Goal: Information Seeking & Learning: Learn about a topic

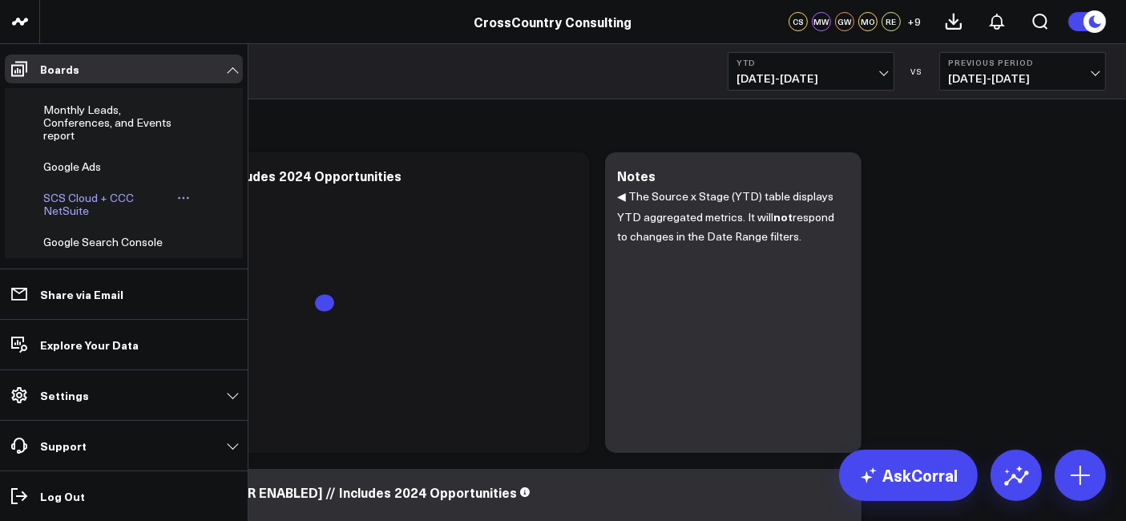
scroll to position [479, 0]
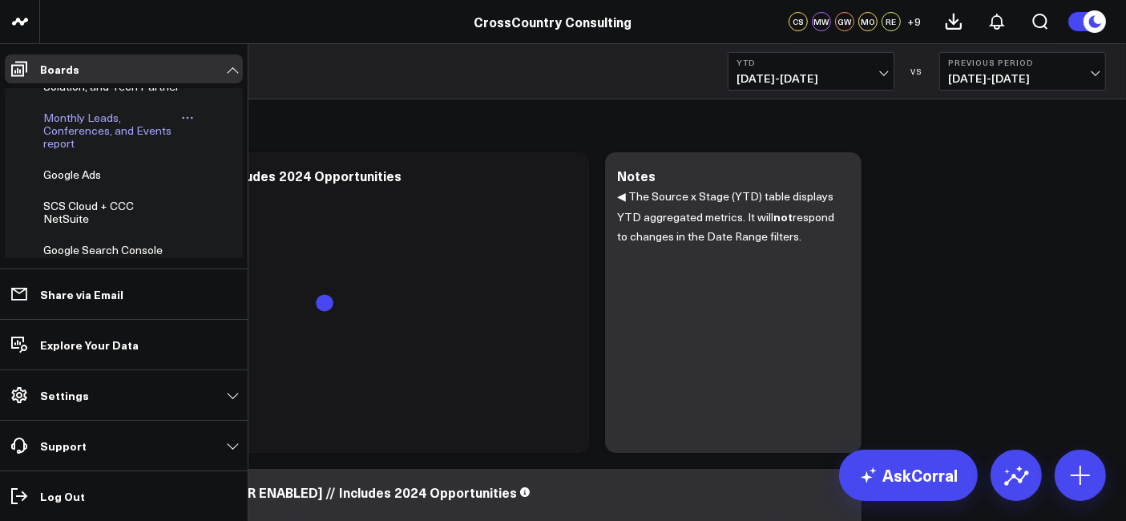
click at [91, 151] on span "Monthly Leads, Conferences, and Events report" at bounding box center [107, 130] width 128 height 41
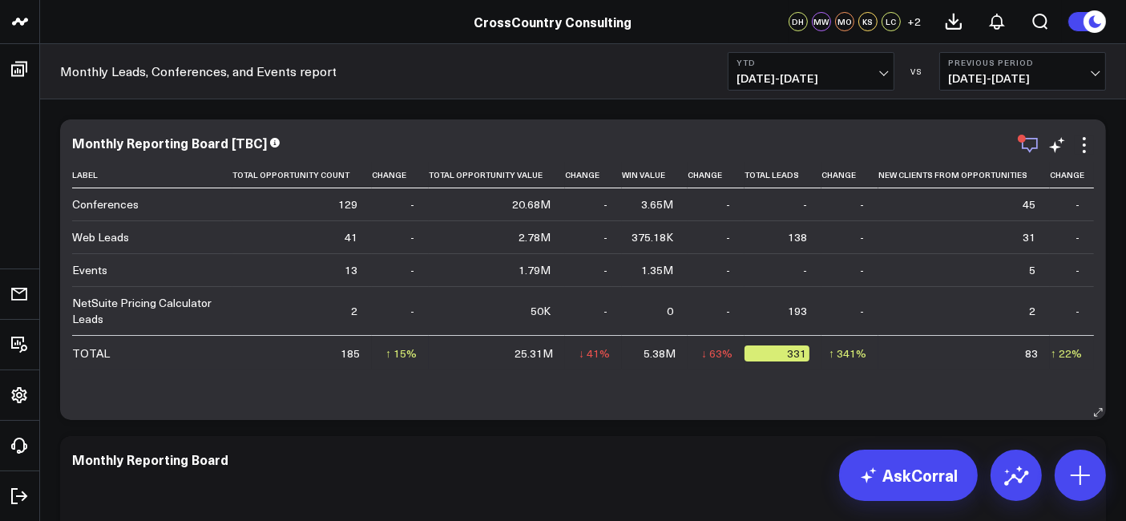
click at [1026, 146] on icon "button" at bounding box center [1029, 144] width 19 height 19
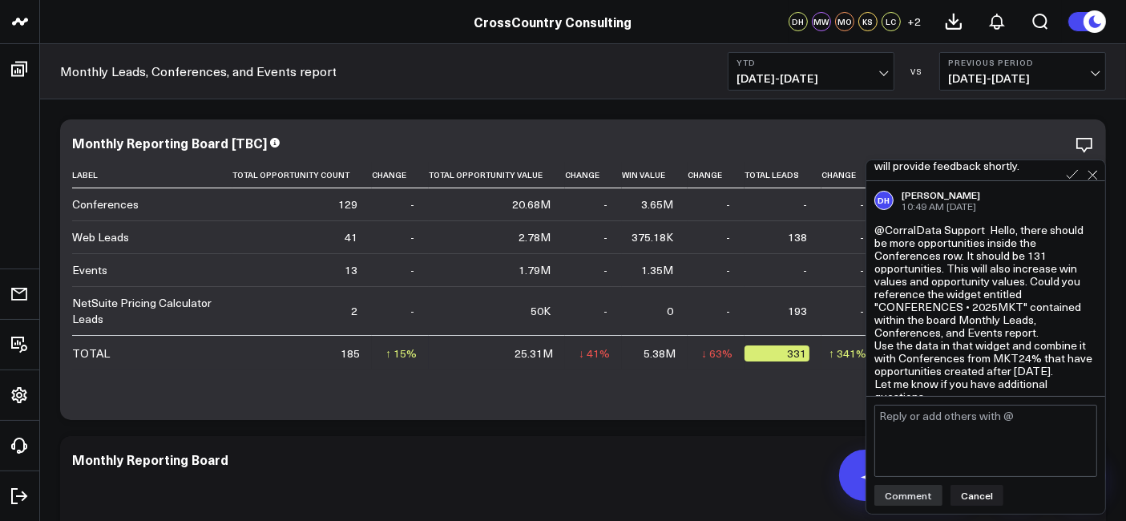
scroll to position [845, 0]
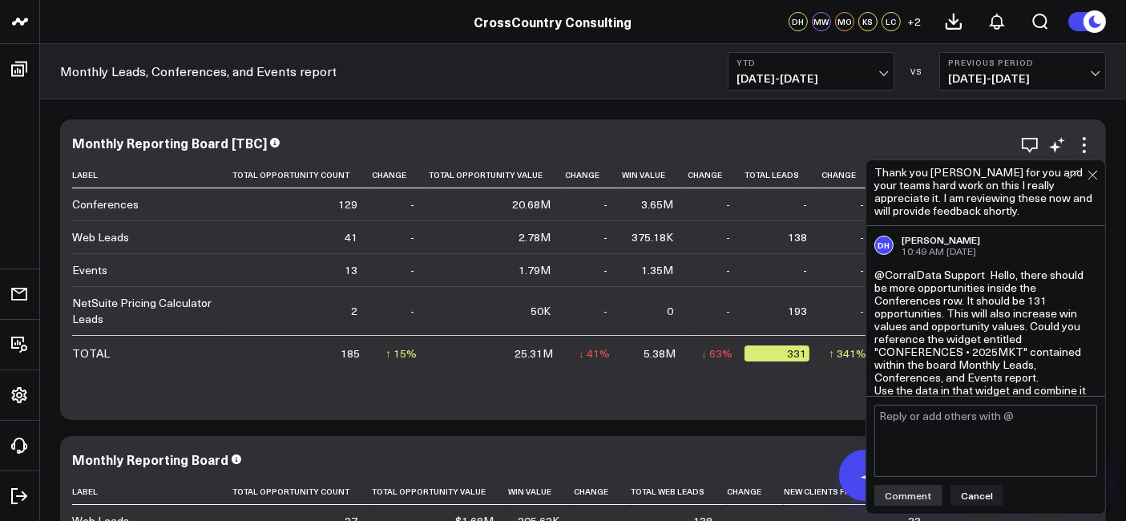
click at [597, 135] on div "Monthly Reporting Board [TBC]" at bounding box center [583, 142] width 1022 height 14
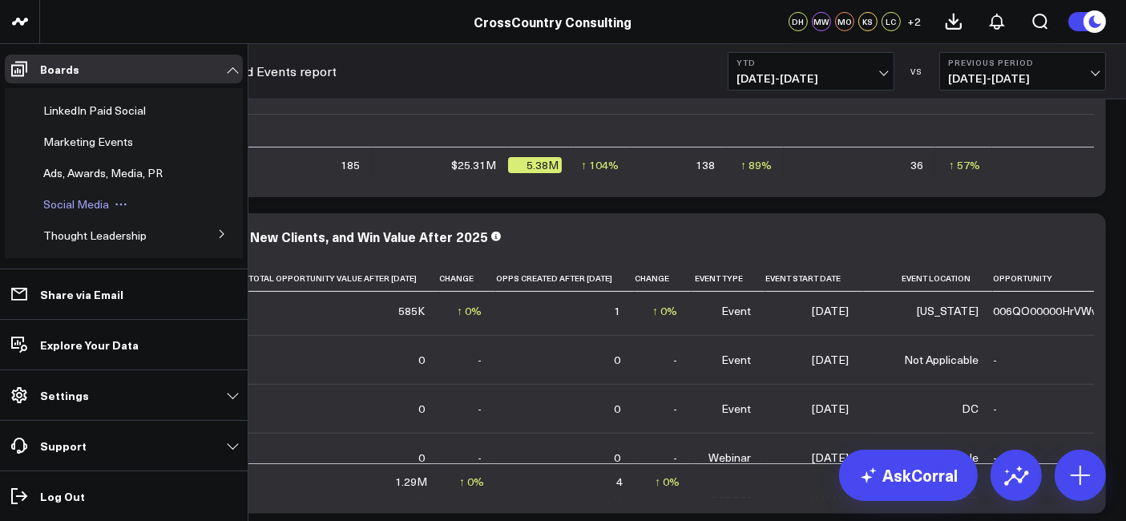
scroll to position [274, 0]
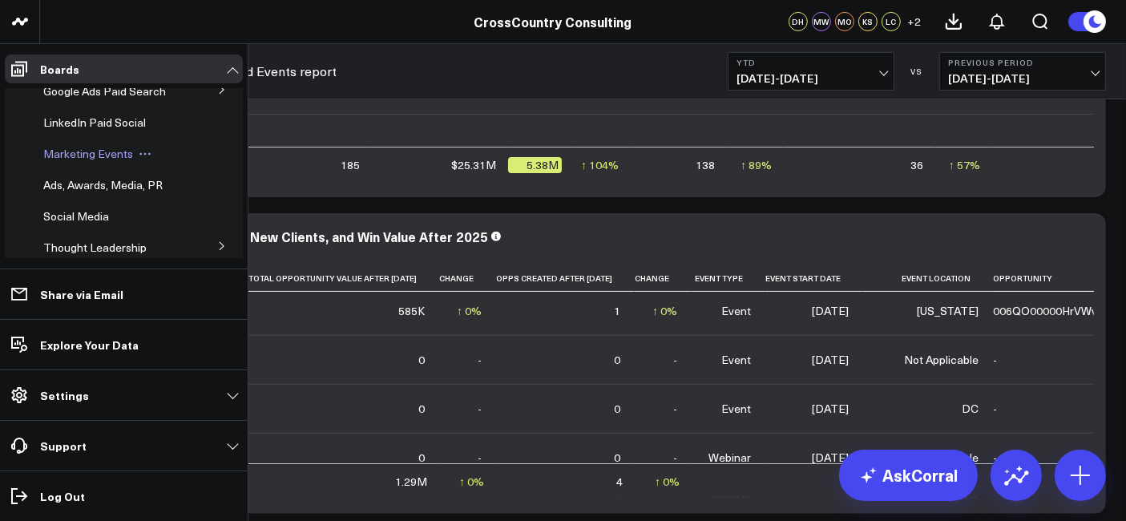
click at [87, 161] on span "Marketing Events" at bounding box center [88, 153] width 90 height 15
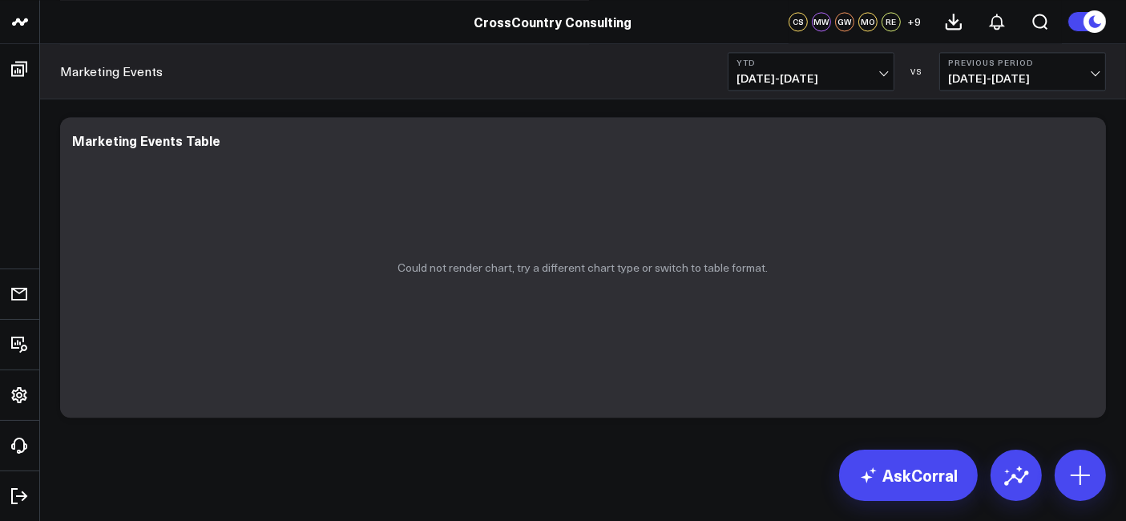
scroll to position [236, 0]
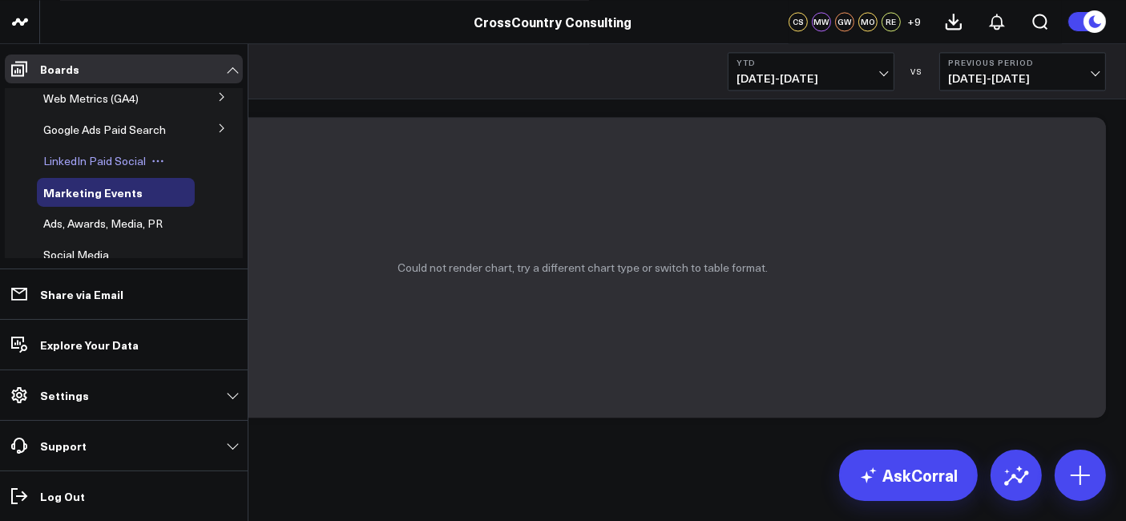
click at [96, 176] on div "LinkedIn Paid Social" at bounding box center [116, 161] width 158 height 29
click at [94, 168] on span "LinkedIn Paid Social" at bounding box center [94, 160] width 103 height 15
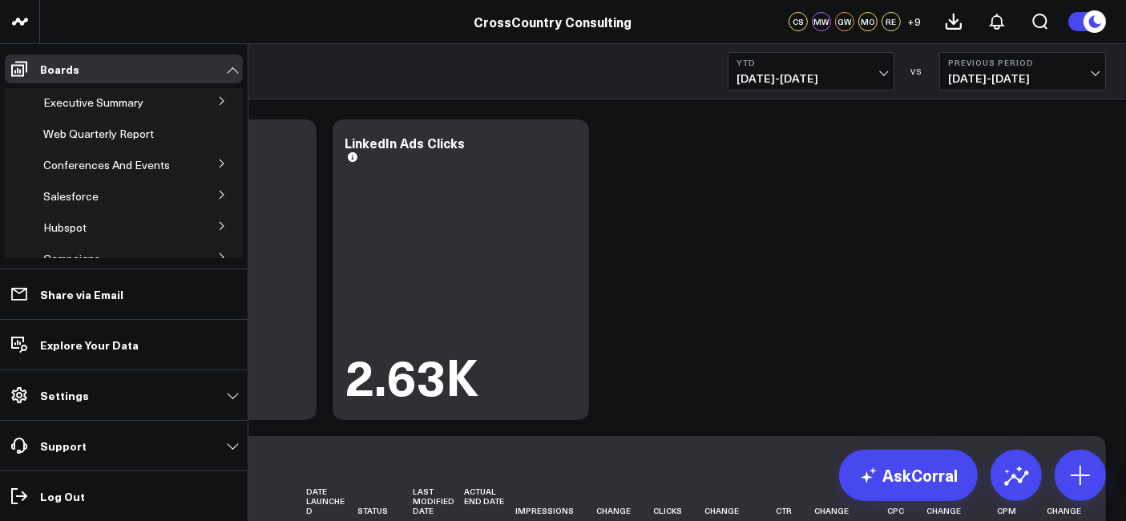
click at [216, 155] on button at bounding box center [222, 163] width 42 height 24
click at [100, 164] on span "Conferences And Events" at bounding box center [106, 164] width 127 height 15
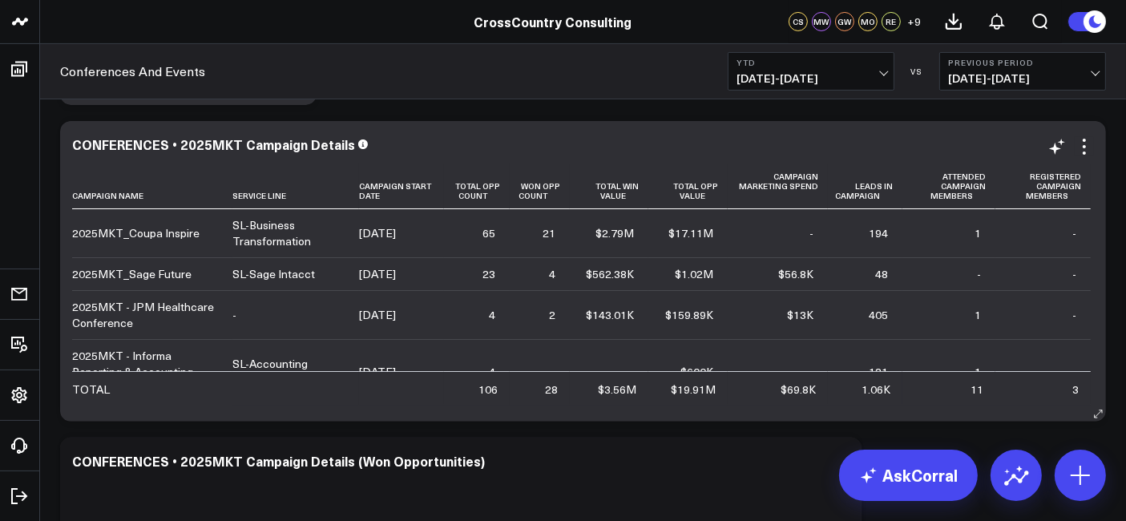
scroll to position [329, 0]
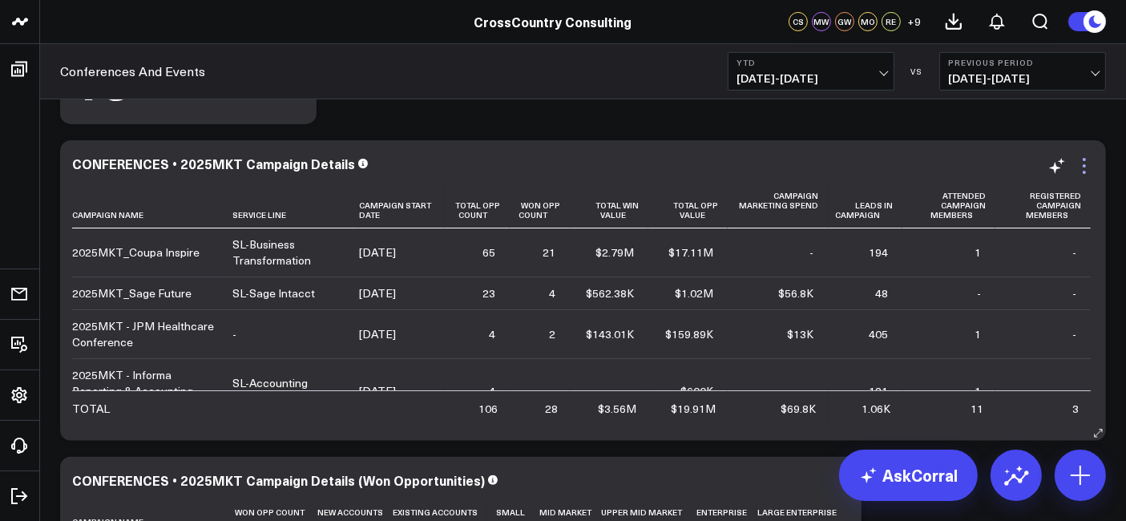
click at [1087, 168] on icon at bounding box center [1084, 165] width 19 height 19
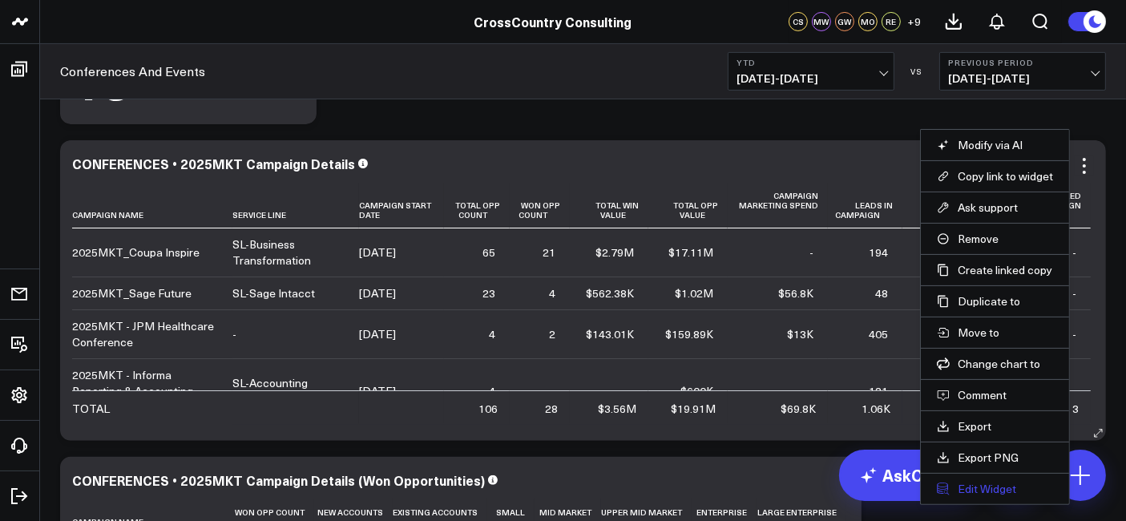
click at [972, 482] on button "Edit Widget" at bounding box center [995, 489] width 116 height 14
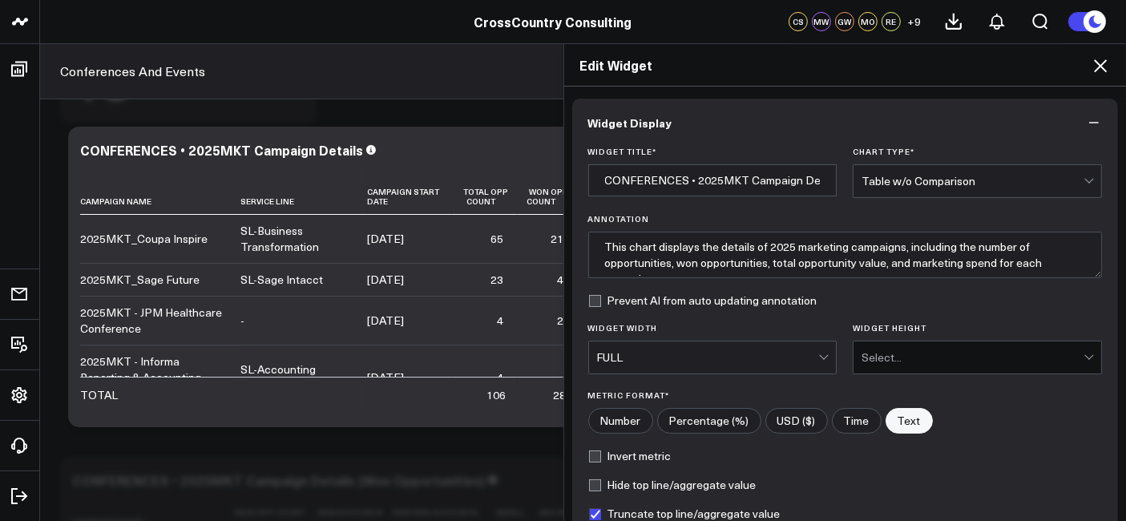
scroll to position [192, 0]
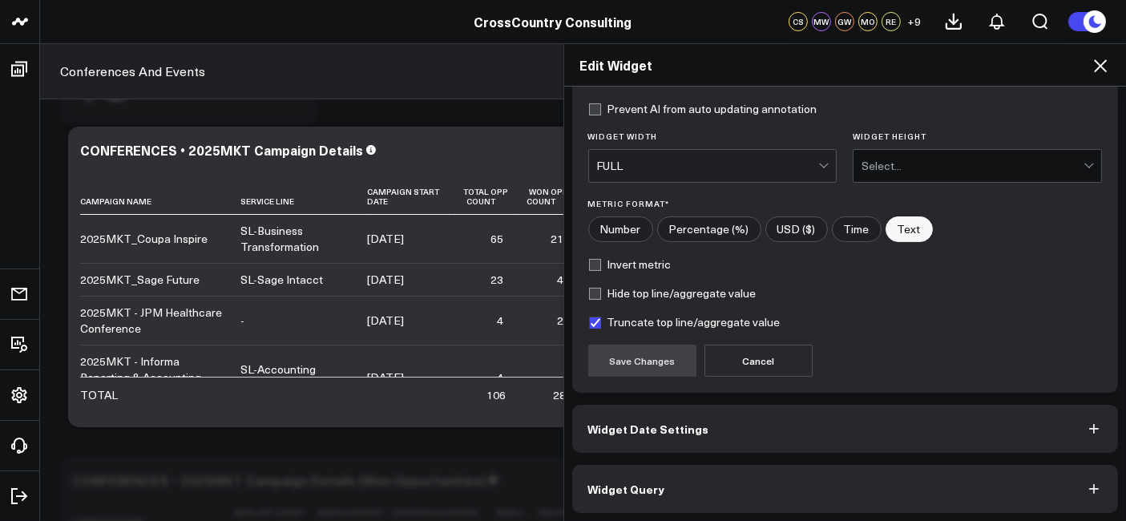
click at [691, 479] on button "Widget Query" at bounding box center [845, 489] width 547 height 48
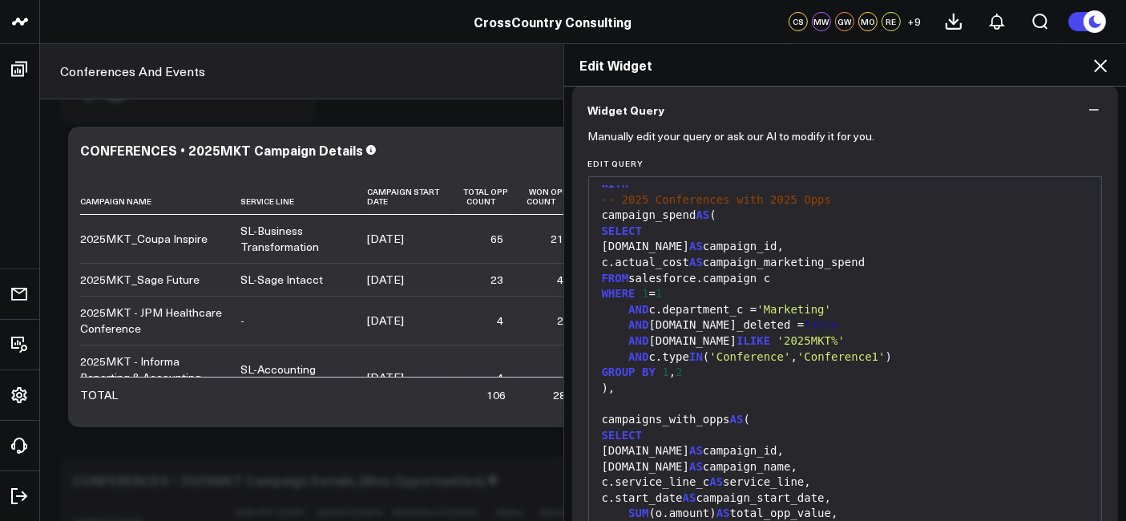
scroll to position [0, 0]
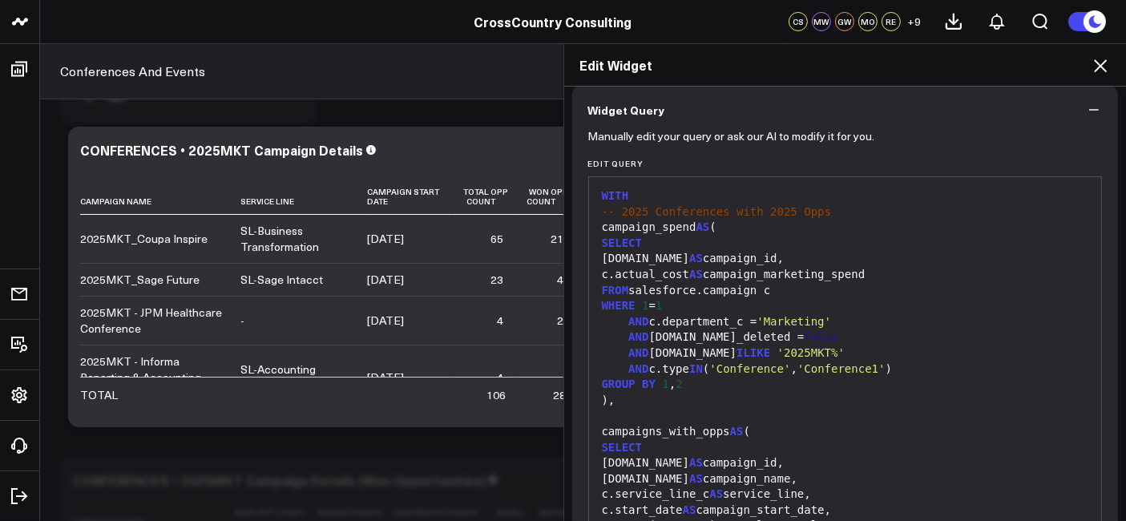
click at [1097, 71] on icon at bounding box center [1100, 65] width 19 height 19
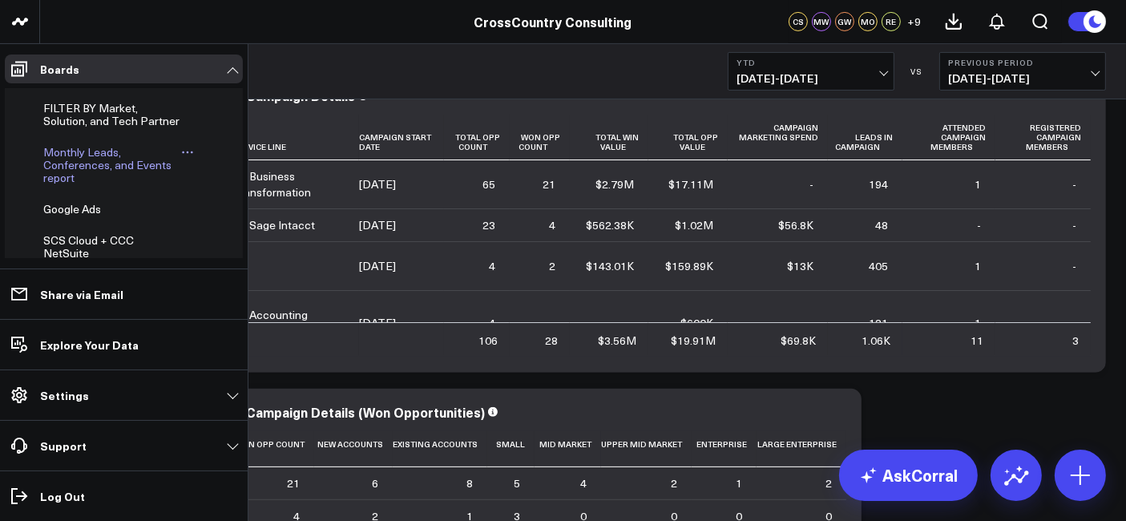
scroll to position [451, 0]
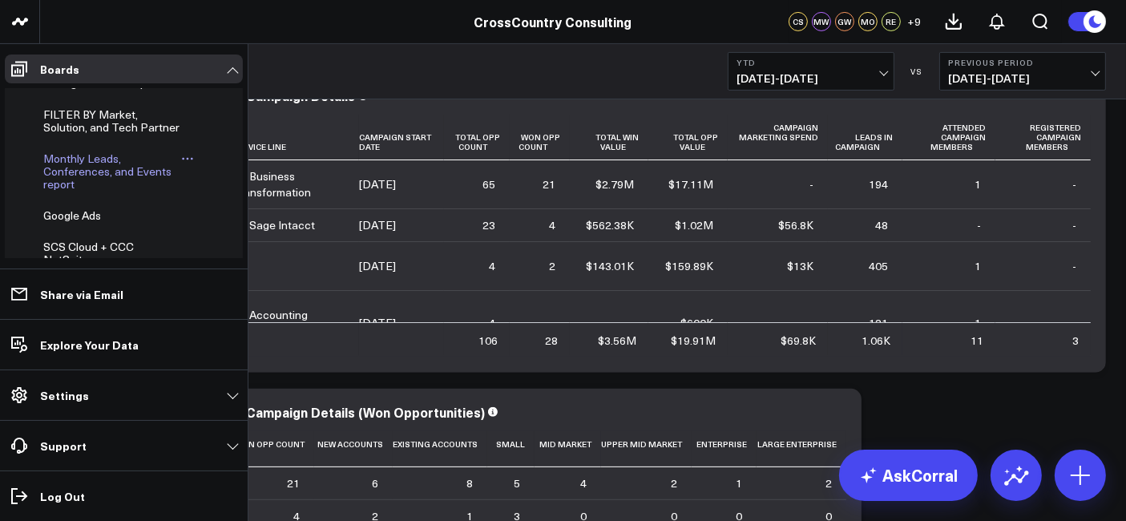
click at [66, 188] on span "Monthly Leads, Conferences, and Events report" at bounding box center [107, 171] width 128 height 41
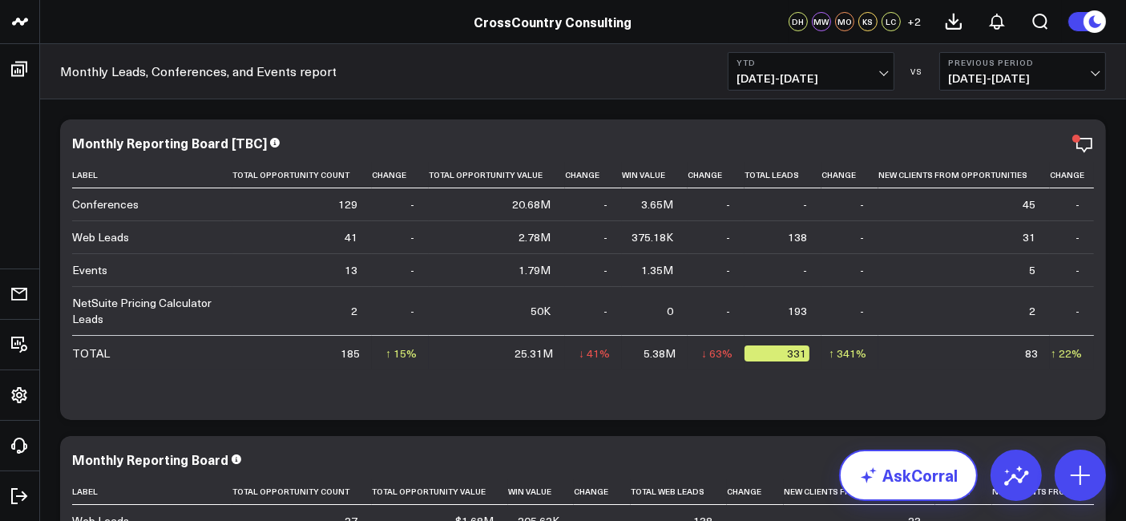
click at [883, 491] on link "AskCorral" at bounding box center [908, 475] width 139 height 51
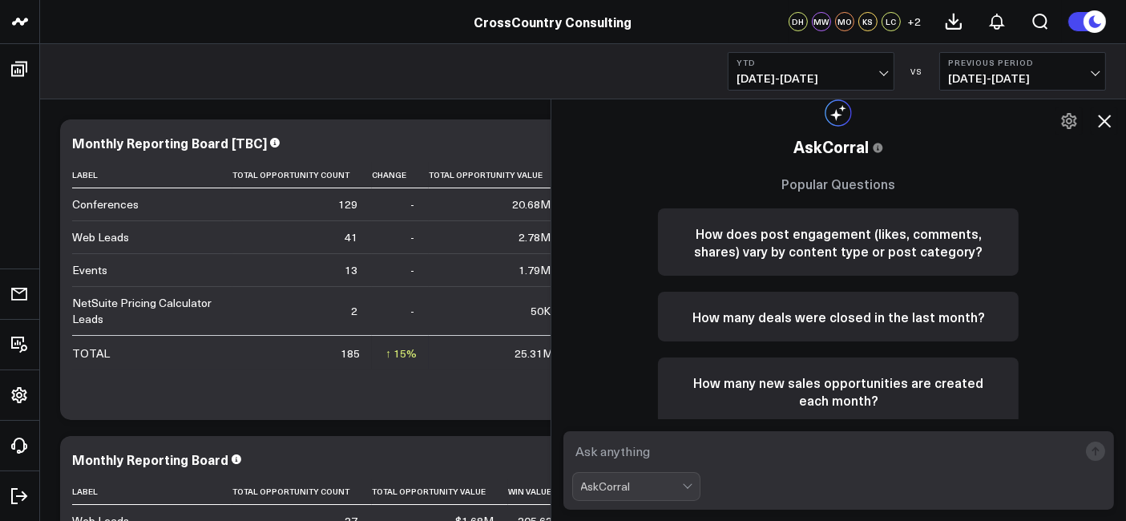
click at [732, 454] on textarea at bounding box center [825, 451] width 507 height 29
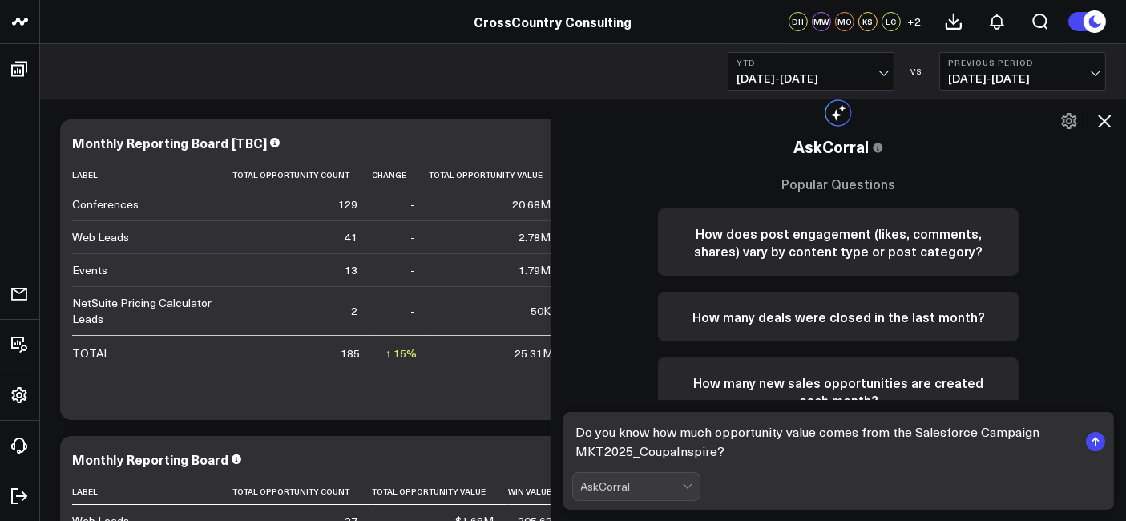
type textarea "Do you know how much opportunity value comes from the Salesforce Campaign MKT20…"
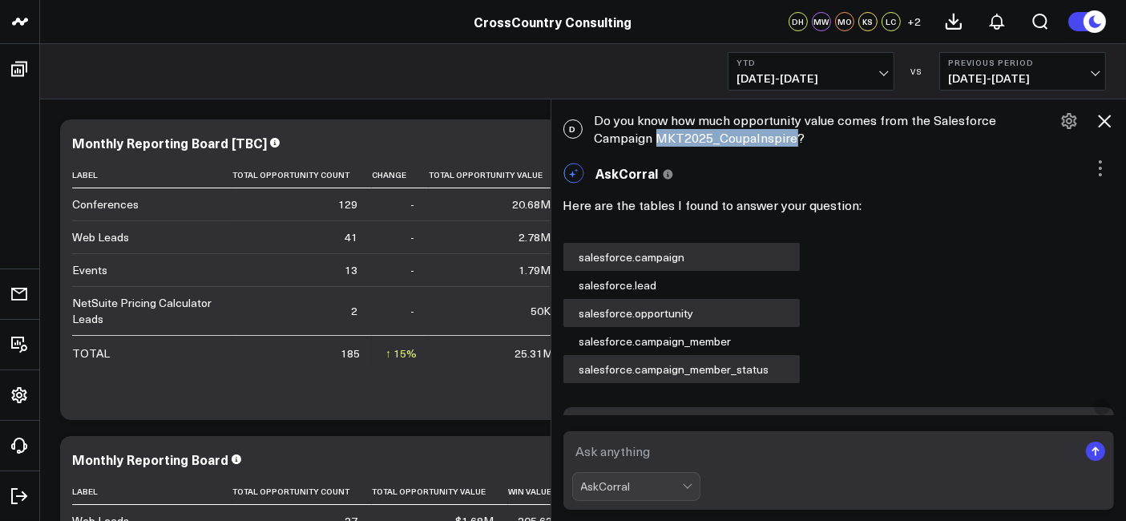
drag, startPoint x: 806, startPoint y: 140, endPoint x: 664, endPoint y: 142, distance: 141.1
click at [664, 142] on div "D Do you know how much opportunity value comes from the Salesforce Campaign MKT…" at bounding box center [839, 128] width 576 height 51
copy div "MKT2025_CoupaInspire"
click at [781, 125] on div "D Do you know how much opportunity value comes from the Salesforce Campaign MKT…" at bounding box center [839, 128] width 576 height 51
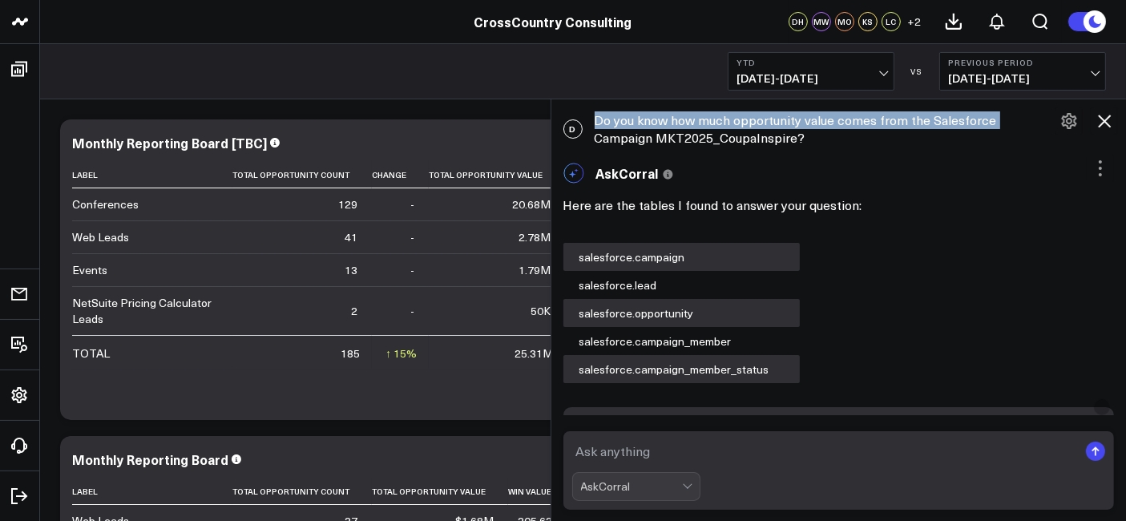
drag, startPoint x: 813, startPoint y: 135, endPoint x: 602, endPoint y: 128, distance: 210.9
click at [602, 128] on div "D Do you know how much opportunity value comes from the Salesforce Campaign MKT…" at bounding box center [839, 128] width 576 height 51
drag, startPoint x: 810, startPoint y: 143, endPoint x: 600, endPoint y: 127, distance: 210.7
click at [600, 127] on div "D Do you know how much opportunity value comes from the Salesforce Campaign MKT…" at bounding box center [839, 128] width 576 height 51
copy div "Do you know how much opportunity value comes from the Salesforce Campaign MKT20…"
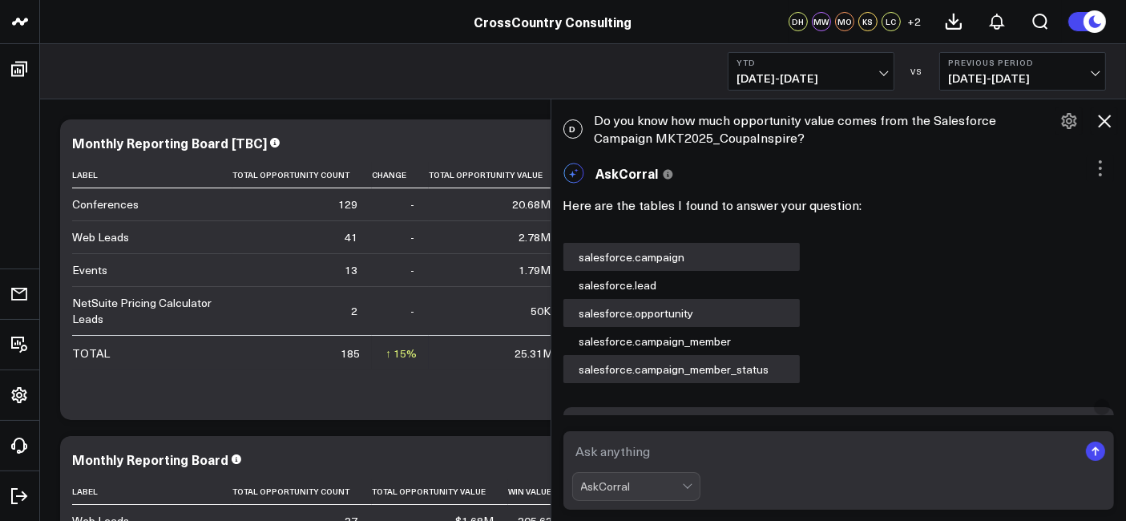
click at [705, 458] on textarea at bounding box center [825, 451] width 507 height 29
paste textarea "Do you know how much opportunity value comes from the Salesforce Campaign MKT20…"
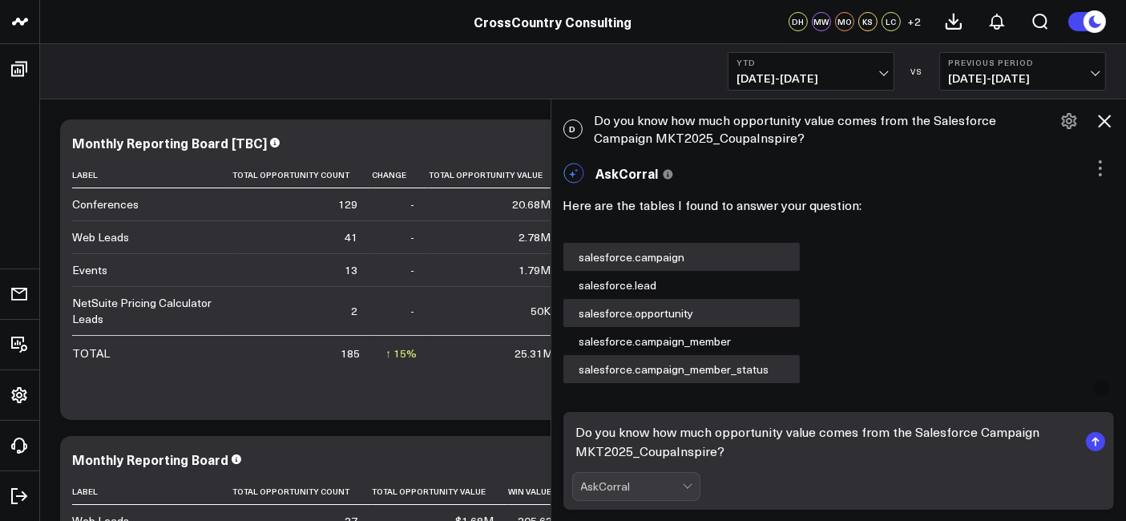
drag, startPoint x: 725, startPoint y: 457, endPoint x: 588, endPoint y: 451, distance: 138.0
click at [588, 451] on textarea "Do you know how much opportunity value comes from the Salesforce Campaign MKT20…" at bounding box center [825, 442] width 507 height 48
paste textarea "2025MKT_Coupa Inspire"
type textarea "Do you know how much opportunity value comes from the Salesforce Campaign 2025M…"
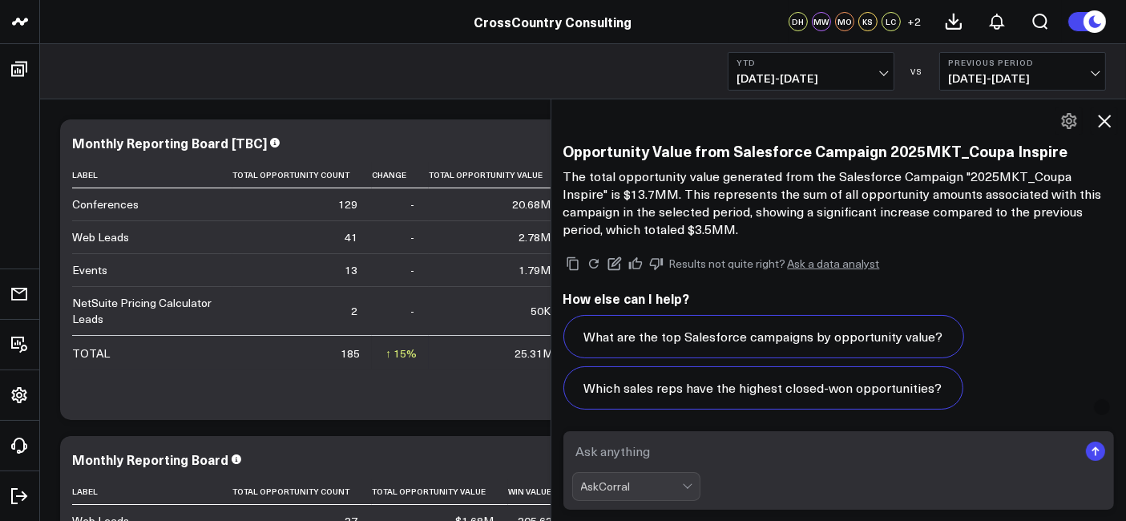
scroll to position [3887, 0]
click at [1111, 122] on icon at bounding box center [1104, 120] width 19 height 19
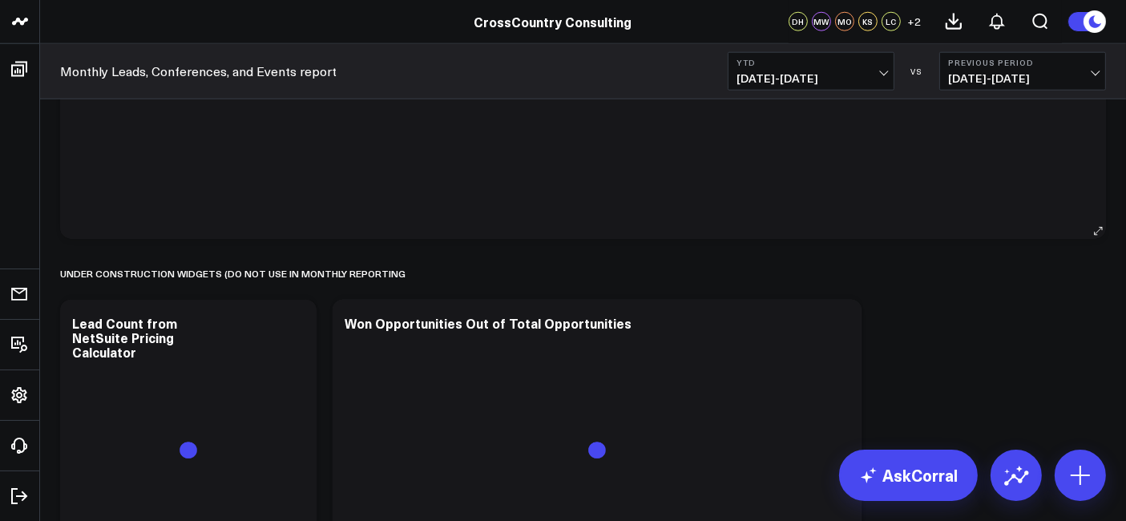
scroll to position [1836, 0]
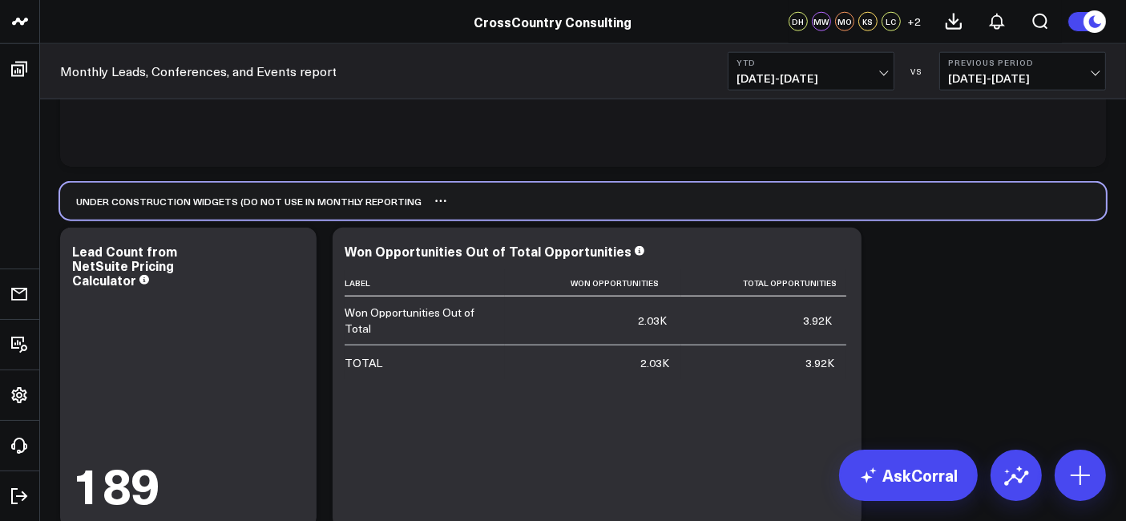
click at [671, 202] on div "UNDER CONSTRUCTION WIDGETS (DO NOT USE IN MONTHLY REPORTING" at bounding box center [583, 201] width 1046 height 37
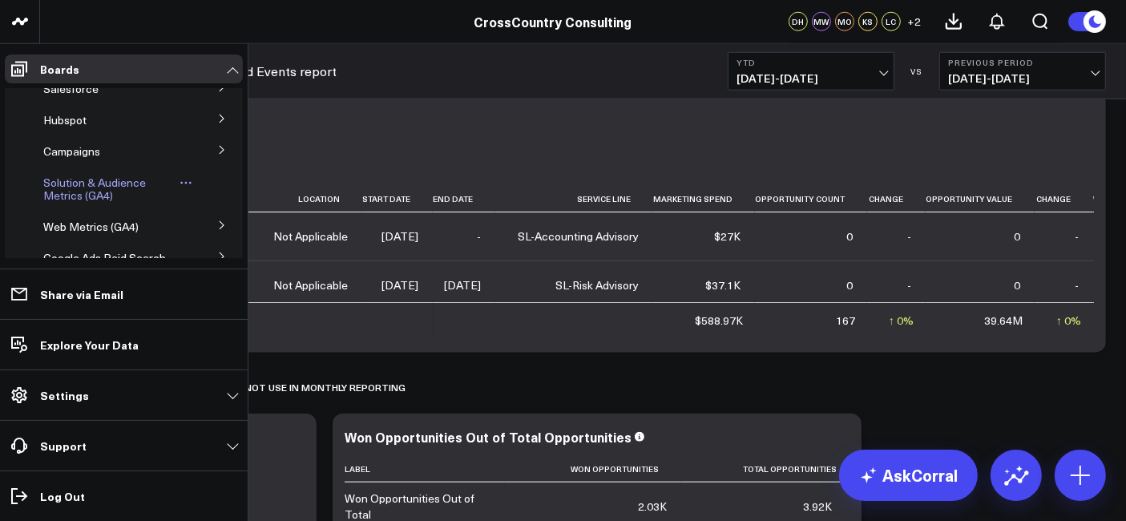
scroll to position [106, 0]
click at [205, 131] on button at bounding box center [222, 119] width 42 height 24
click at [65, 129] on span "Hubspot" at bounding box center [64, 121] width 43 height 15
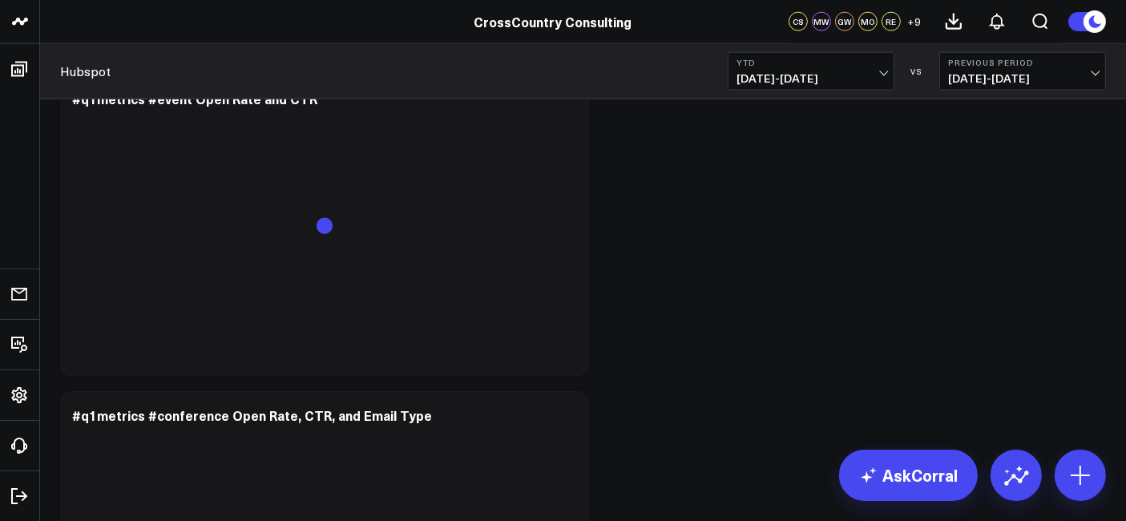
scroll to position [1850, 0]
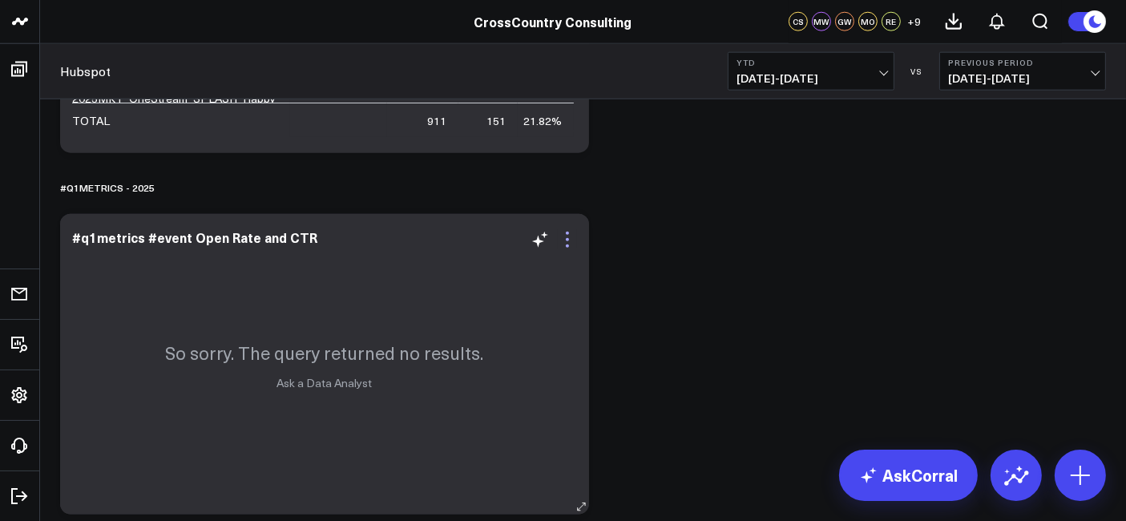
click at [567, 236] on icon at bounding box center [567, 239] width 19 height 19
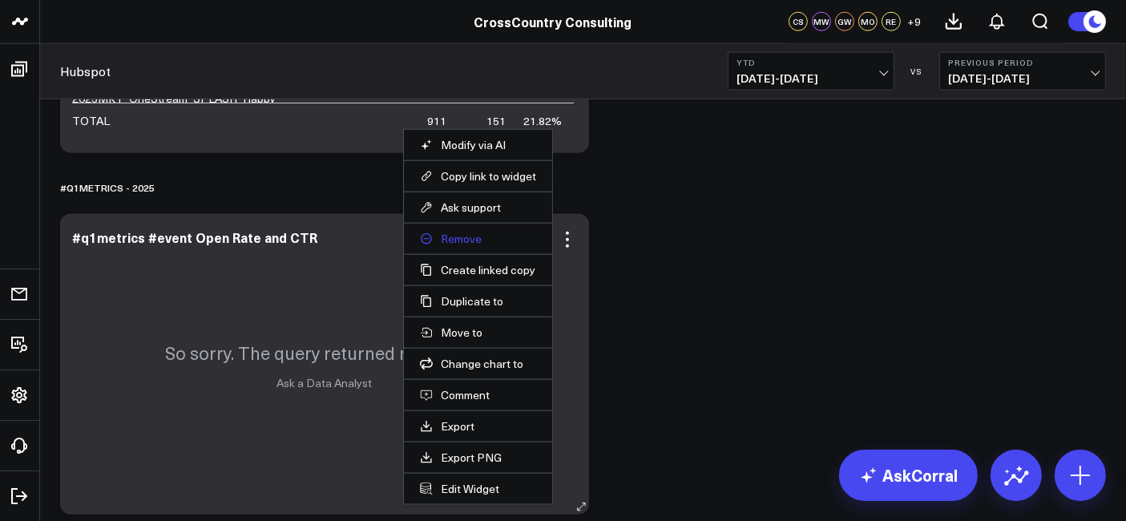
click at [475, 240] on button "Remove" at bounding box center [478, 239] width 116 height 14
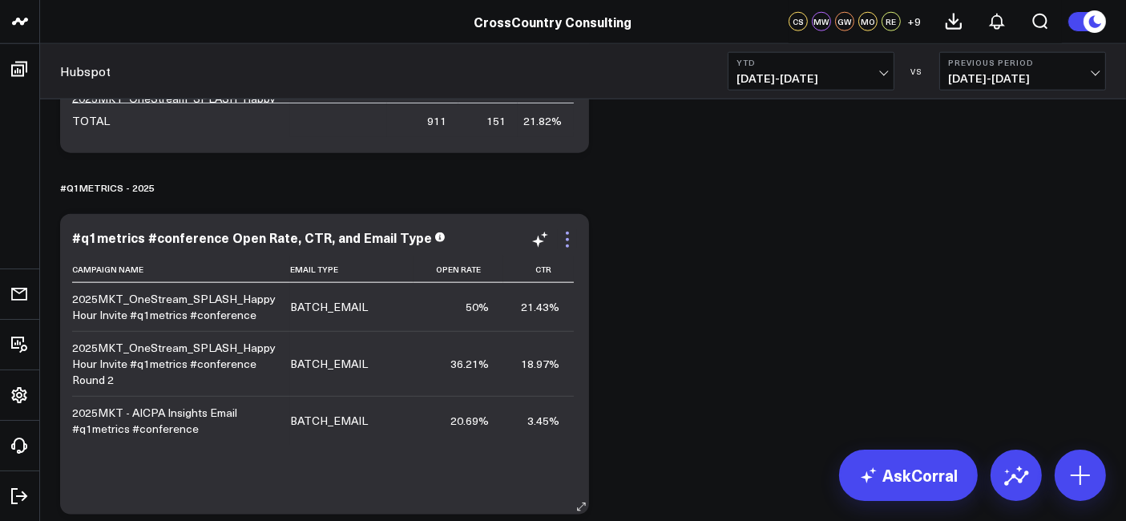
click at [572, 242] on icon at bounding box center [567, 239] width 19 height 19
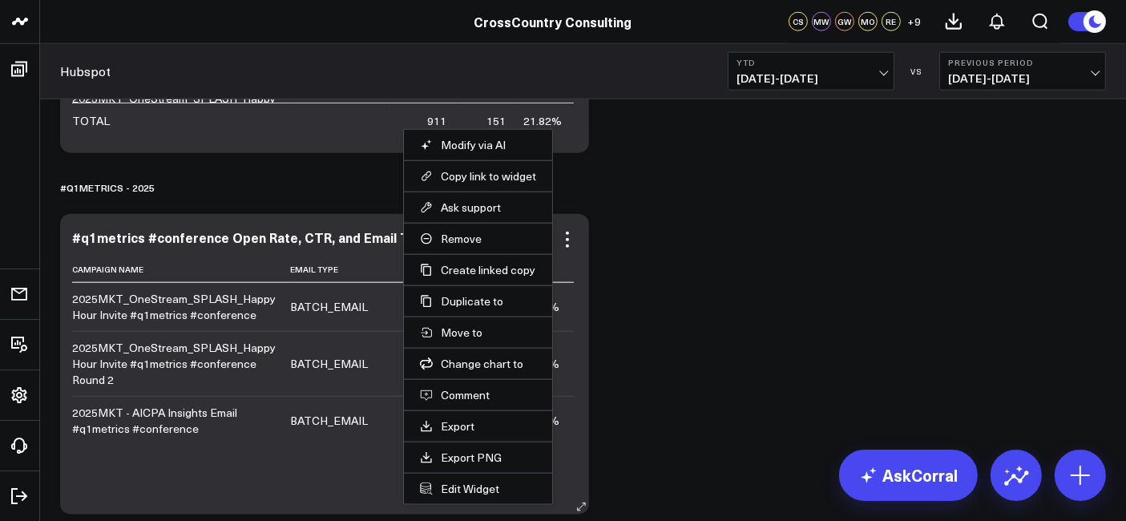
click at [499, 245] on li "Remove" at bounding box center [478, 238] width 148 height 31
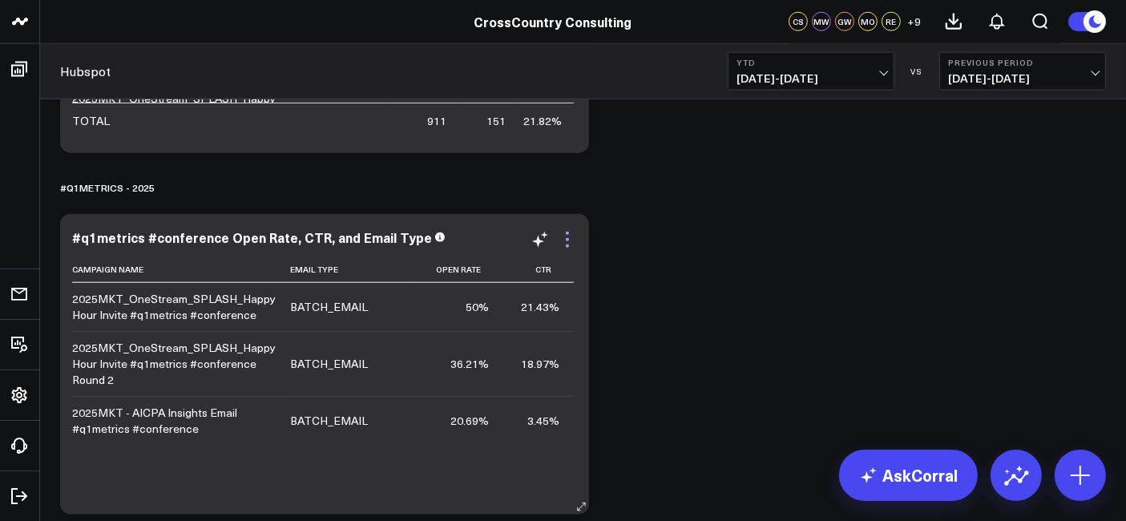
click at [568, 240] on icon at bounding box center [567, 239] width 3 height 3
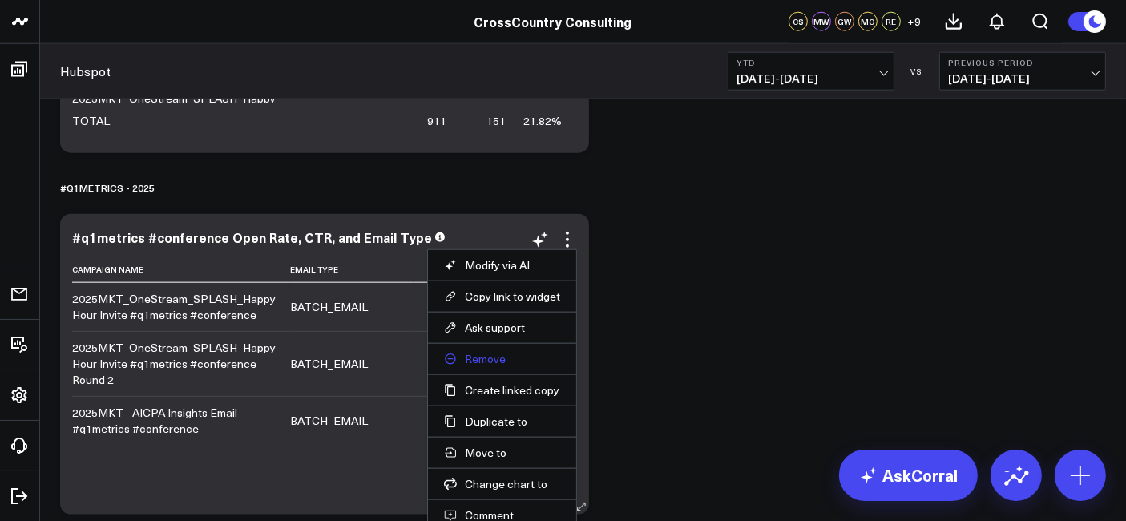
click at [492, 352] on button "Remove" at bounding box center [502, 359] width 116 height 14
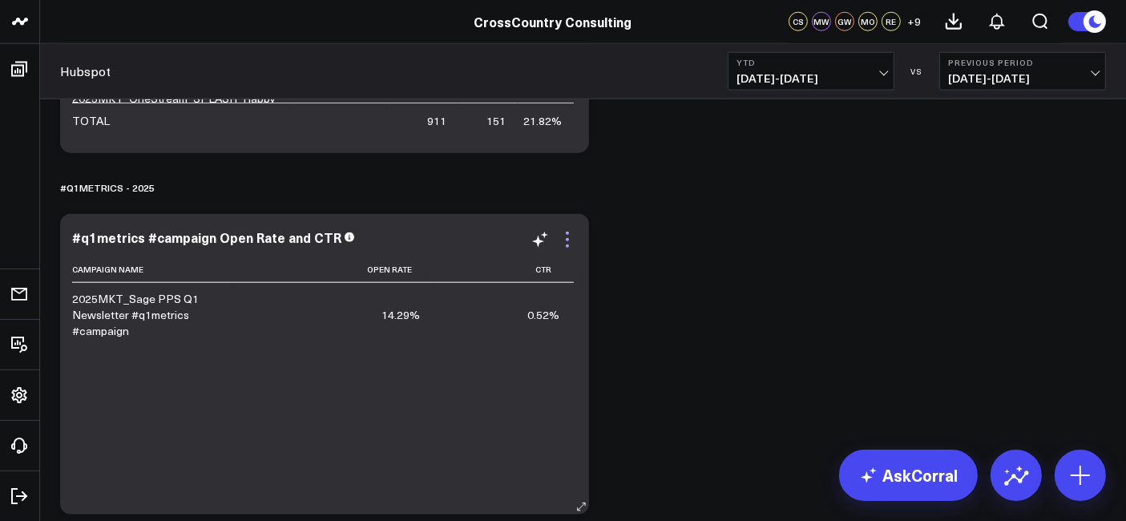
click at [569, 236] on icon at bounding box center [567, 239] width 19 height 19
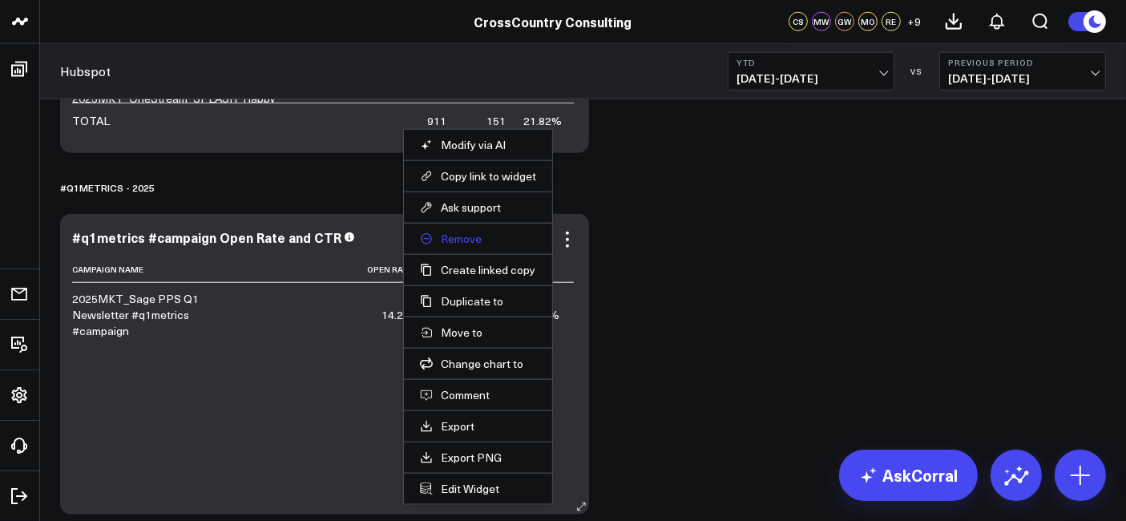
click at [464, 244] on button "Remove" at bounding box center [478, 239] width 116 height 14
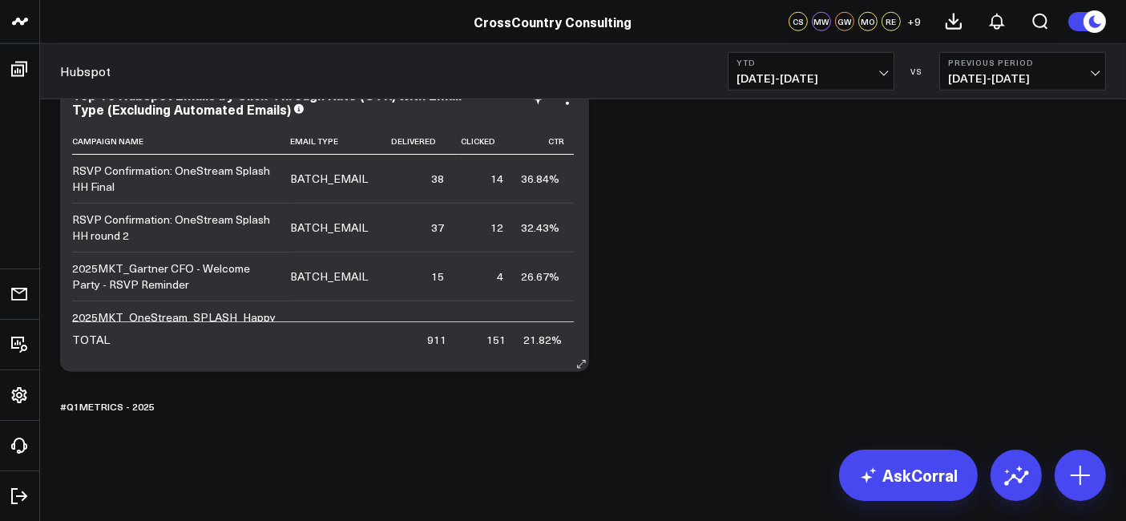
scroll to position [1630, 0]
click at [175, 415] on button at bounding box center [174, 407] width 13 height 19
click at [173, 406] on icon at bounding box center [174, 407] width 2 height 2
click at [221, 457] on button "Delete" at bounding box center [216, 452] width 70 height 28
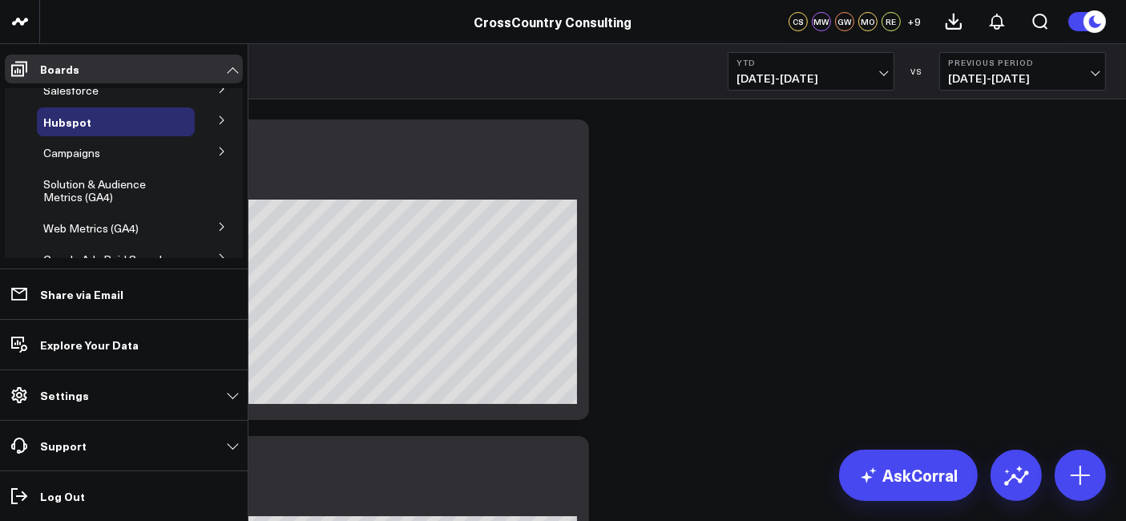
scroll to position [67, 0]
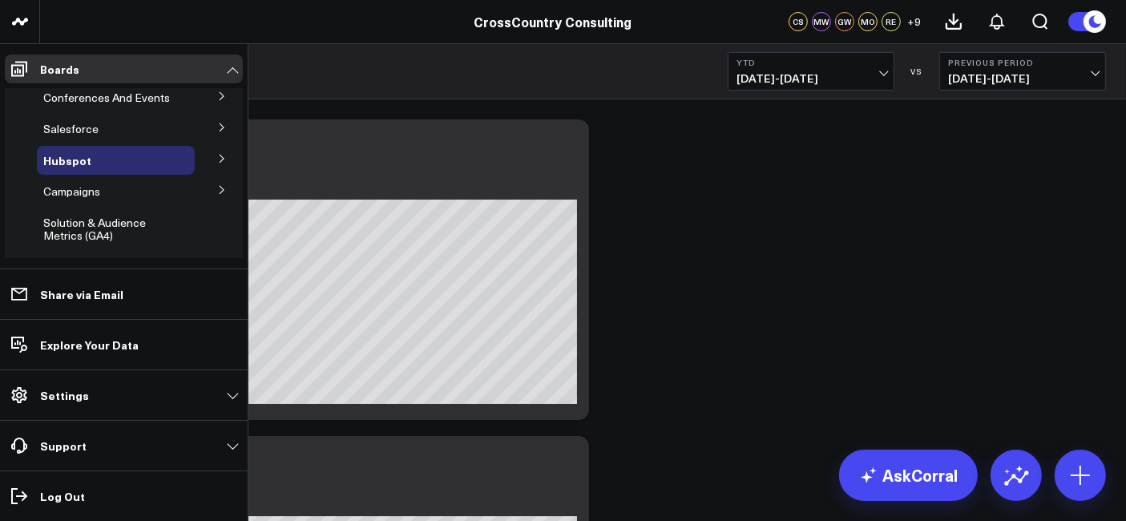
click at [217, 132] on icon at bounding box center [222, 128] width 10 height 10
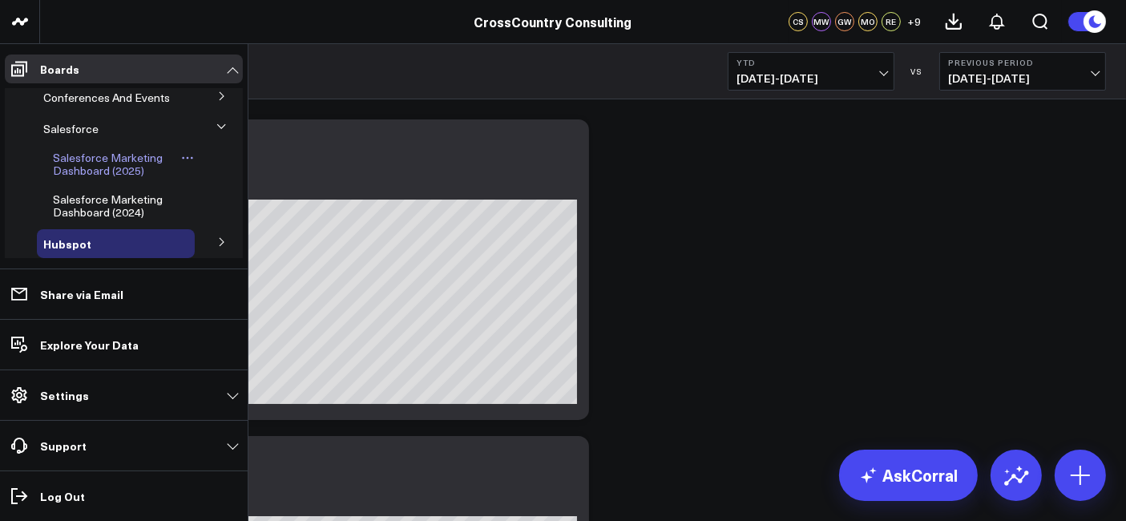
click at [99, 178] on span "Salesforce Marketing Dashboard (2025)" at bounding box center [108, 164] width 110 height 28
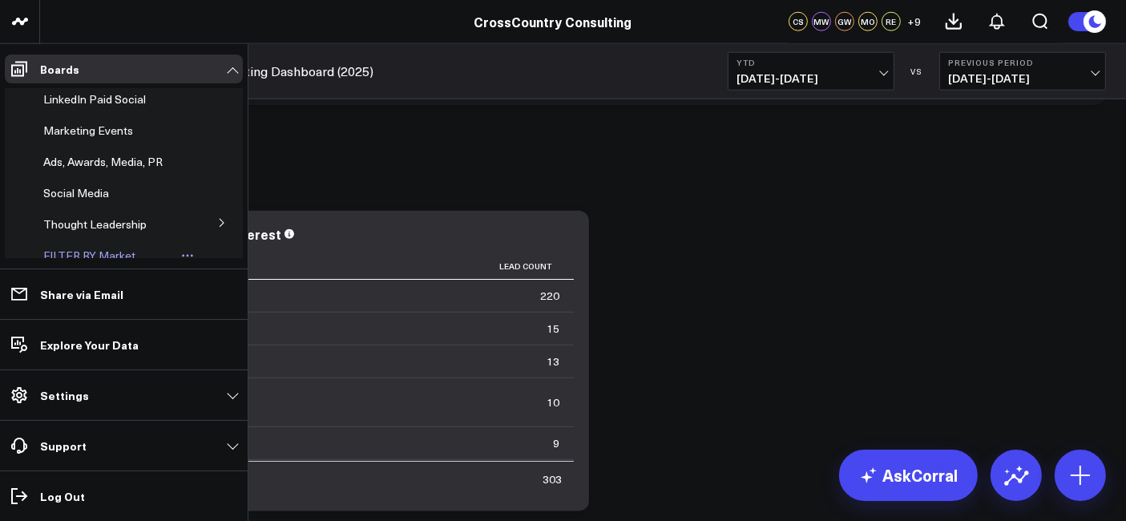
scroll to position [380, 0]
click at [88, 139] on span "Marketing Events" at bounding box center [88, 130] width 90 height 15
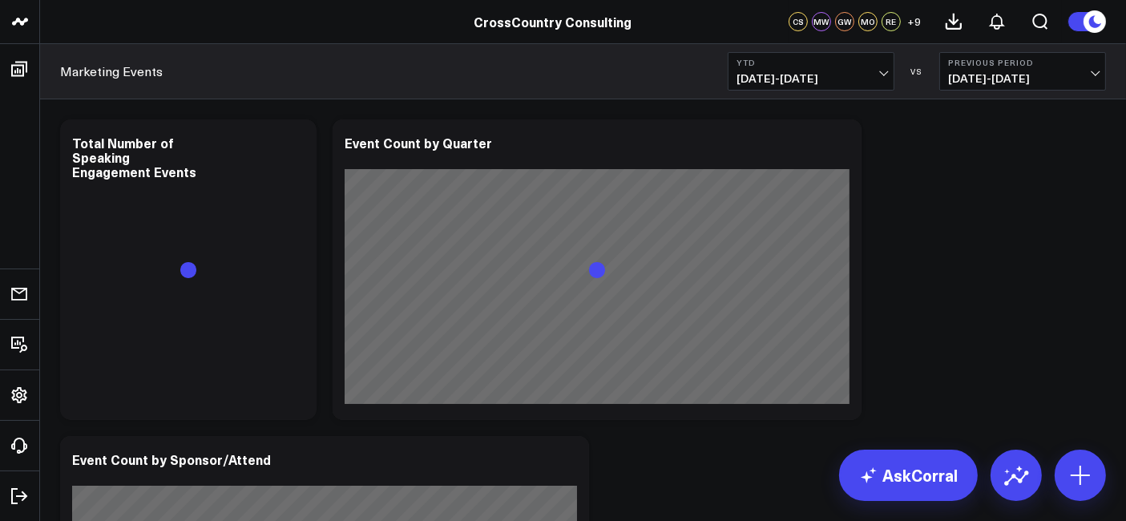
click at [818, 63] on b "YTD" at bounding box center [811, 63] width 149 height 10
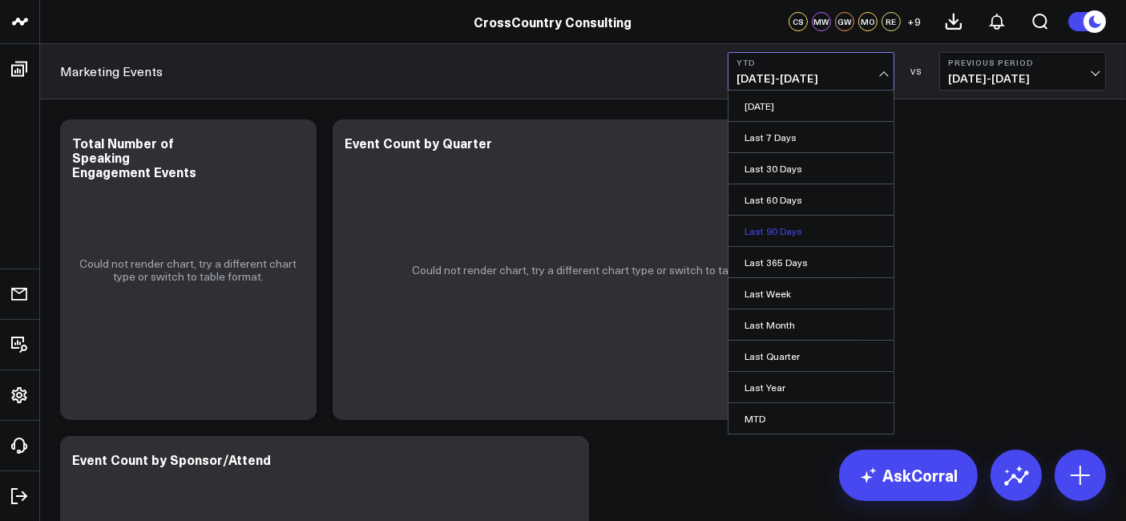
click at [775, 236] on link "Last 90 Days" at bounding box center [811, 231] width 165 height 30
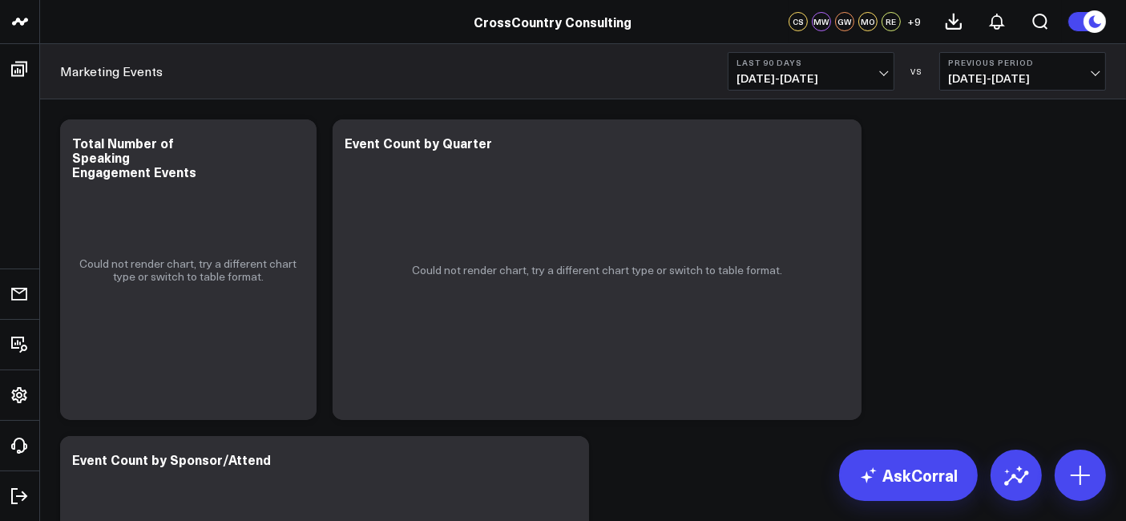
click at [826, 81] on span "[DATE] - [DATE]" at bounding box center [811, 78] width 149 height 13
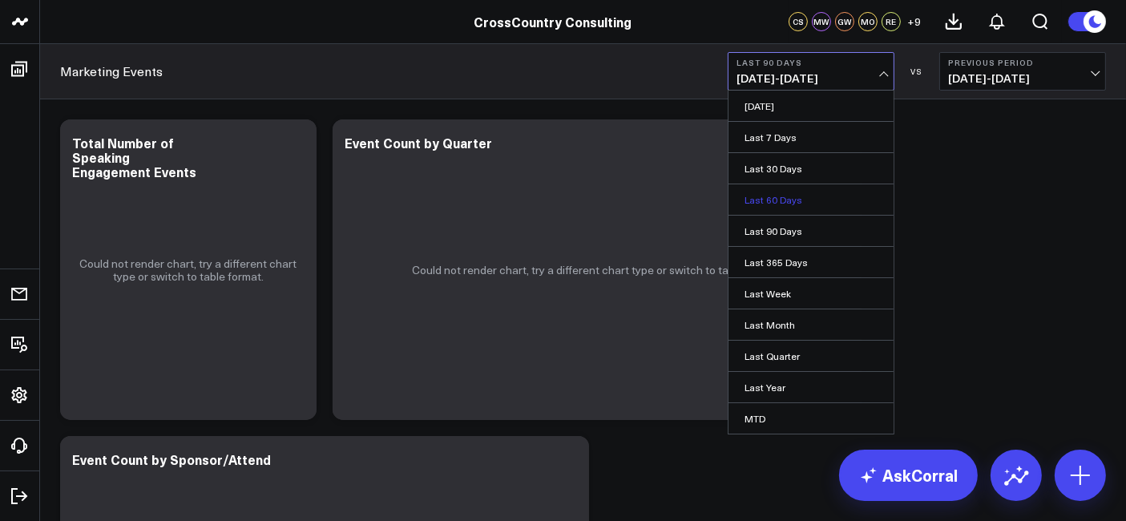
click at [794, 188] on link "Last 60 Days" at bounding box center [811, 199] width 165 height 30
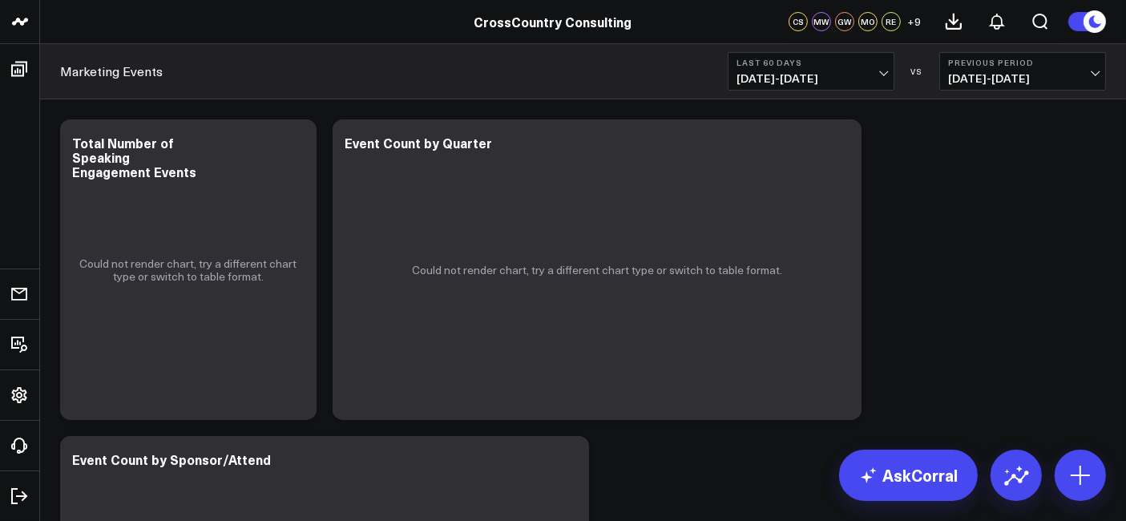
click at [802, 79] on span "[DATE] - [DATE]" at bounding box center [811, 78] width 149 height 13
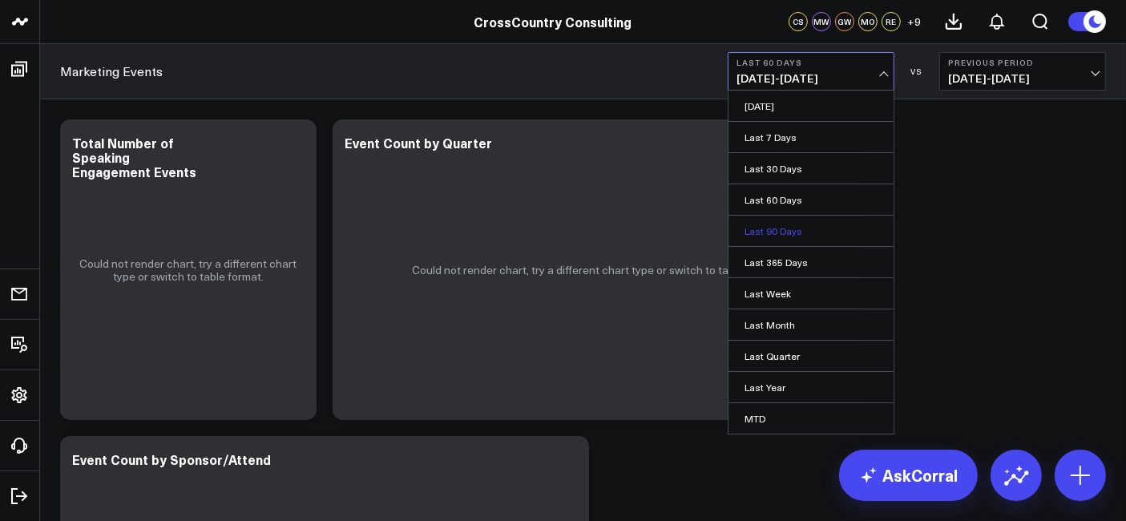
click at [757, 229] on link "Last 90 Days" at bounding box center [811, 231] width 165 height 30
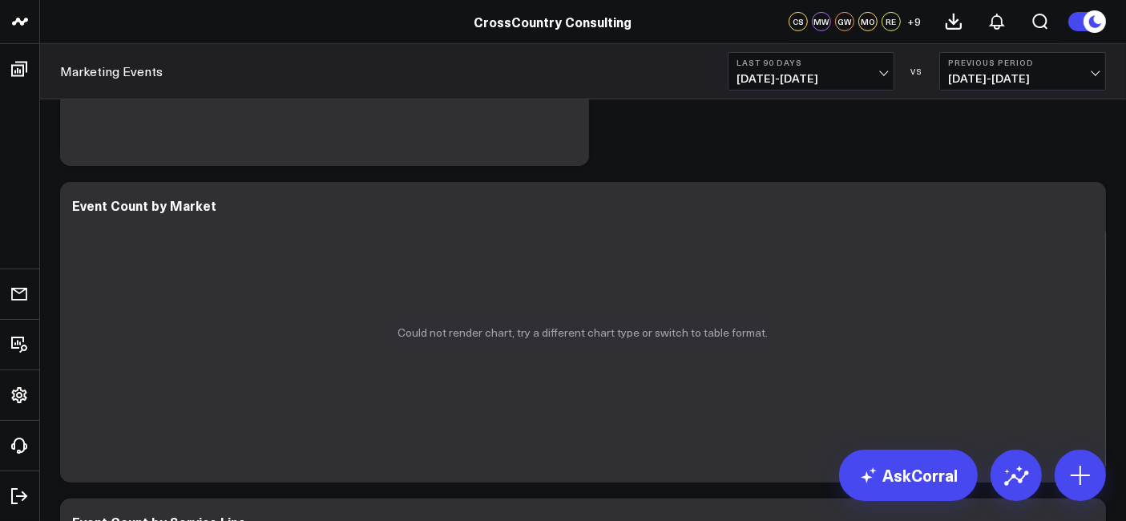
scroll to position [589, 0]
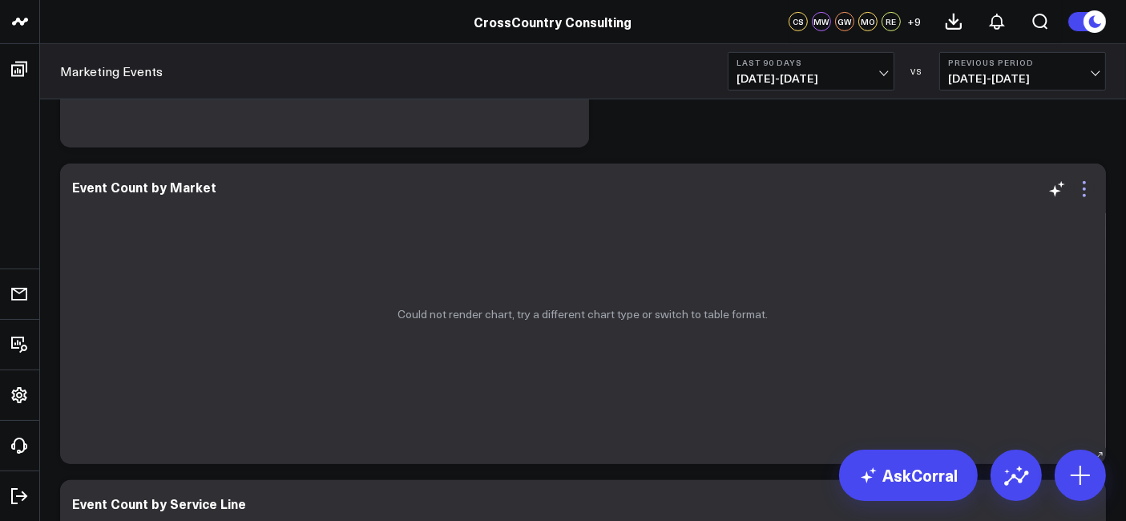
click at [1085, 192] on icon at bounding box center [1084, 189] width 19 height 19
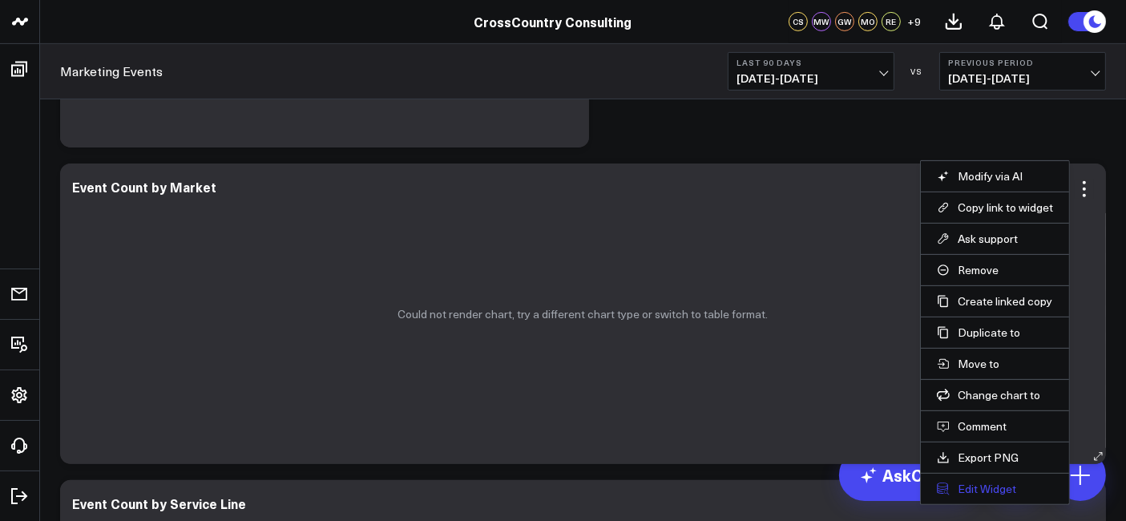
click at [984, 484] on button "Edit Widget" at bounding box center [995, 489] width 116 height 14
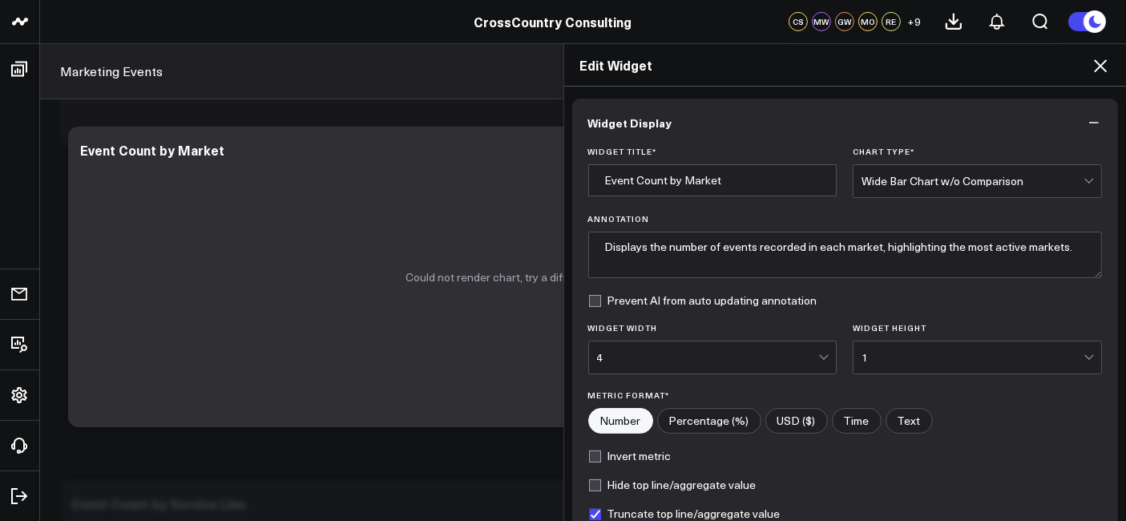
scroll to position [192, 0]
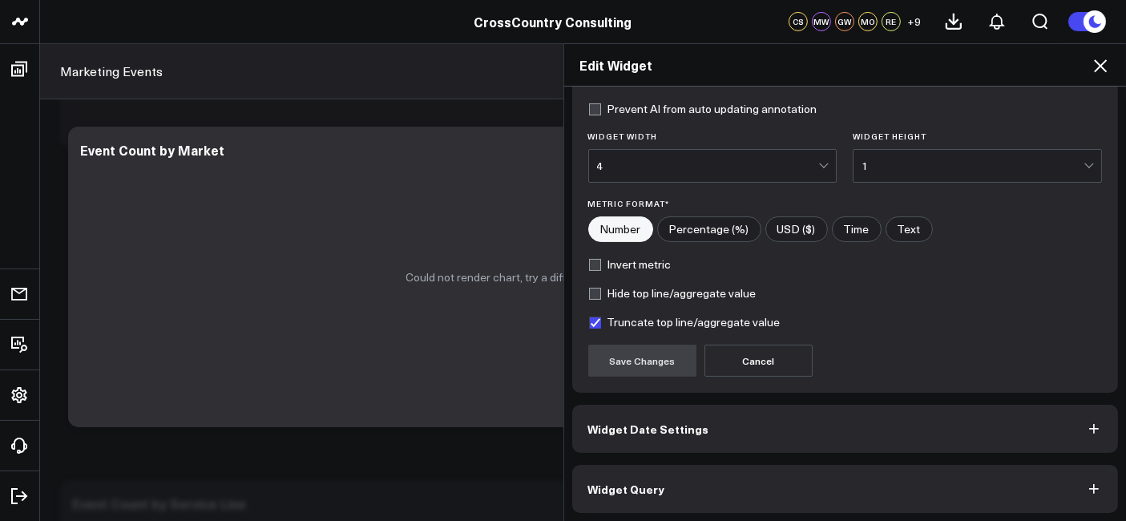
click at [742, 491] on button "Widget Query" at bounding box center [845, 489] width 547 height 48
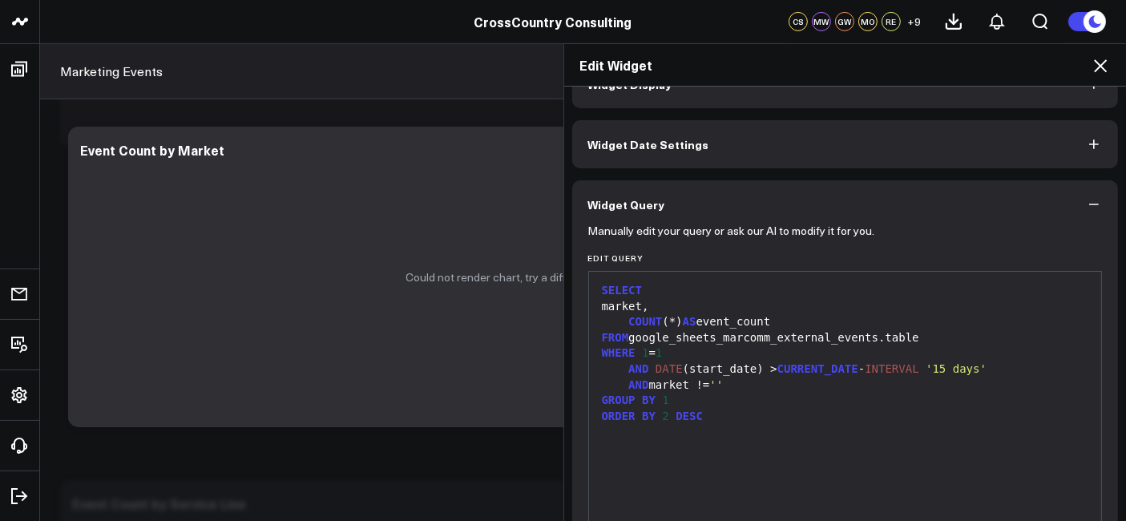
scroll to position [0, 0]
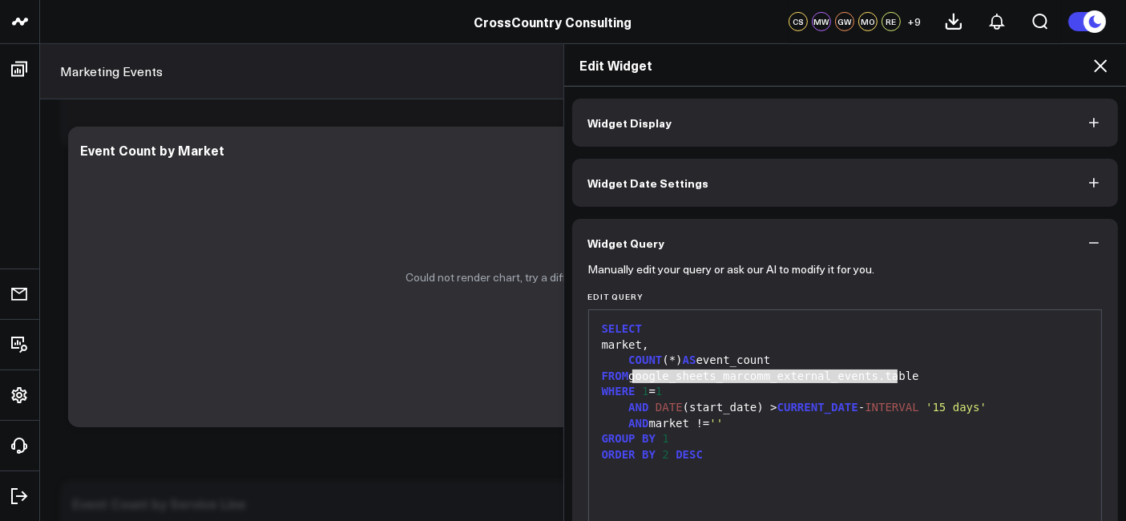
drag, startPoint x: 888, startPoint y: 378, endPoint x: 628, endPoint y: 377, distance: 260.5
click at [628, 377] on div "FROM google_sheets_marcomm_external_events.table" at bounding box center [845, 377] width 497 height 16
copy div "google_sheets_marcomm_external_events.table"
click at [712, 380] on div "FROM google_sheets_marcomm_external_events.table" at bounding box center [845, 377] width 497 height 16
click at [887, 374] on div "FROM google_sheets_marcomm_external_events.table" at bounding box center [845, 377] width 497 height 16
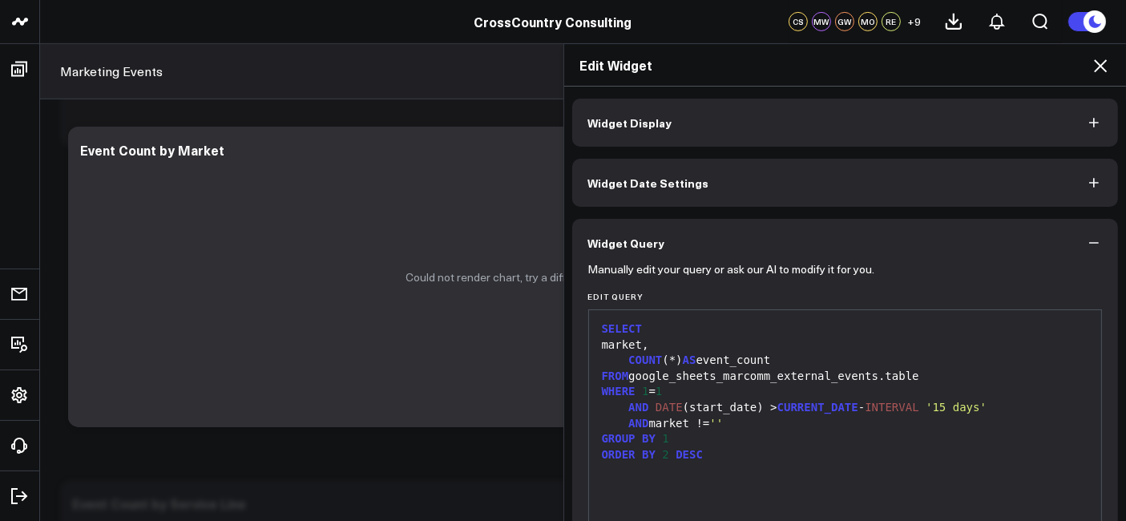
click at [890, 378] on div "FROM google_sheets_marcomm_external_events.table" at bounding box center [845, 377] width 497 height 16
click at [695, 374] on div "FROM google_sheets_marcomm_external_events.table" at bounding box center [845, 377] width 497 height 16
click at [773, 425] on div "AND market != ''" at bounding box center [845, 424] width 497 height 16
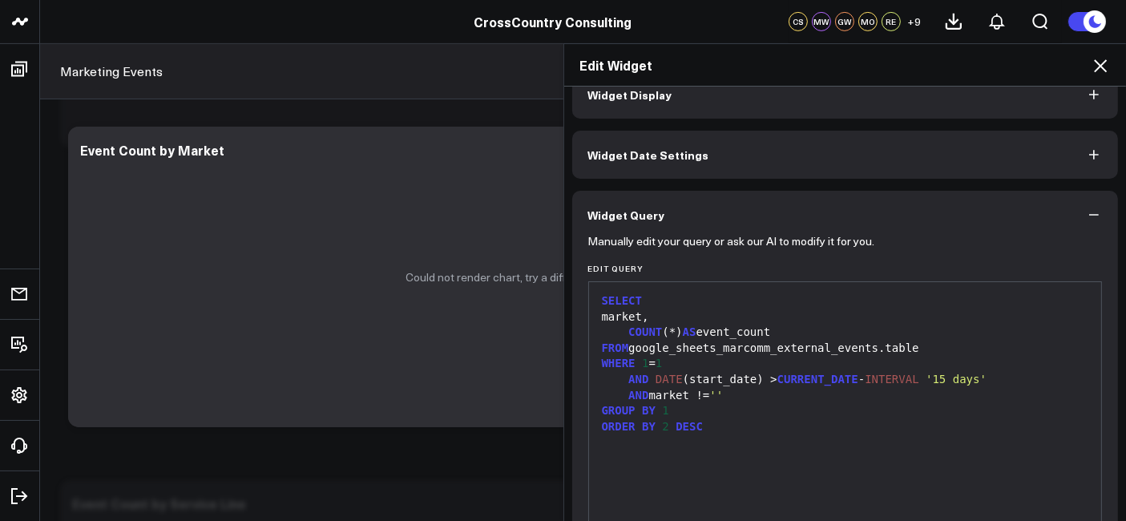
scroll to position [35, 0]
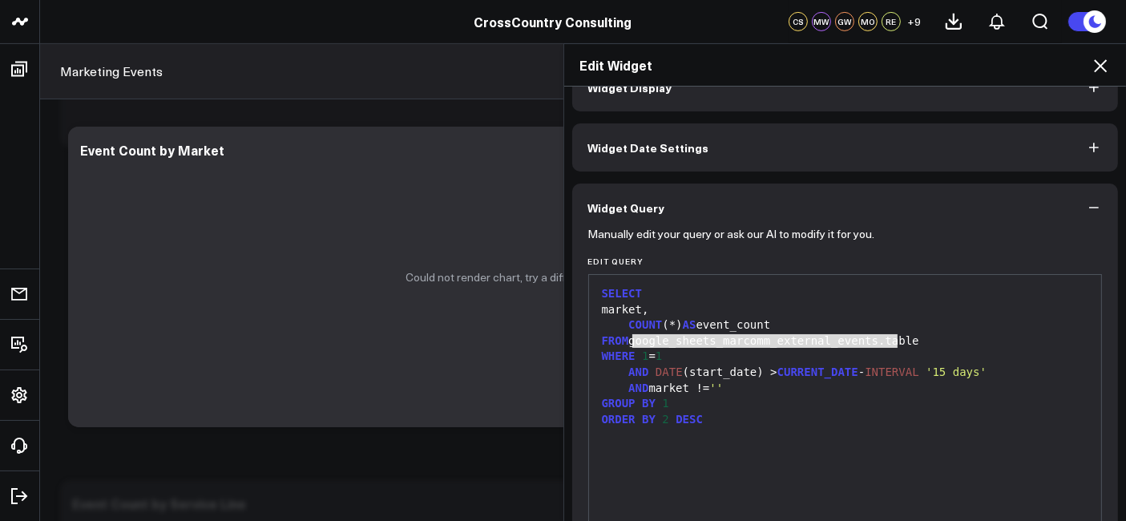
drag, startPoint x: 903, startPoint y: 337, endPoint x: 625, endPoint y: 338, distance: 278.1
click at [625, 338] on div "FROM google_sheets_marcomm_external_events.table" at bounding box center [845, 341] width 497 height 16
click at [717, 336] on div "FROM google_sheets_marcomm_external_events.table" at bounding box center [845, 341] width 497 height 16
drag, startPoint x: 713, startPoint y: 340, endPoint x: 893, endPoint y: 341, distance: 180.4
click at [893, 341] on div "FROM google_sheets_marcomm_external_events.table" at bounding box center [845, 341] width 497 height 16
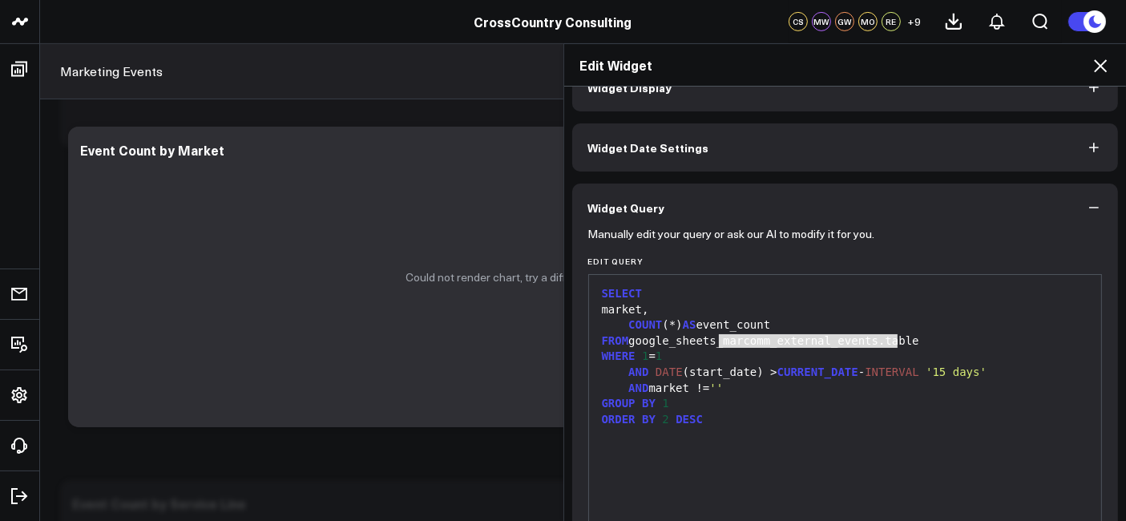
copy div "marcomm_external_events.table"
click at [1104, 60] on icon at bounding box center [1100, 65] width 19 height 19
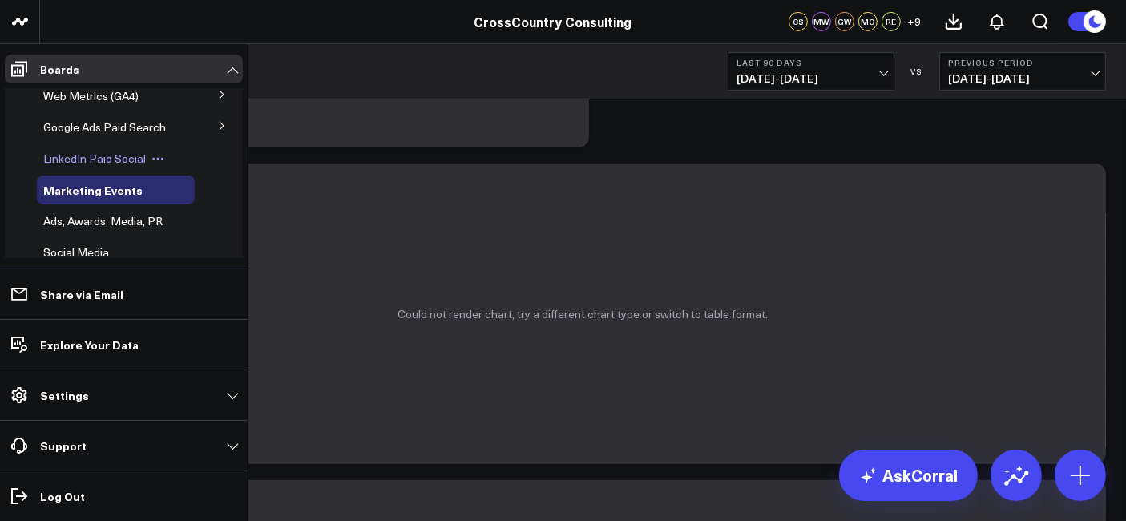
scroll to position [286, 0]
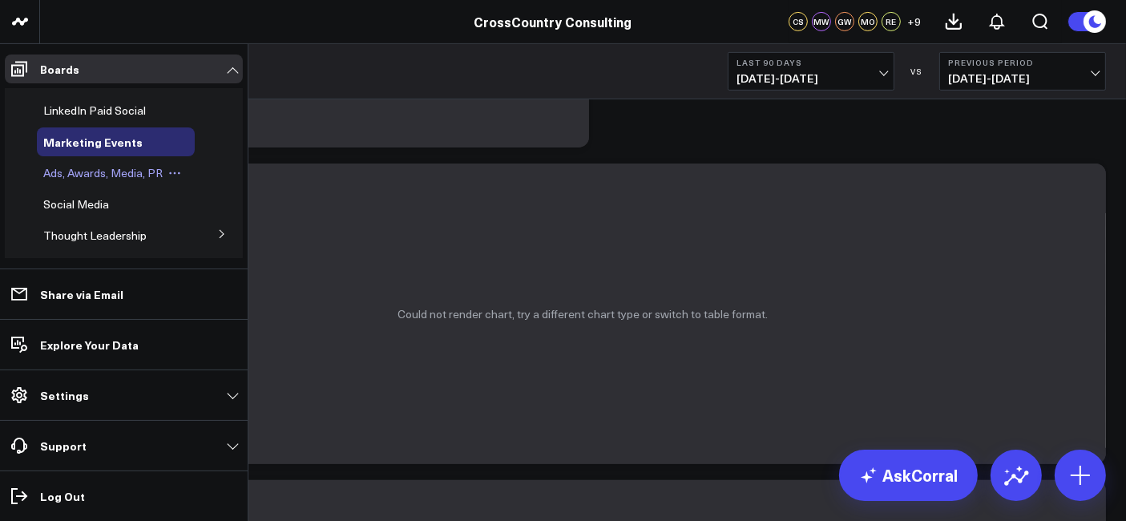
click at [89, 180] on span "Ads, Awards, Media, PR" at bounding box center [102, 172] width 119 height 15
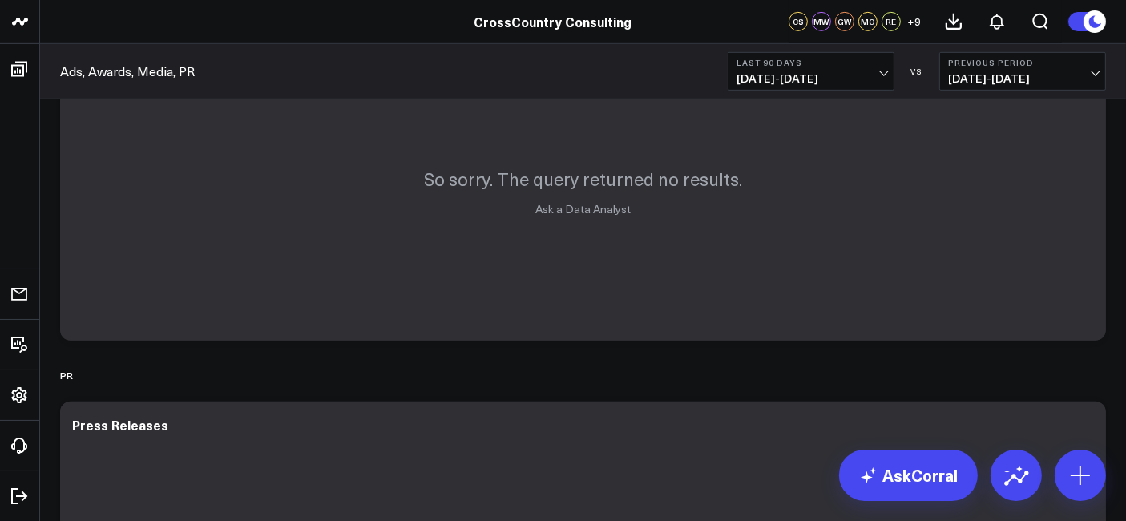
scroll to position [749, 0]
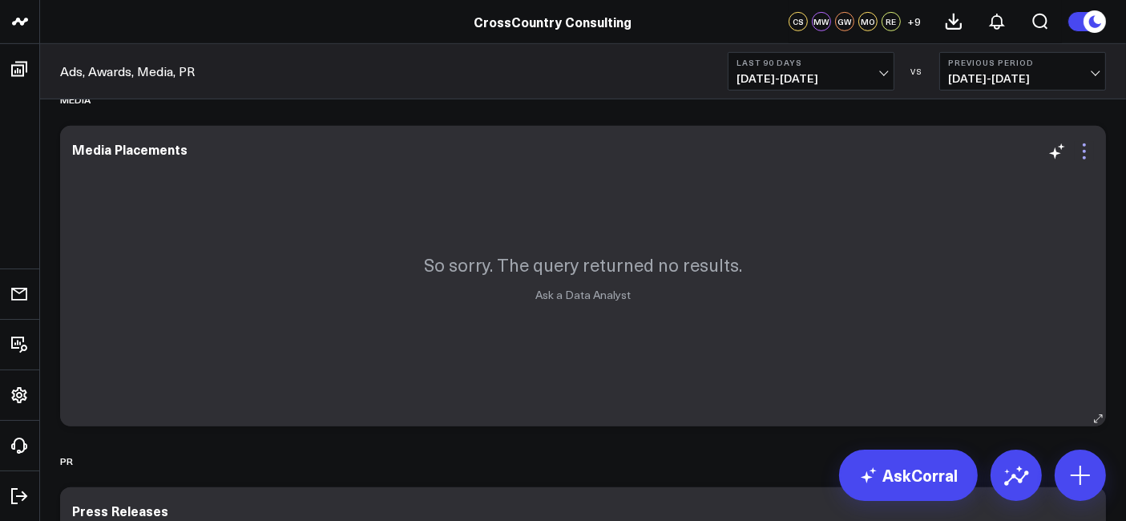
click at [1081, 156] on icon at bounding box center [1084, 151] width 19 height 19
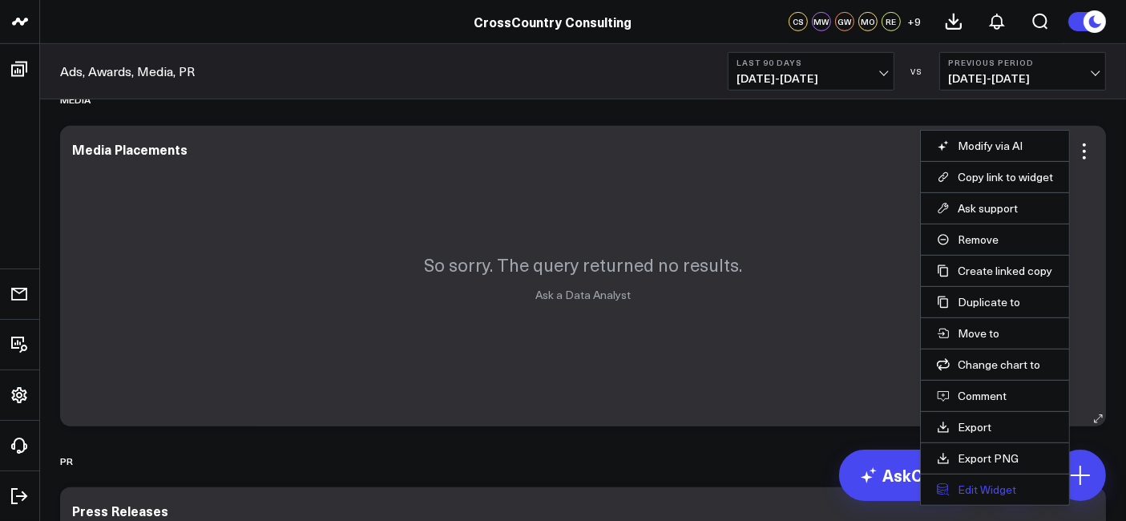
click at [975, 483] on button "Edit Widget" at bounding box center [995, 490] width 116 height 14
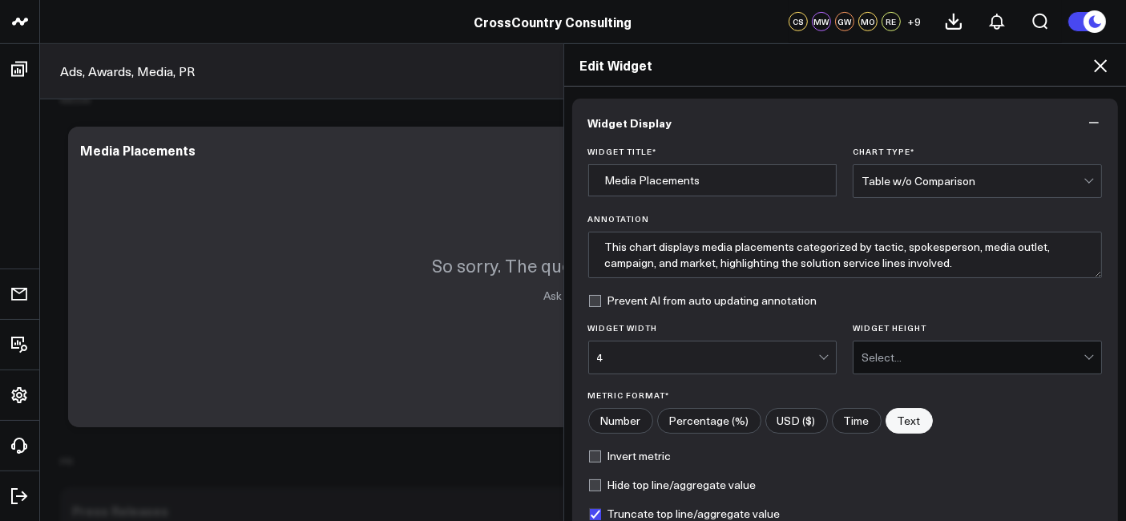
scroll to position [192, 0]
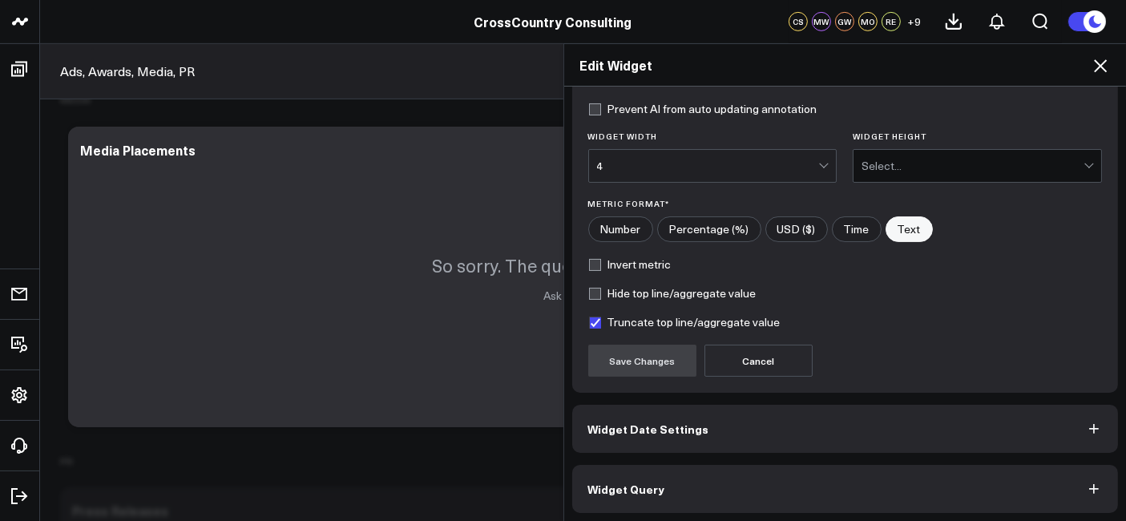
click at [636, 491] on span "Widget Query" at bounding box center [626, 489] width 77 height 13
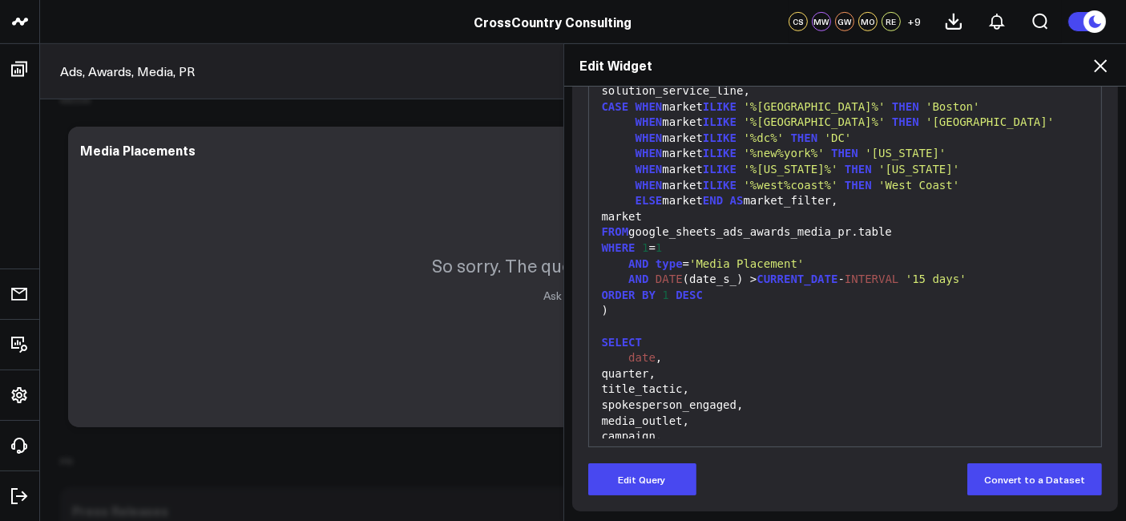
scroll to position [239, 0]
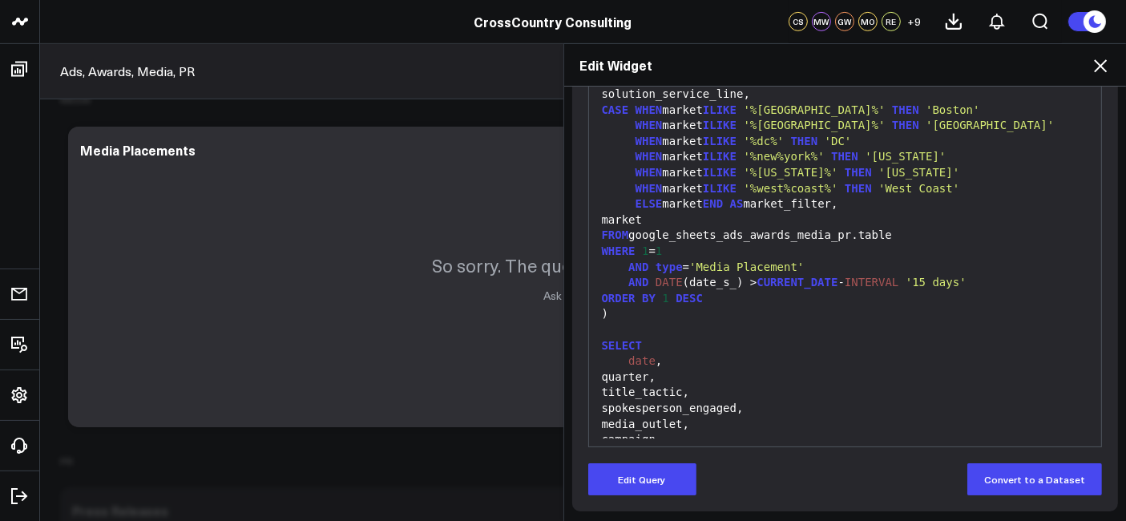
click at [786, 266] on span "'Media Placement'" at bounding box center [746, 267] width 115 height 13
click at [635, 470] on button "Edit Query" at bounding box center [642, 479] width 108 height 32
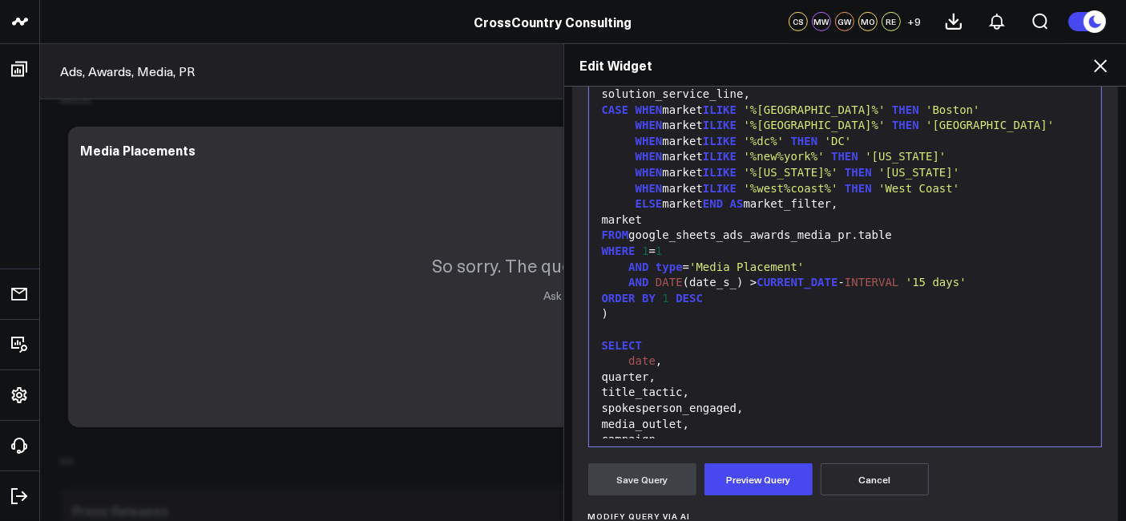
click at [782, 269] on span "'Media Placement'" at bounding box center [746, 267] width 115 height 13
click at [787, 265] on span "'Media Placement'" at bounding box center [746, 267] width 115 height 13
click at [747, 483] on button "Preview Query" at bounding box center [759, 479] width 108 height 32
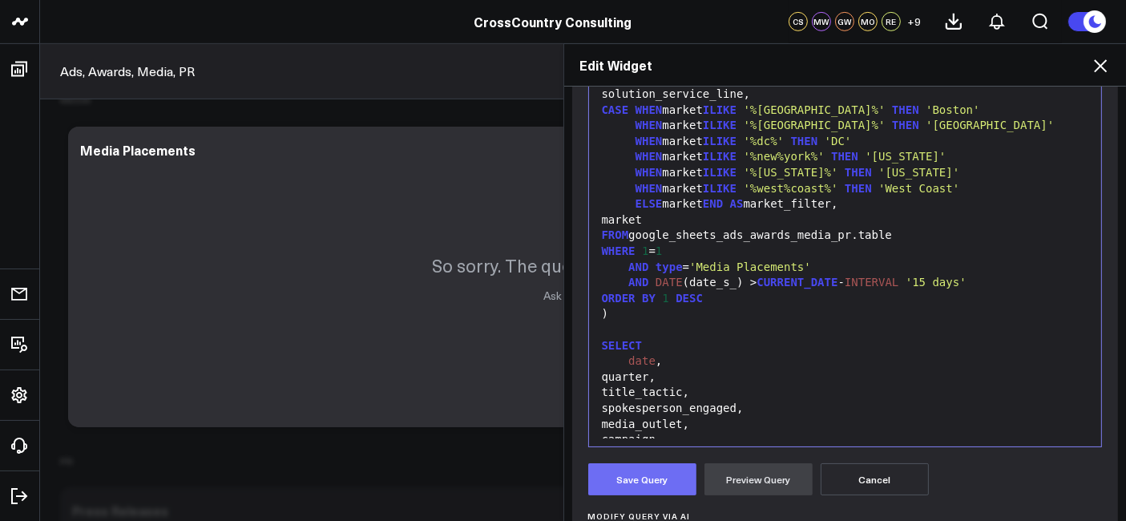
click at [639, 477] on button "Save Query" at bounding box center [642, 479] width 108 height 32
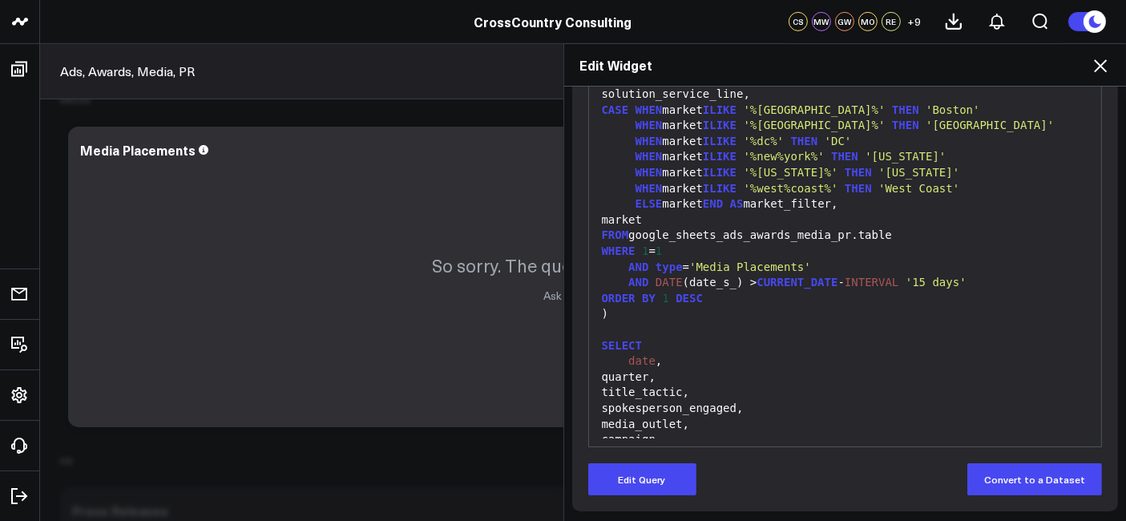
click at [1104, 72] on icon at bounding box center [1100, 65] width 19 height 19
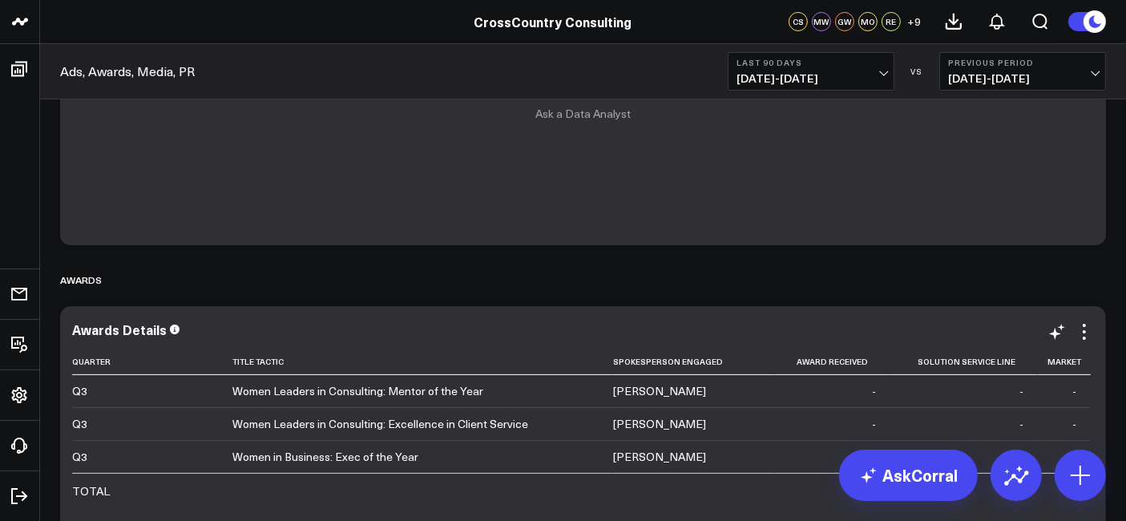
scroll to position [208, 0]
click at [770, 76] on span "[DATE] - [DATE]" at bounding box center [811, 78] width 149 height 13
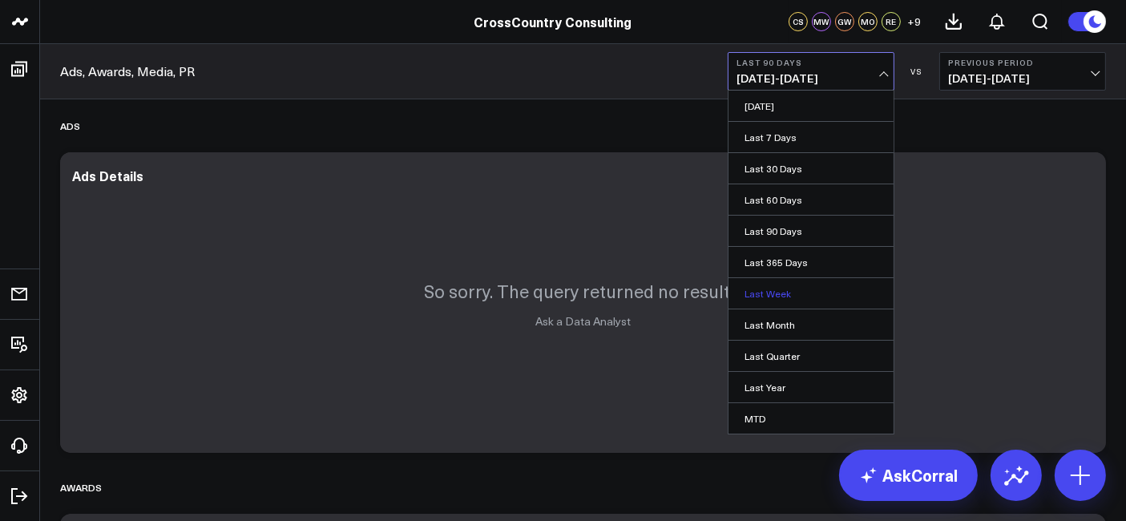
scroll to position [90, 0]
click at [782, 387] on link "YTD" at bounding box center [811, 391] width 165 height 30
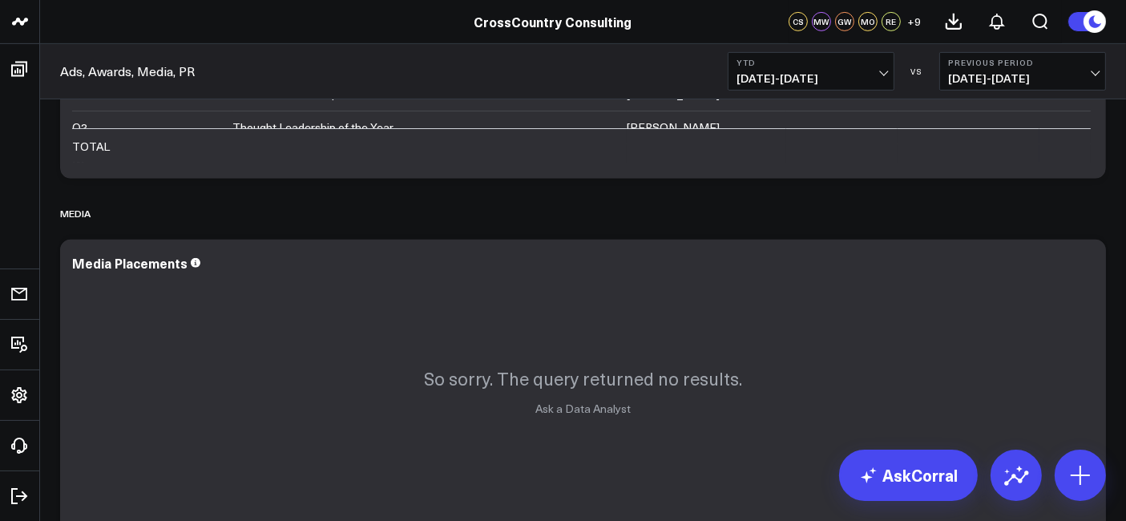
scroll to position [680, 0]
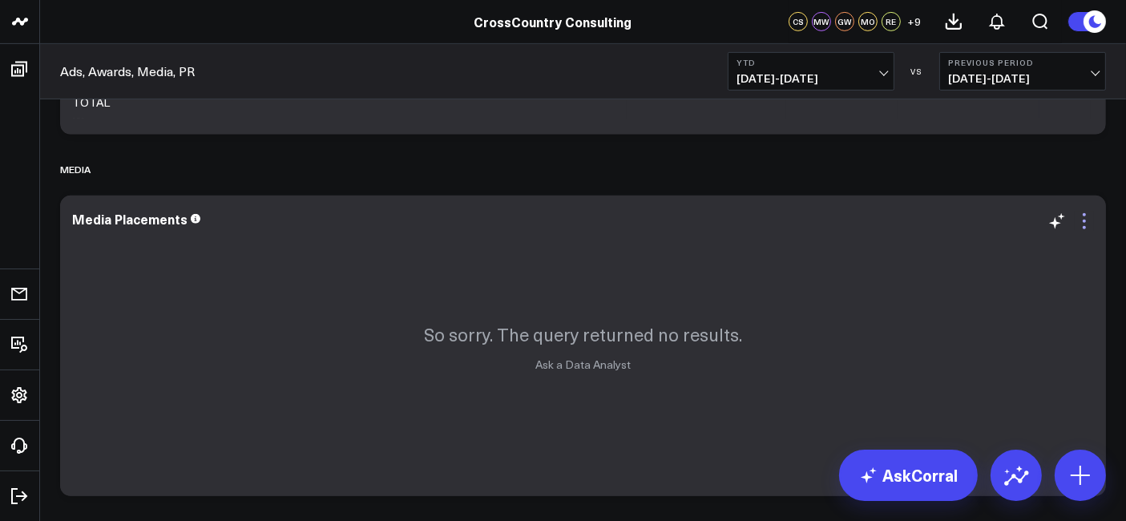
click at [1083, 224] on icon at bounding box center [1084, 221] width 19 height 19
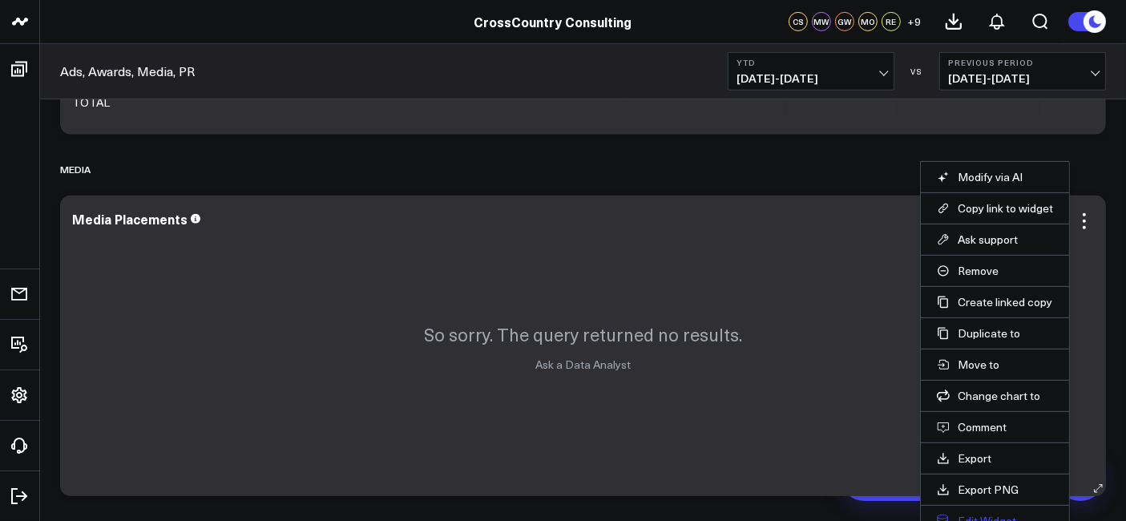
click at [984, 514] on button "Edit Widget" at bounding box center [995, 521] width 116 height 14
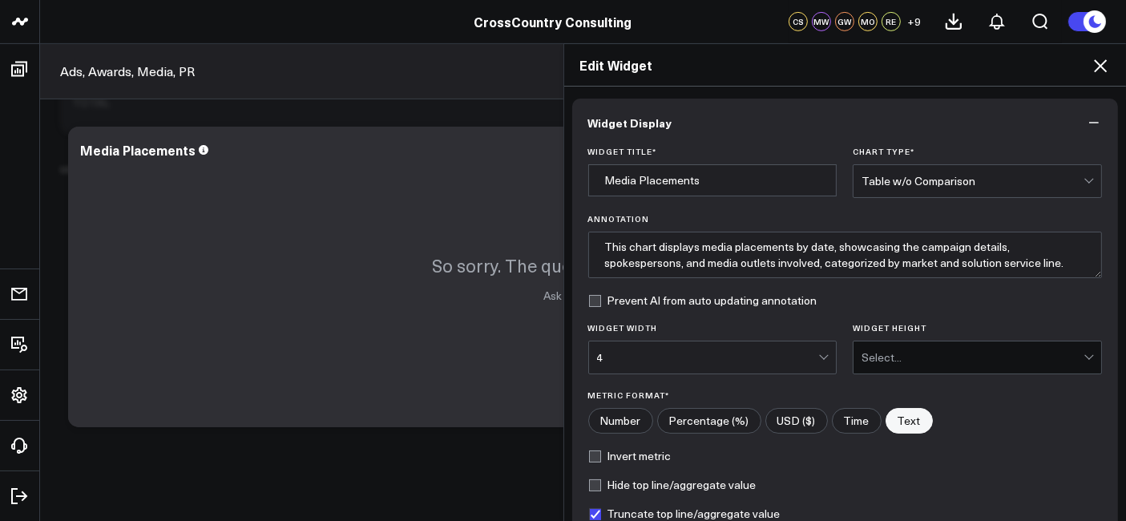
scroll to position [192, 0]
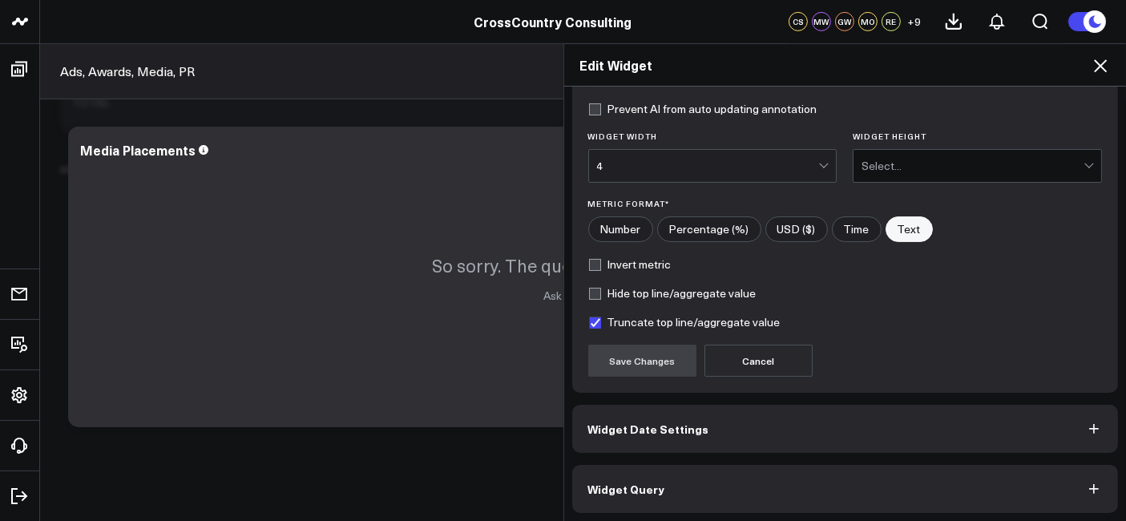
click at [668, 492] on button "Widget Query" at bounding box center [845, 489] width 547 height 48
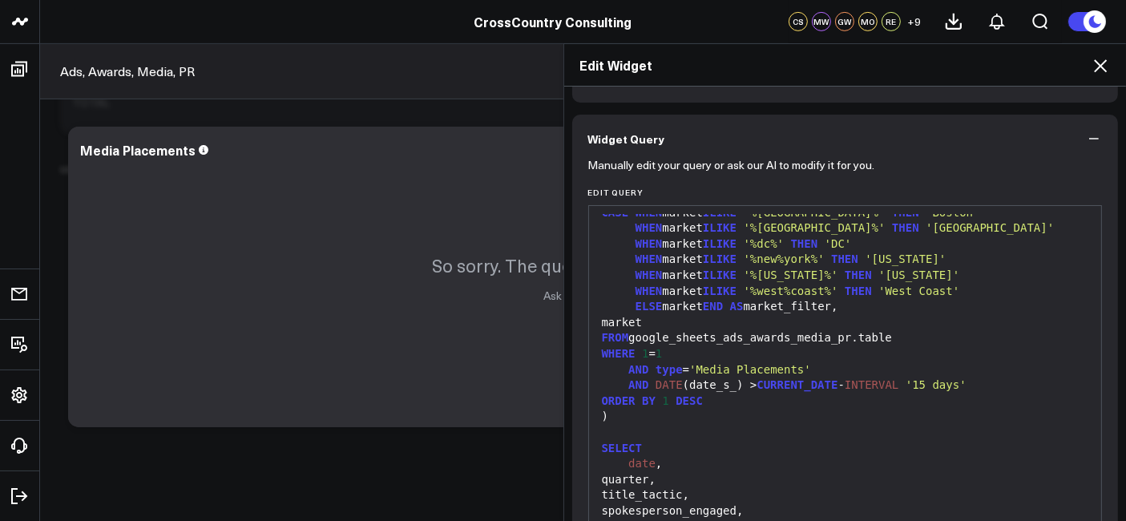
scroll to position [309, 0]
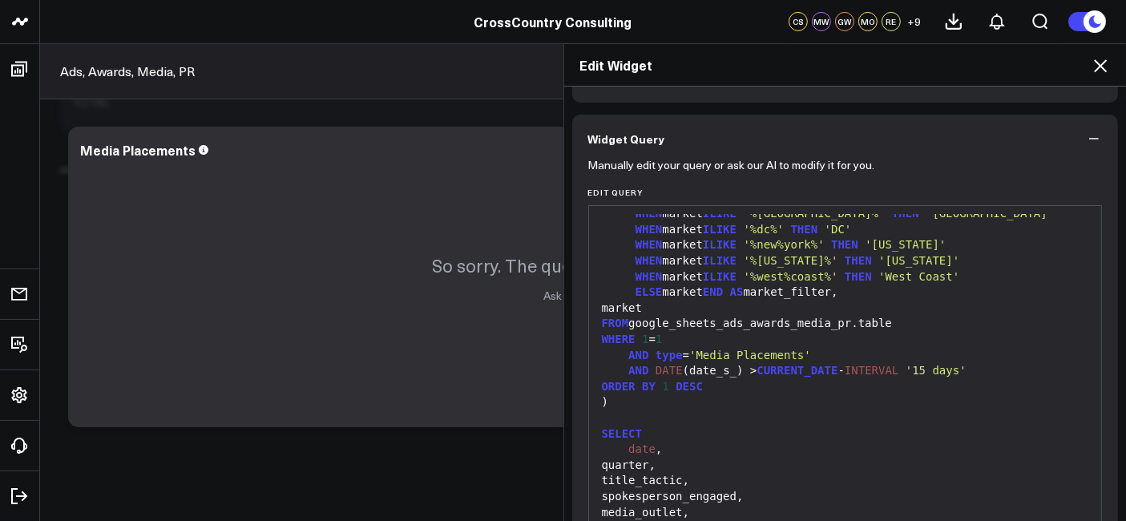
click at [791, 353] on span "'Media Placements'" at bounding box center [750, 355] width 122 height 13
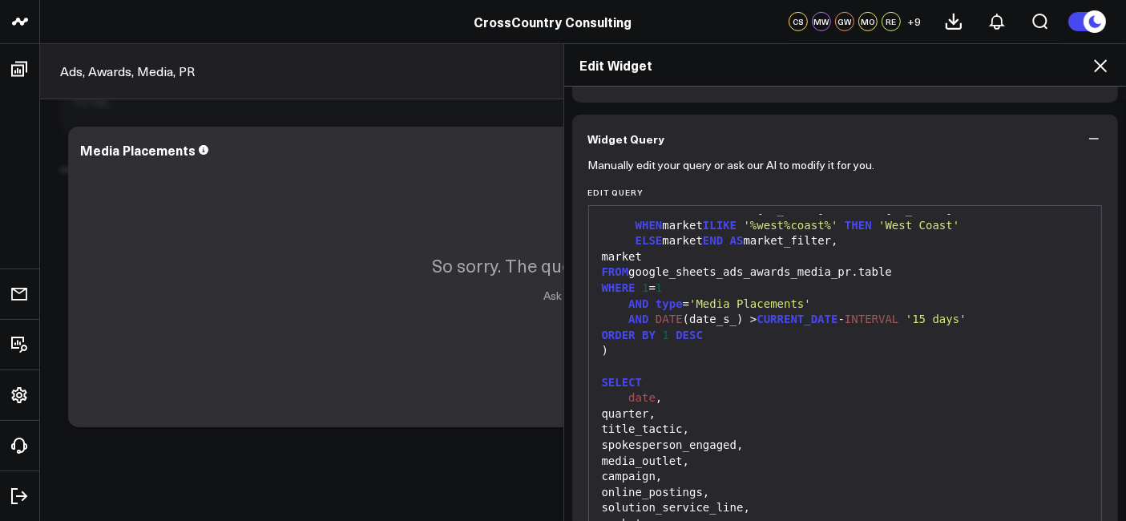
scroll to position [263, 0]
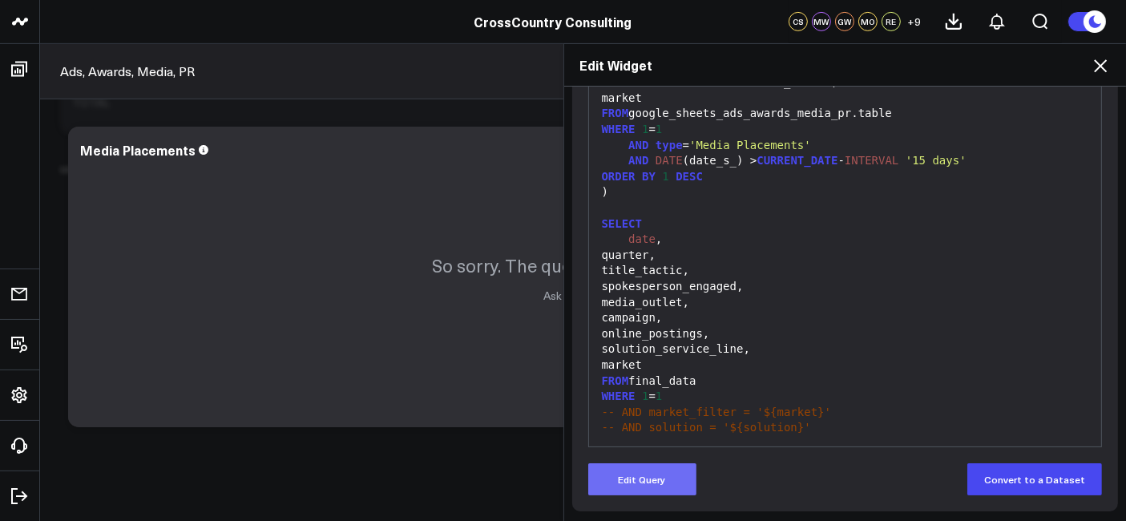
click at [639, 486] on button "Edit Query" at bounding box center [642, 479] width 108 height 32
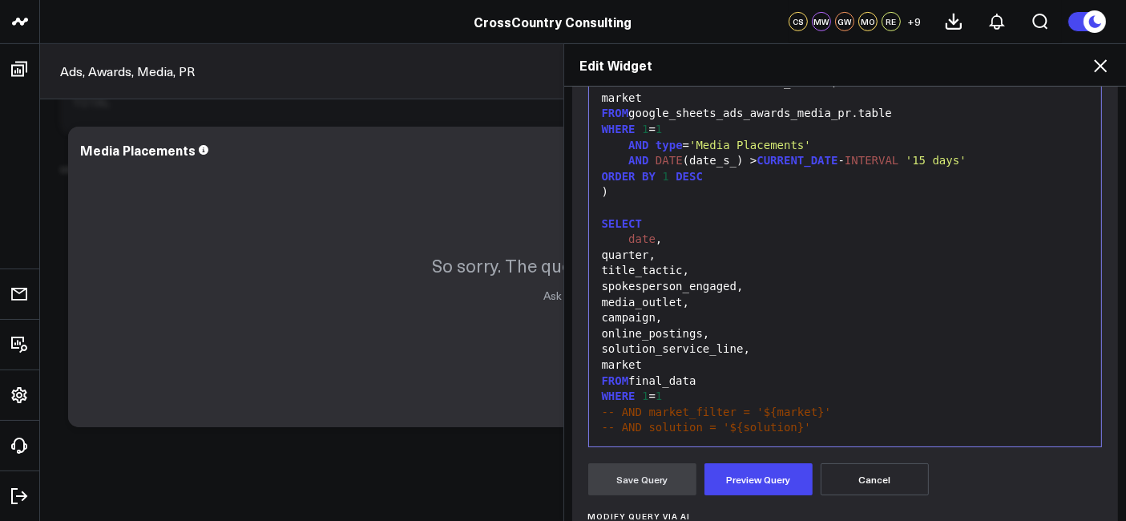
click at [790, 146] on span "'Media Placements'" at bounding box center [750, 145] width 122 height 13
click at [765, 485] on button "Preview Query" at bounding box center [759, 479] width 108 height 32
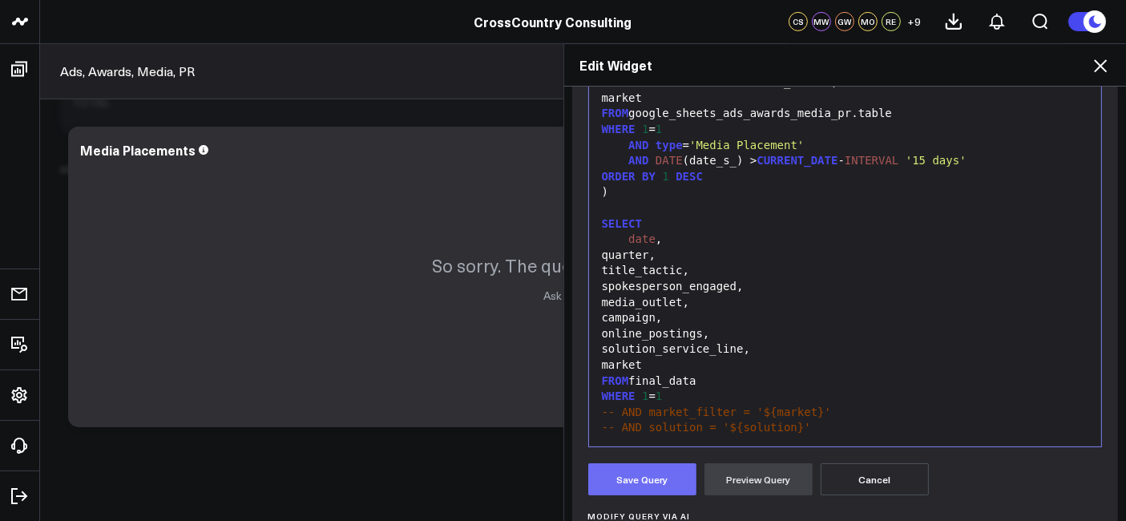
click at [620, 487] on button "Save Query" at bounding box center [642, 479] width 108 height 32
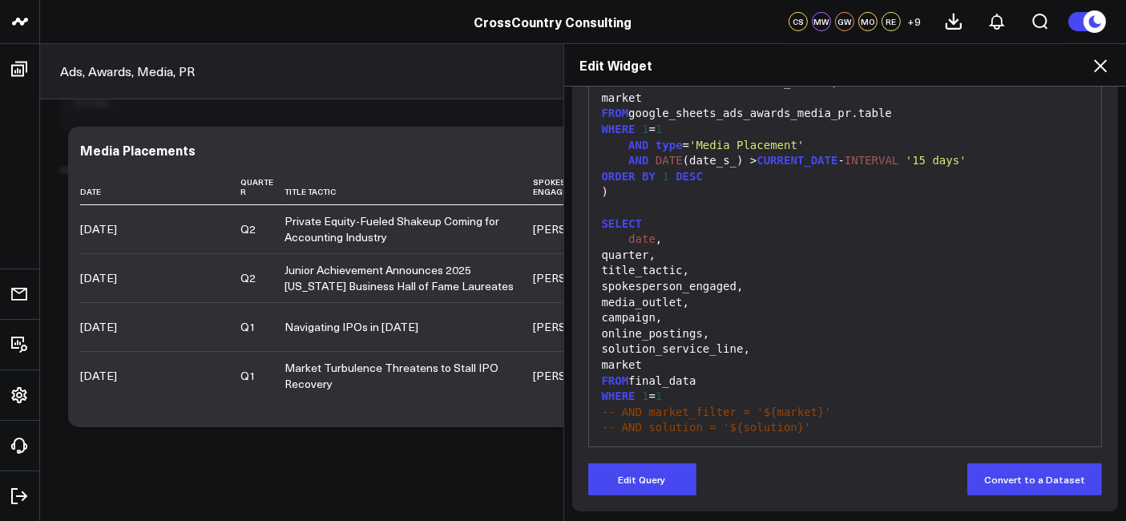
click at [1091, 67] on icon at bounding box center [1100, 65] width 19 height 19
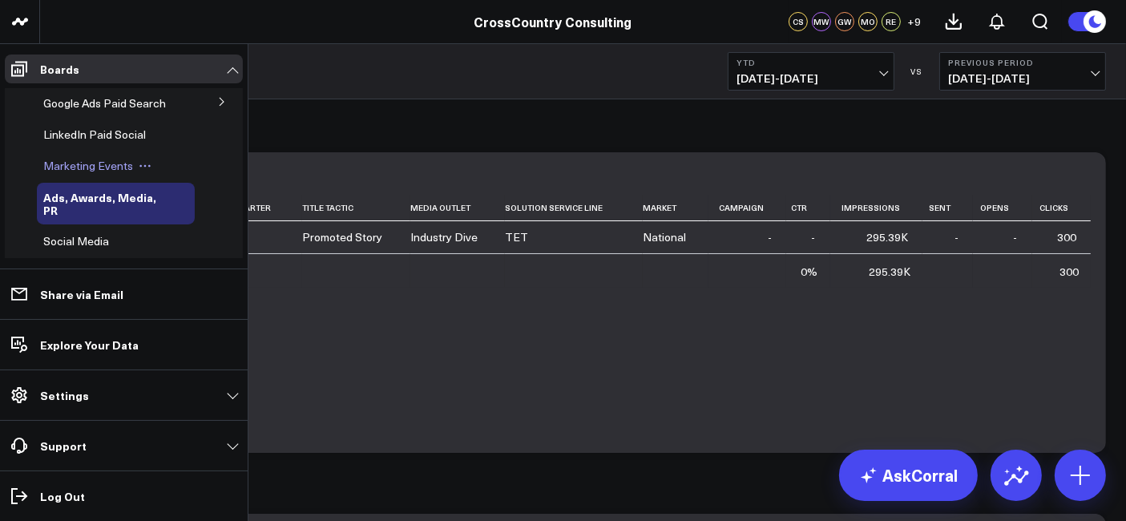
scroll to position [263, 0]
click at [85, 172] on span "Marketing Events" at bounding box center [88, 164] width 90 height 15
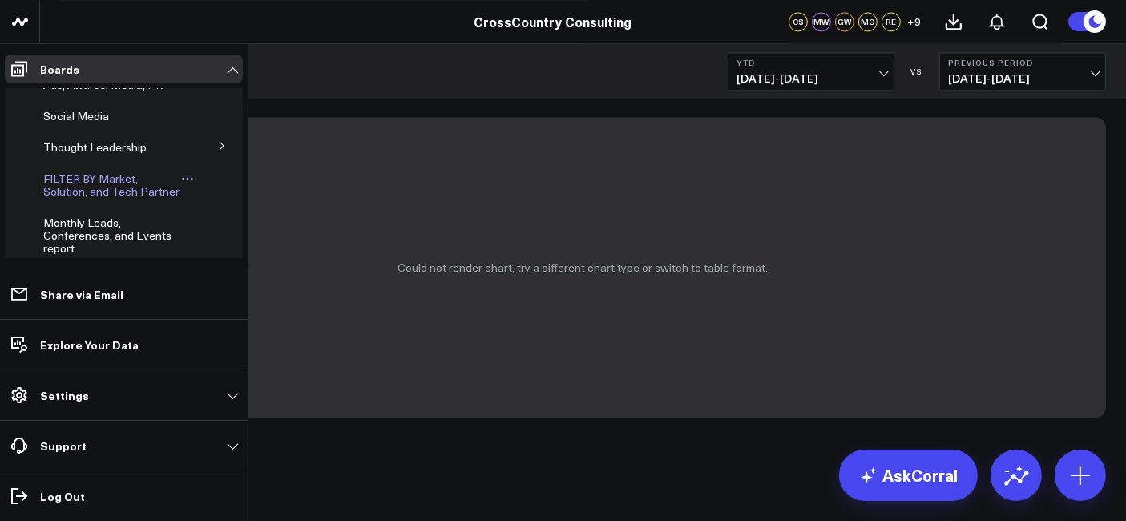
scroll to position [401, 0]
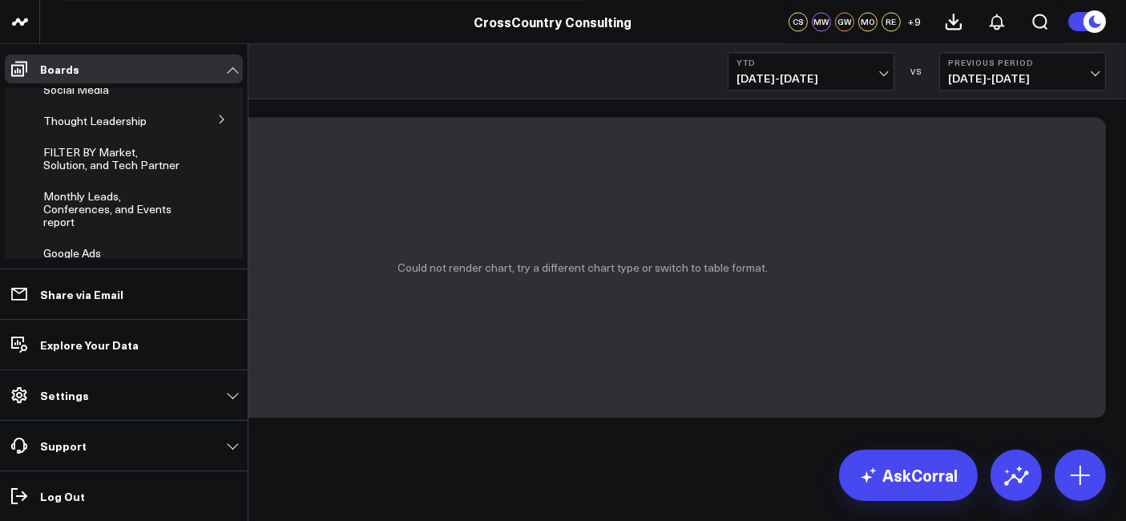
click at [208, 131] on button at bounding box center [222, 119] width 42 height 24
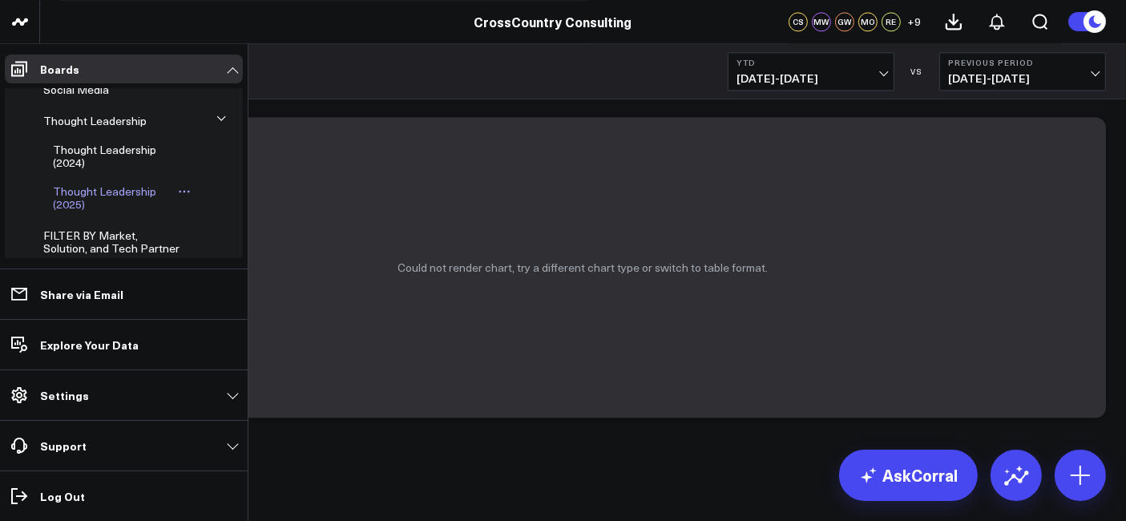
click at [66, 209] on span "Thought Leadership (2025)" at bounding box center [104, 198] width 103 height 28
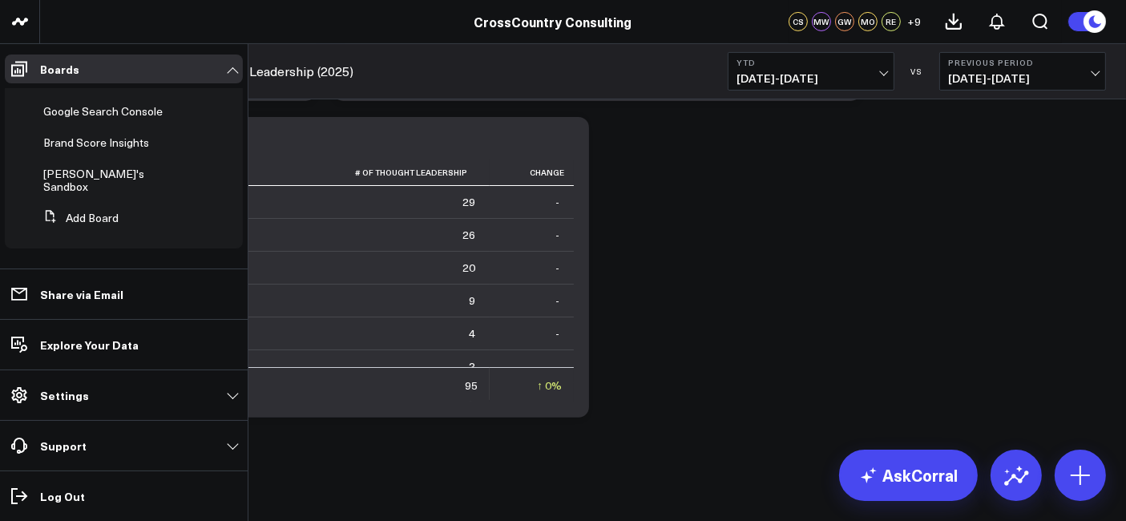
scroll to position [725, 0]
click at [89, 119] on span "Google Search Console" at bounding box center [102, 110] width 119 height 15
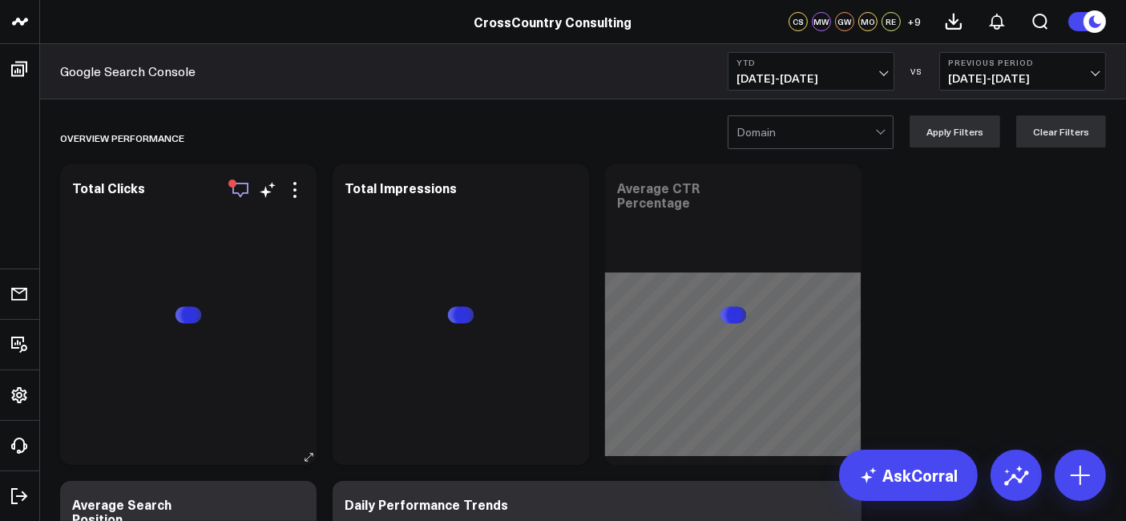
click at [240, 183] on icon "button" at bounding box center [240, 190] width 16 height 15
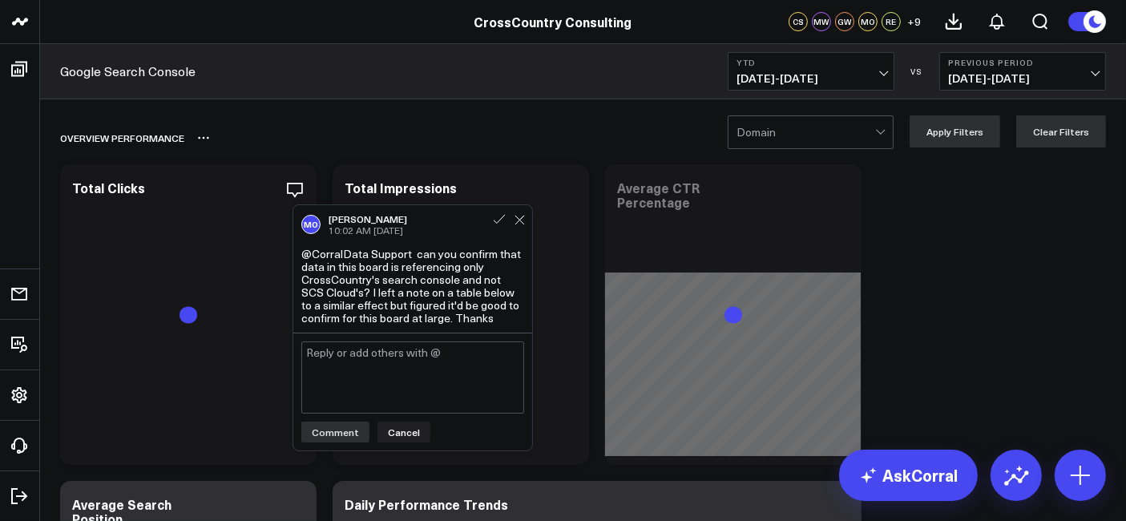
click at [327, 121] on div "Overview Performance" at bounding box center [491, 137] width 862 height 37
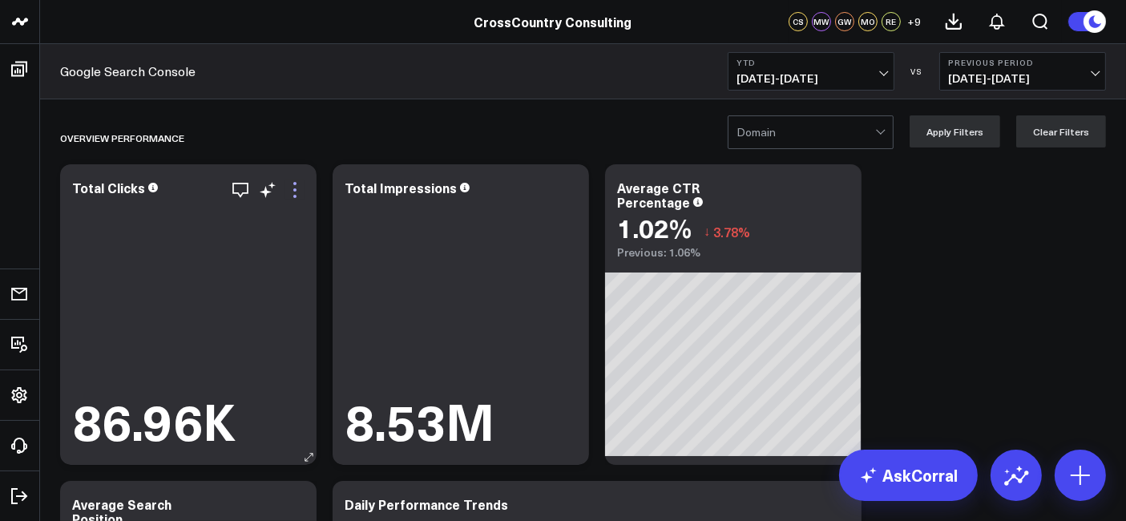
click at [289, 187] on icon at bounding box center [294, 189] width 19 height 19
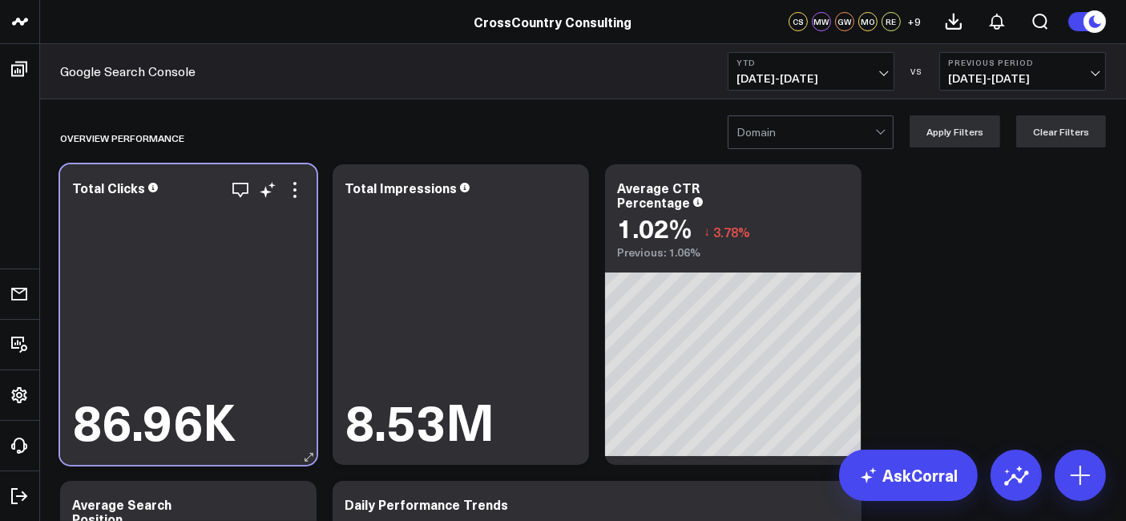
click at [303, 237] on div "86.96K" at bounding box center [188, 324] width 232 height 250
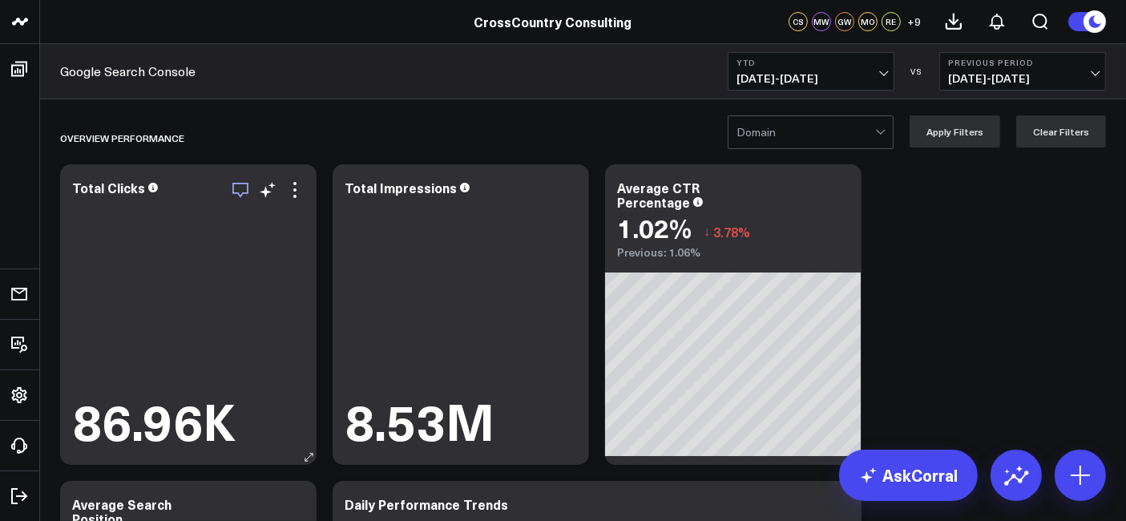
click at [242, 199] on icon "button" at bounding box center [240, 189] width 19 height 19
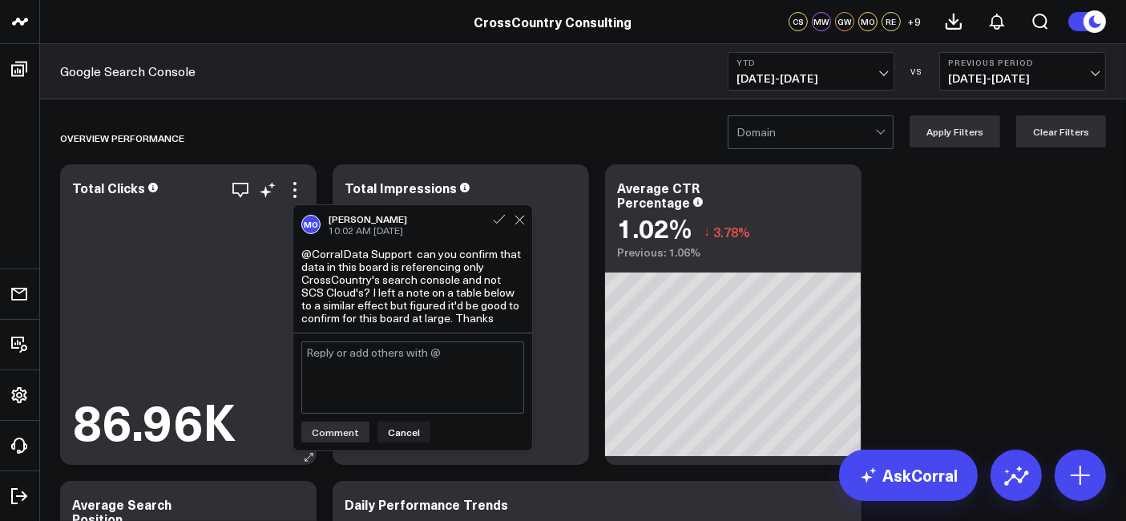
click at [208, 287] on div "86.96K" at bounding box center [188, 324] width 232 height 250
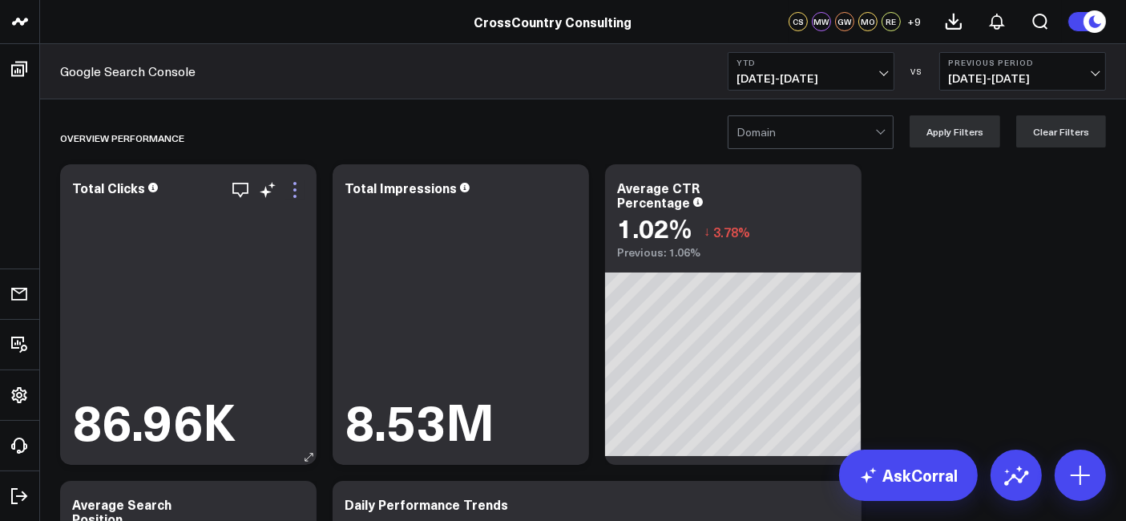
click at [290, 193] on icon at bounding box center [294, 189] width 19 height 19
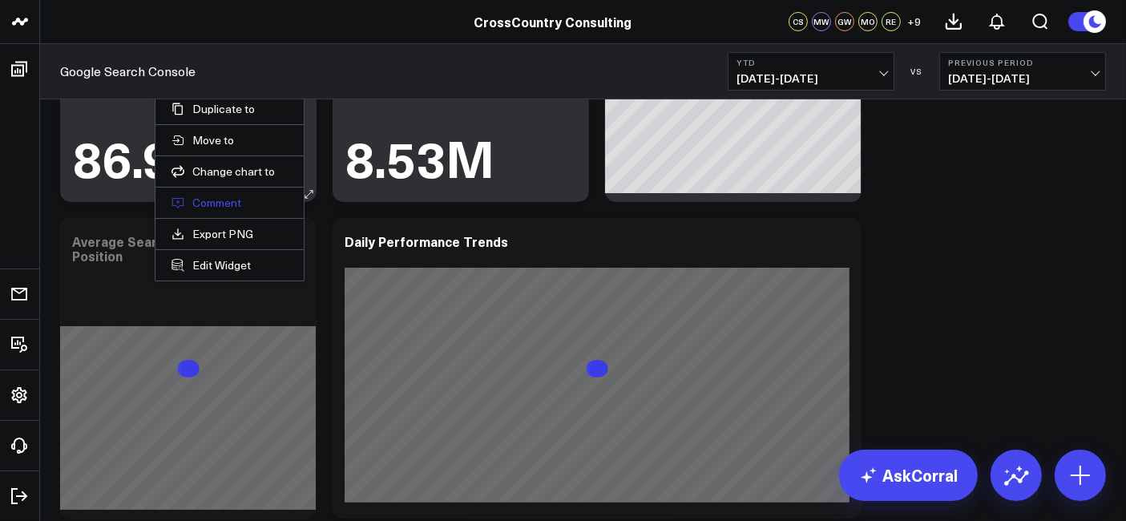
scroll to position [240, 0]
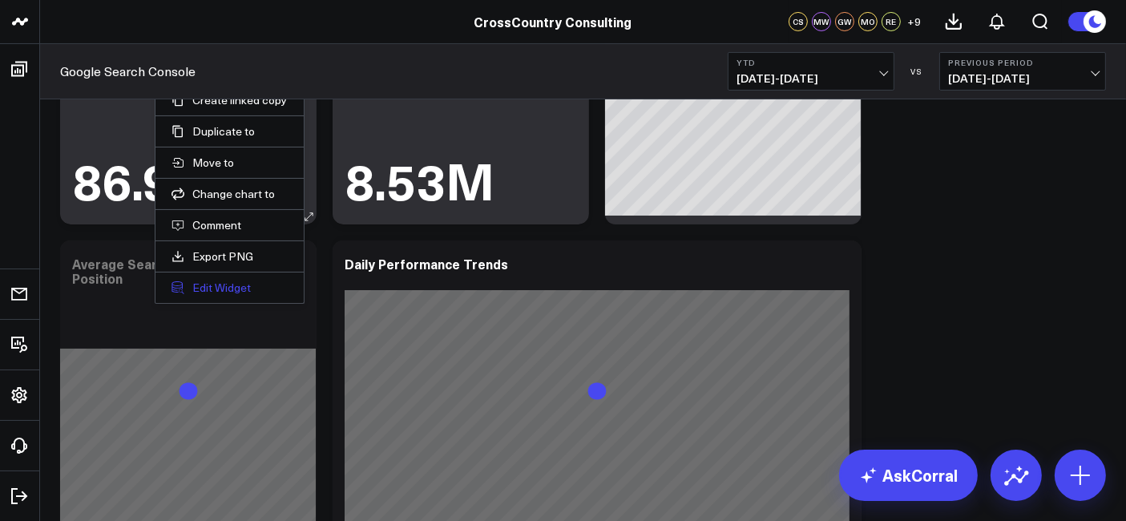
click at [231, 281] on button "Edit Widget" at bounding box center [230, 288] width 116 height 14
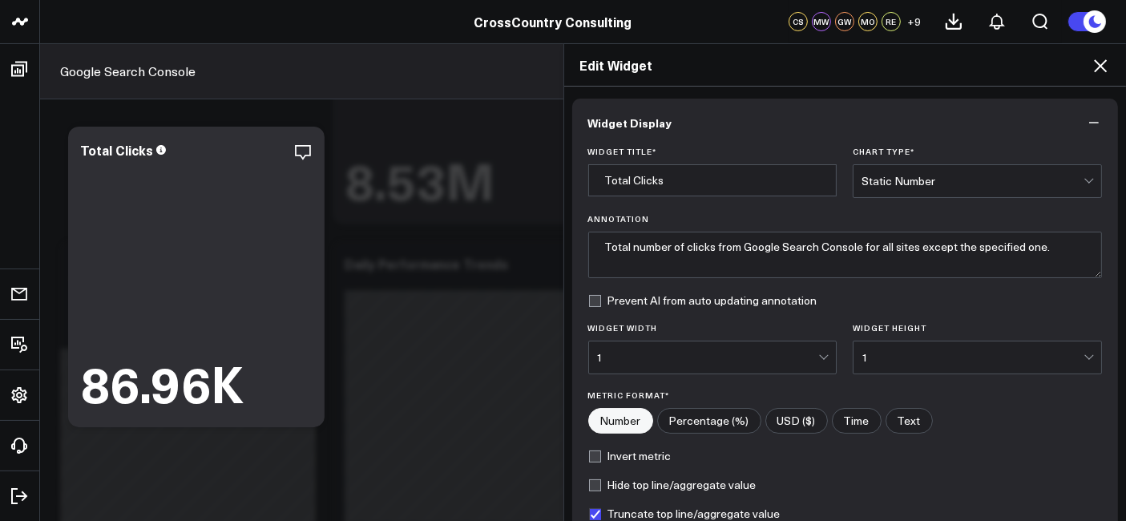
scroll to position [192, 0]
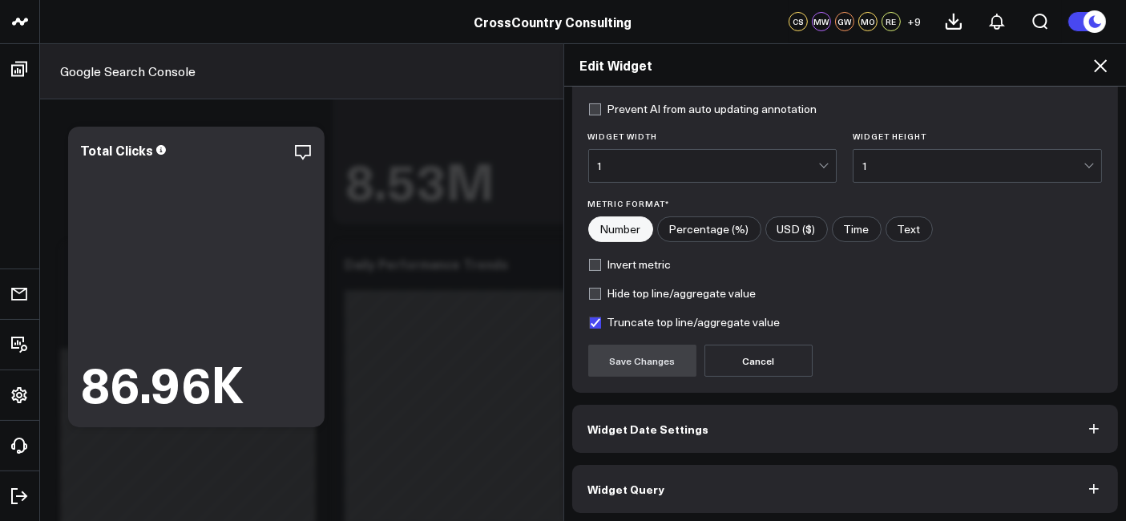
click at [701, 478] on button "Widget Query" at bounding box center [845, 489] width 547 height 48
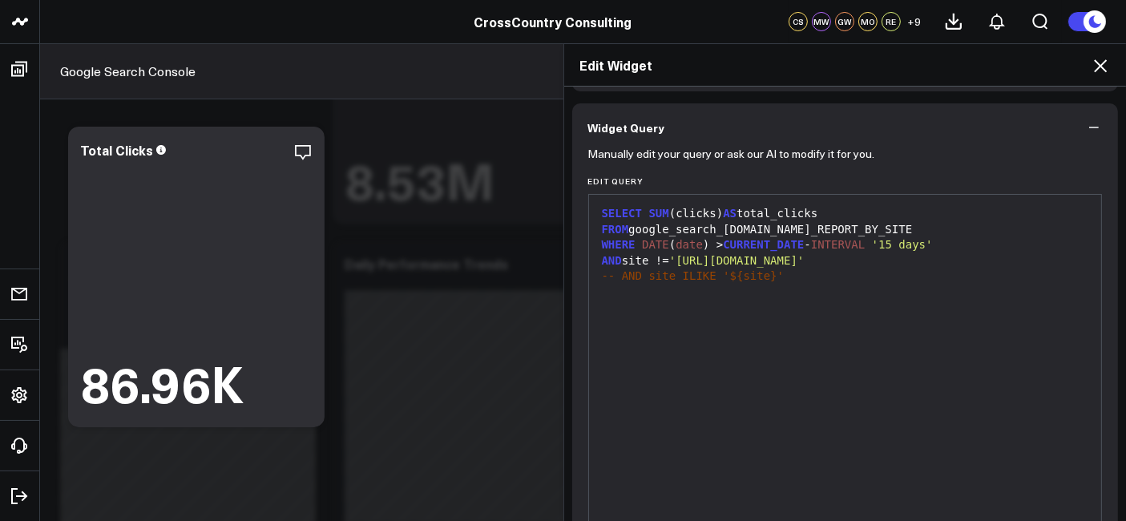
scroll to position [139, 0]
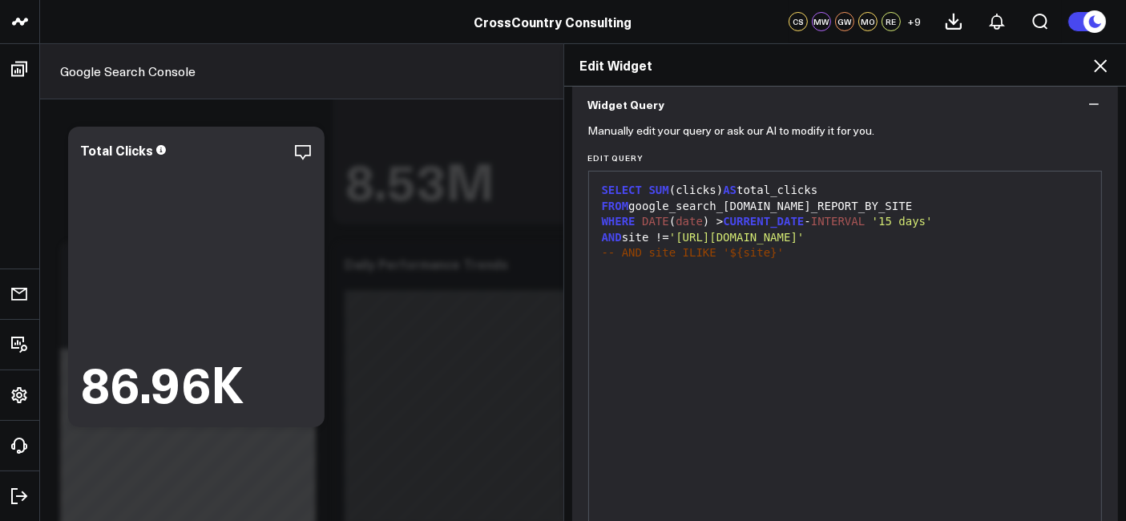
click at [1097, 64] on icon at bounding box center [1100, 65] width 19 height 19
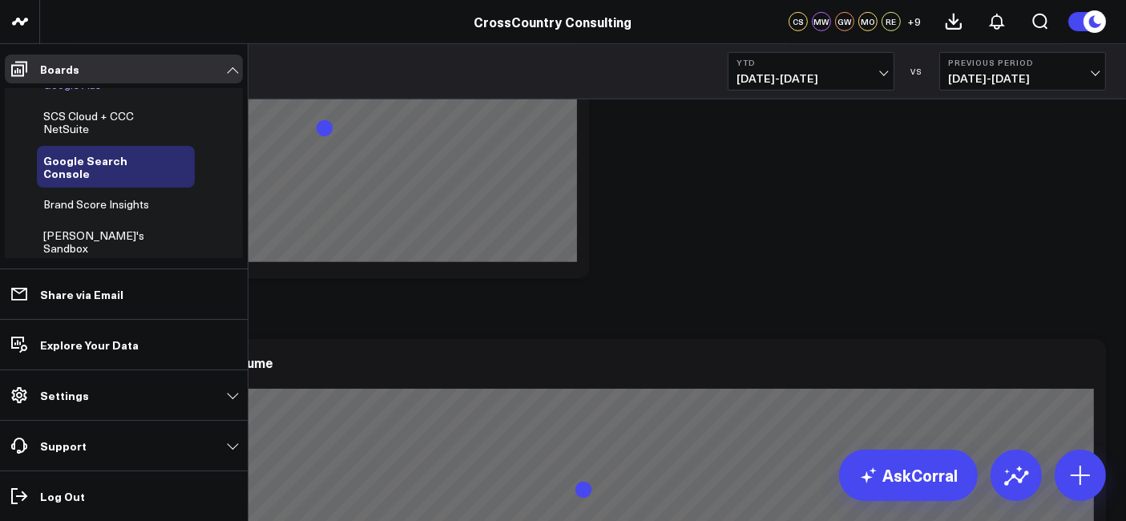
scroll to position [655, 0]
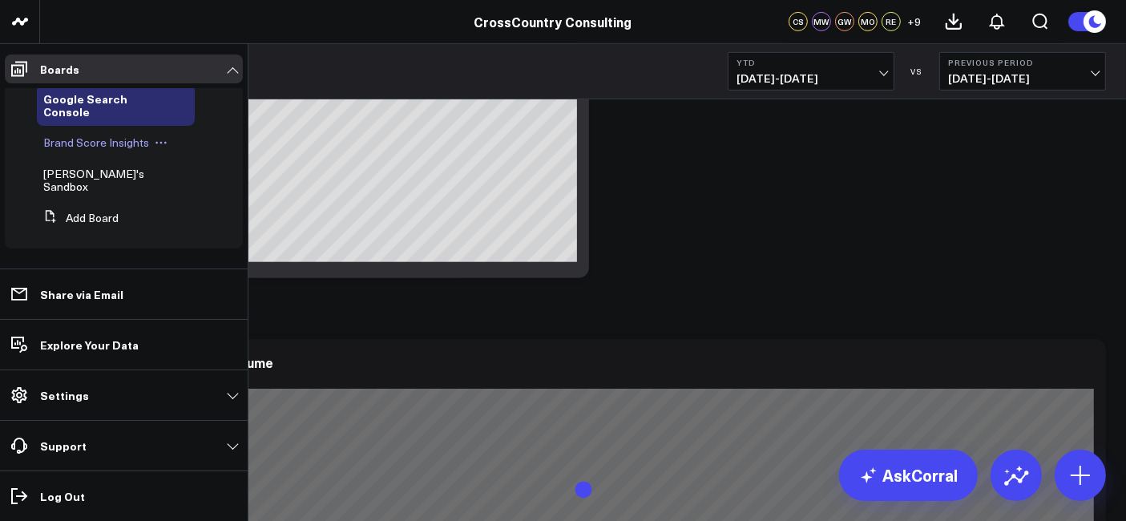
click at [89, 150] on span "Brand Score Insights" at bounding box center [96, 142] width 106 height 15
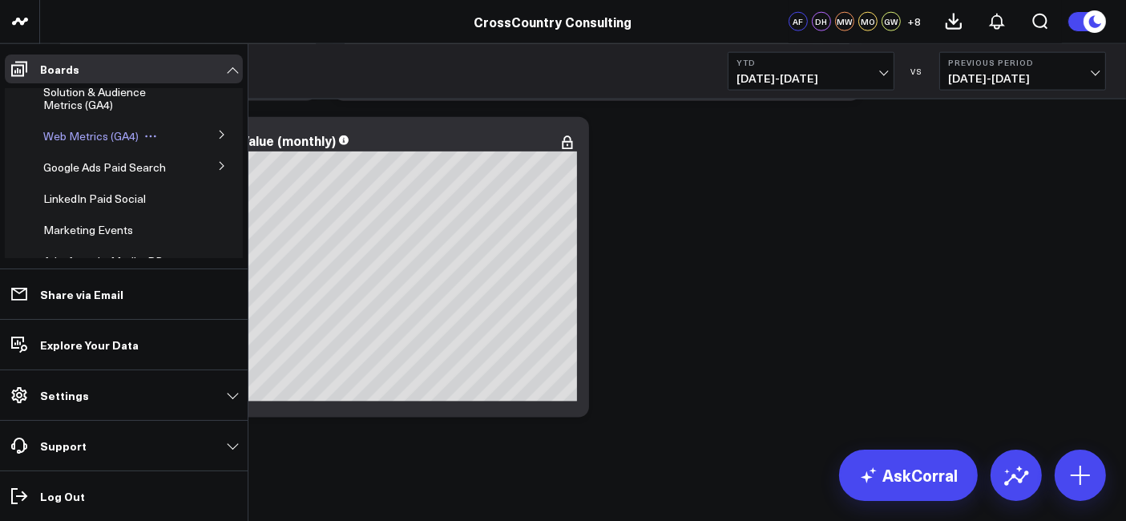
scroll to position [202, 0]
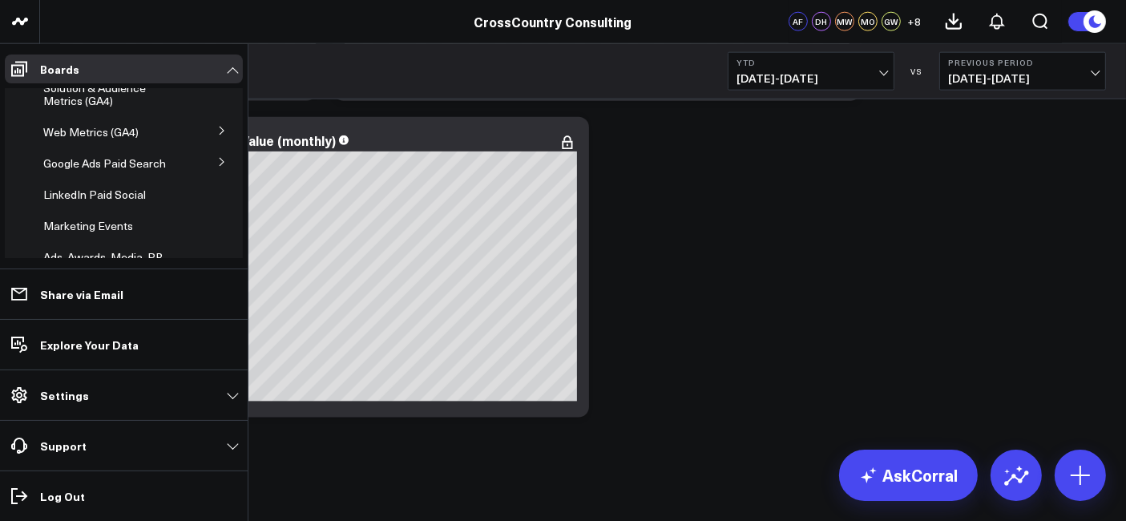
click at [207, 173] on button at bounding box center [222, 161] width 42 height 24
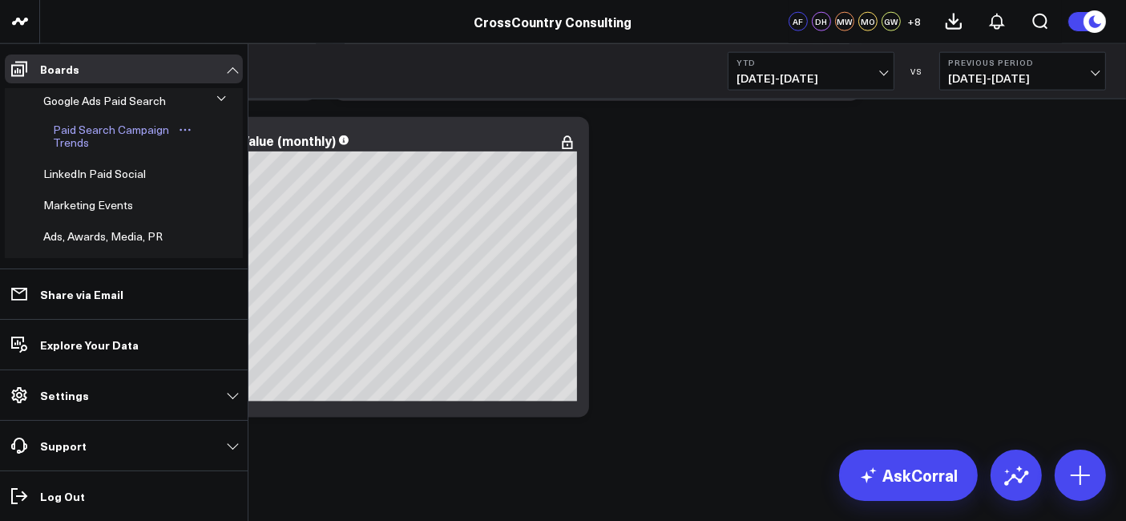
scroll to position [266, 0]
click at [71, 107] on span "Google Ads Paid Search" at bounding box center [104, 98] width 123 height 15
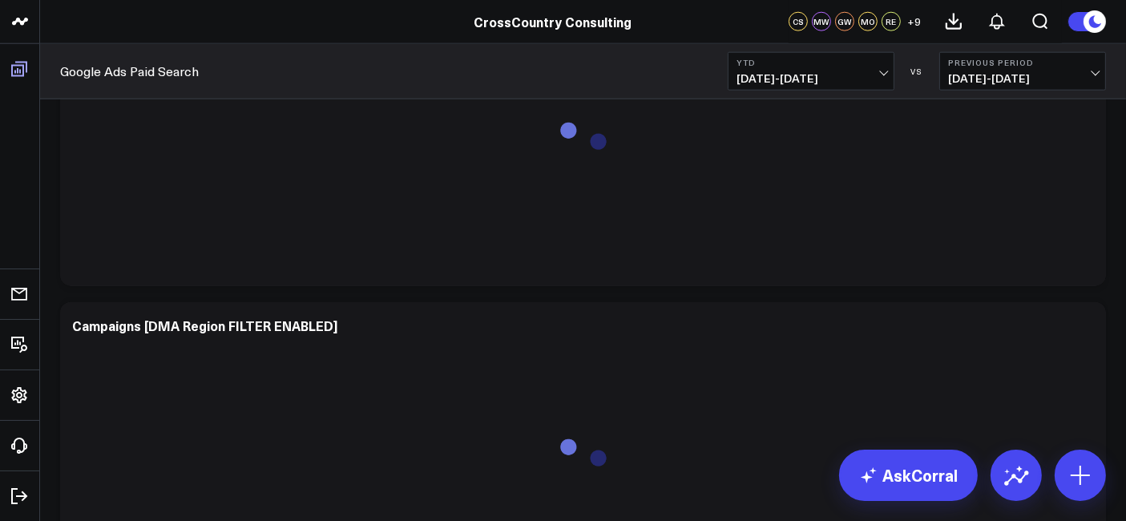
scroll to position [228, 0]
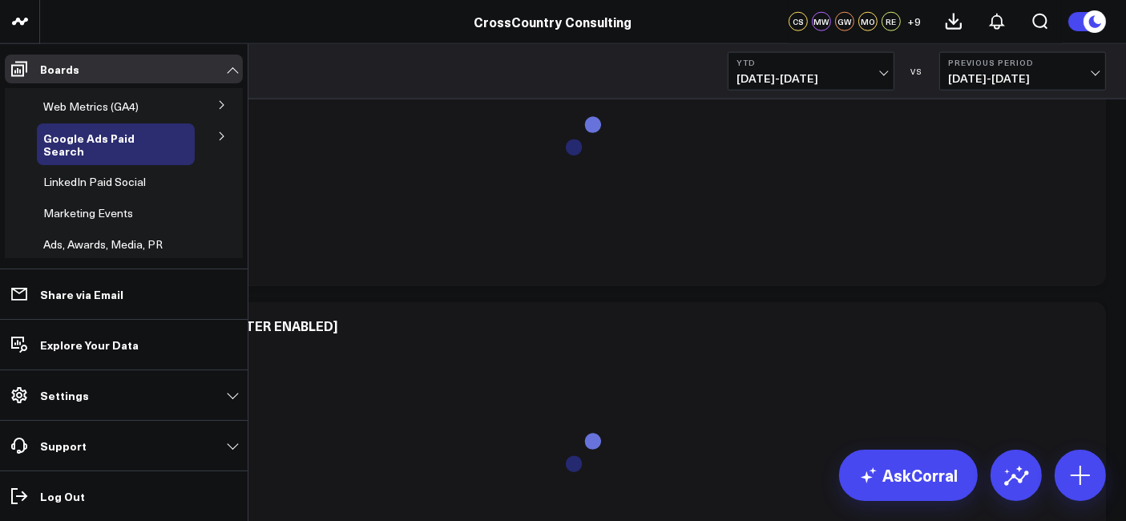
click at [217, 141] on icon at bounding box center [222, 136] width 10 height 10
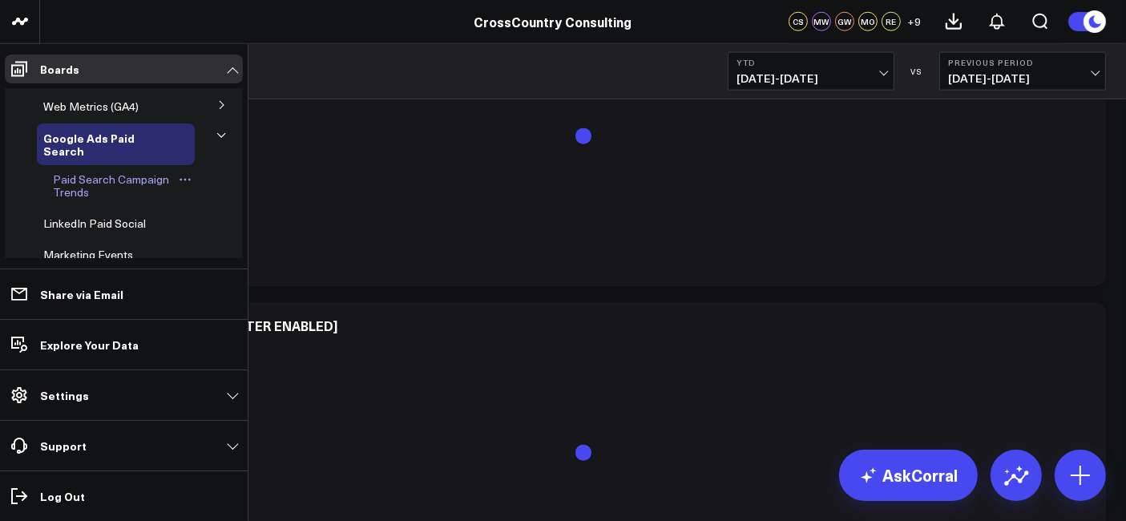
click at [73, 200] on span "Paid Search Campaign Trends" at bounding box center [111, 186] width 116 height 28
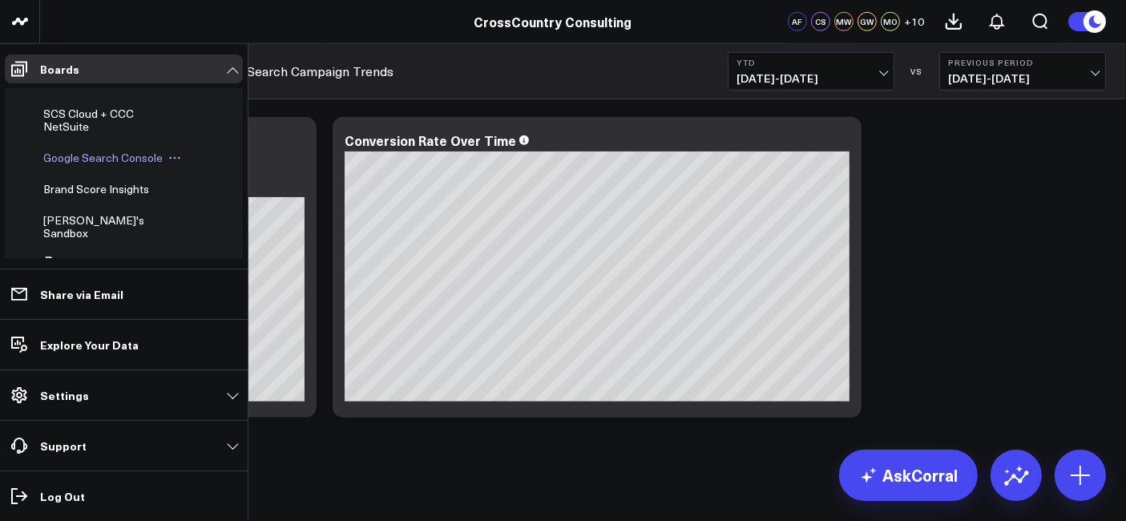
scroll to position [684, 0]
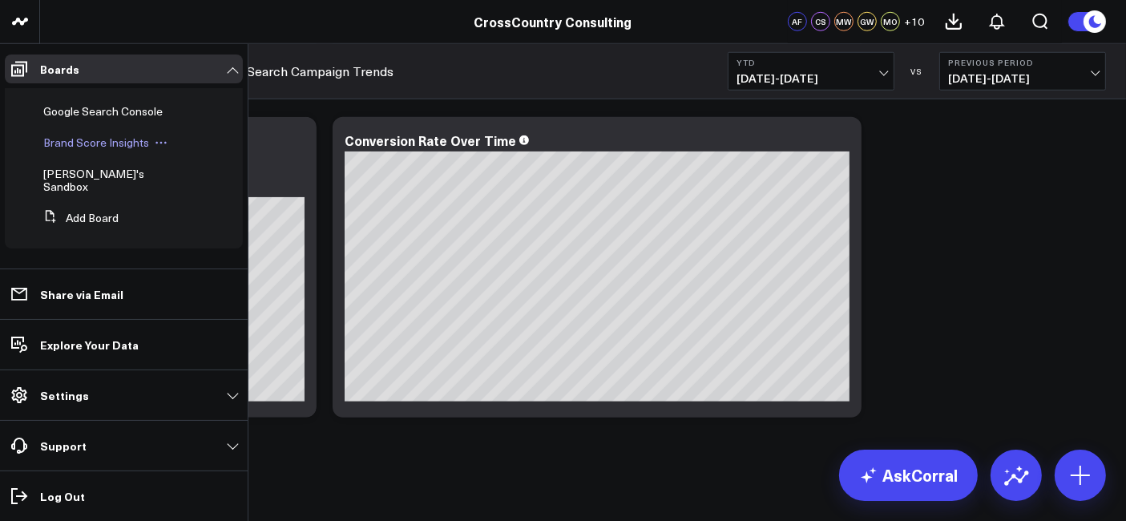
click at [91, 150] on span "Brand Score Insights" at bounding box center [96, 142] width 106 height 15
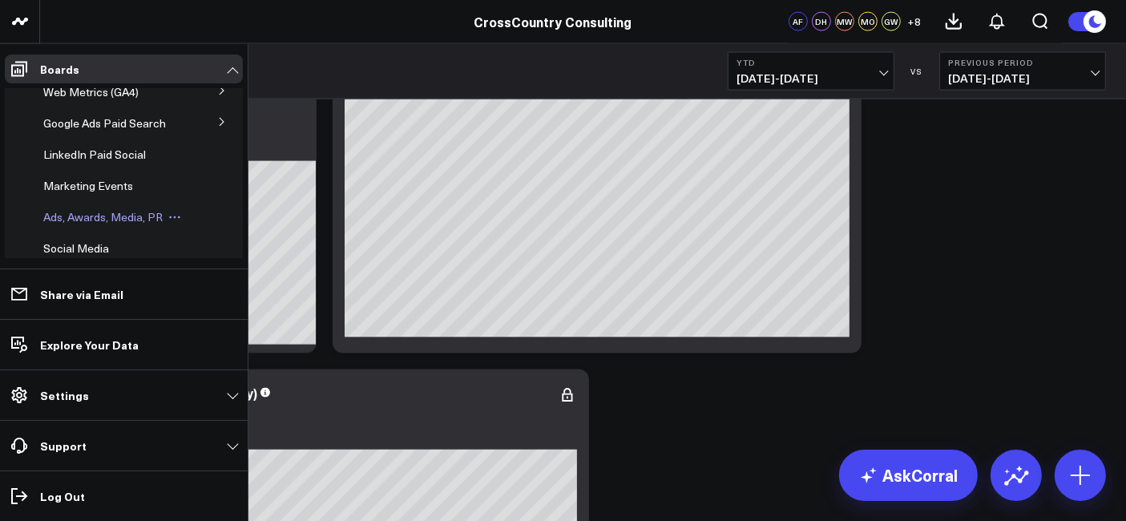
scroll to position [236, 0]
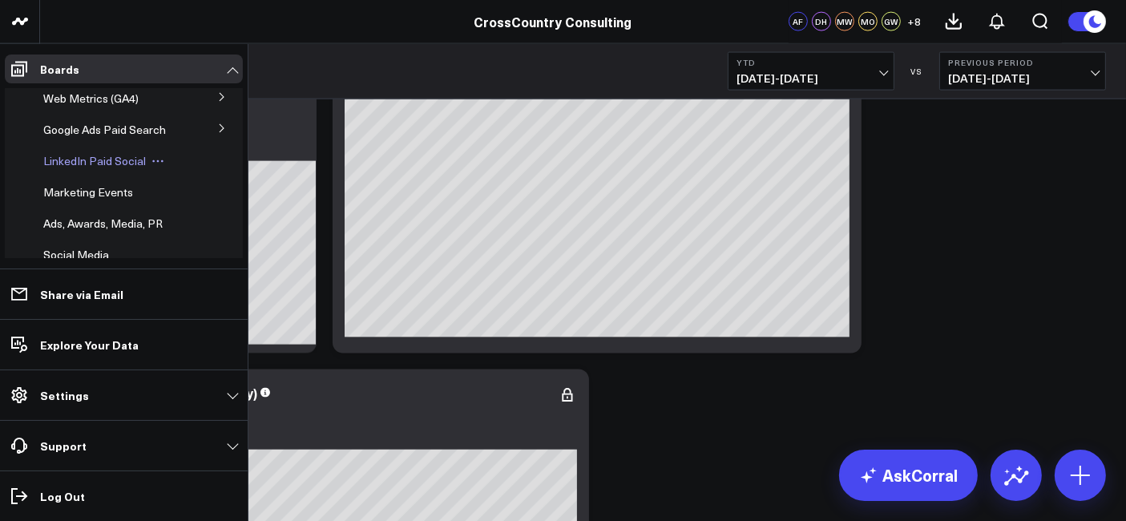
click at [97, 168] on span "LinkedIn Paid Social" at bounding box center [94, 160] width 103 height 15
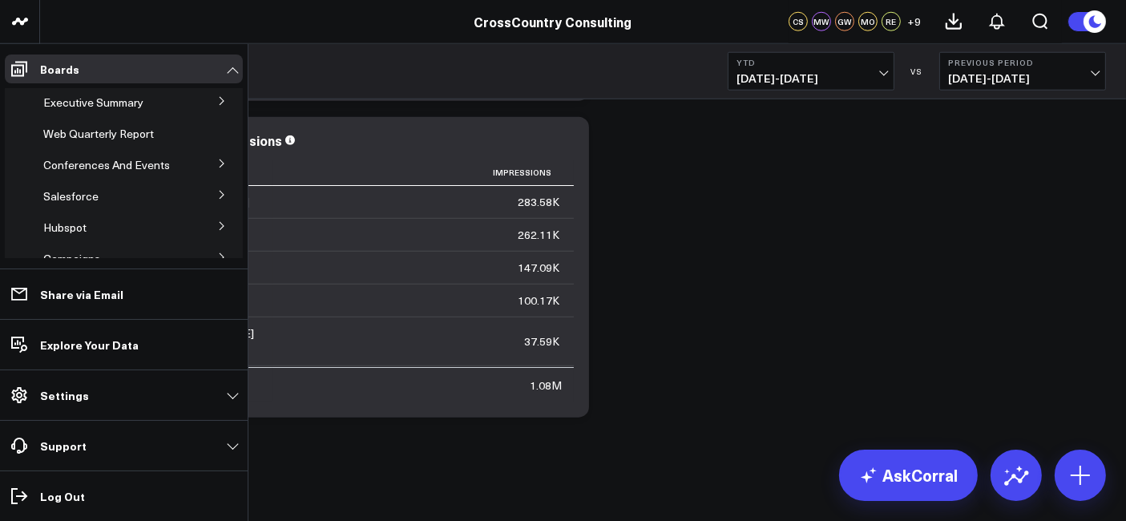
click at [217, 162] on icon at bounding box center [222, 164] width 10 height 10
click at [220, 105] on icon at bounding box center [222, 101] width 4 height 8
click at [96, 172] on span "Web Quarterly Report" at bounding box center [98, 175] width 111 height 15
click at [66, 135] on span "Web Quarterly Report" at bounding box center [98, 133] width 111 height 15
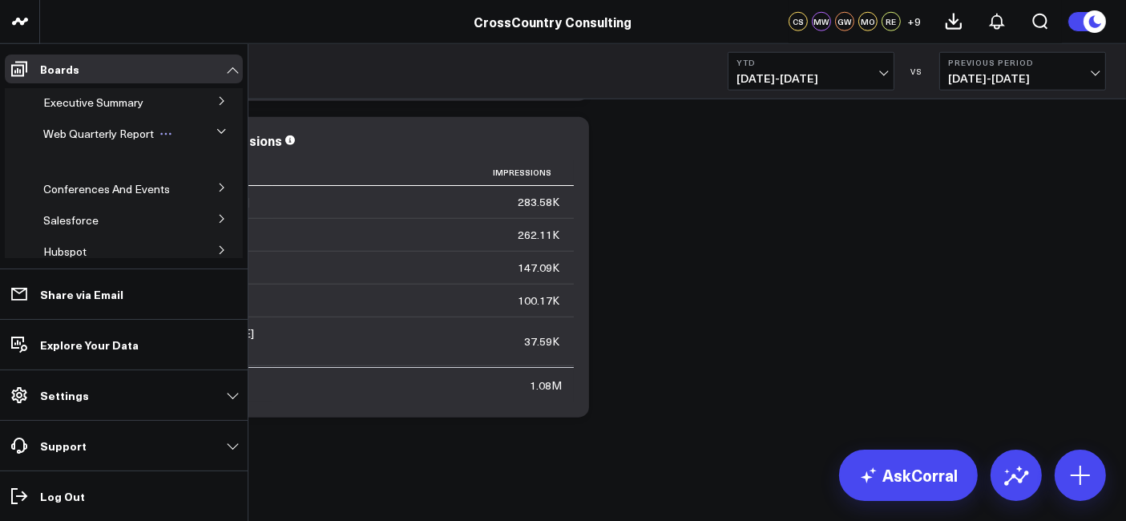
click at [70, 134] on span "Web Quarterly Report" at bounding box center [98, 133] width 111 height 15
click at [217, 168] on icon at bounding box center [222, 164] width 10 height 10
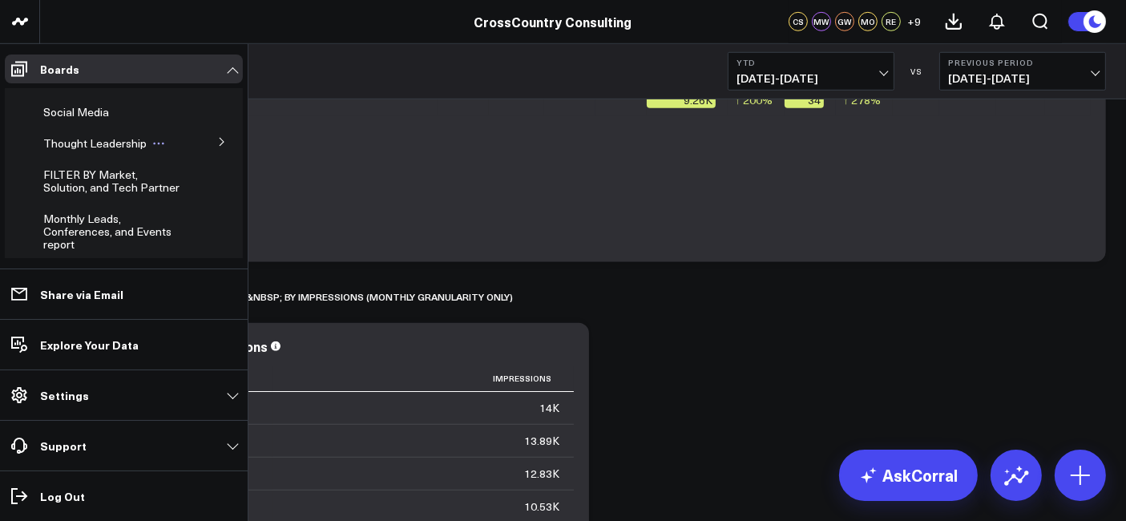
scroll to position [409, 0]
click at [95, 118] on span "Social Media" at bounding box center [76, 110] width 66 height 15
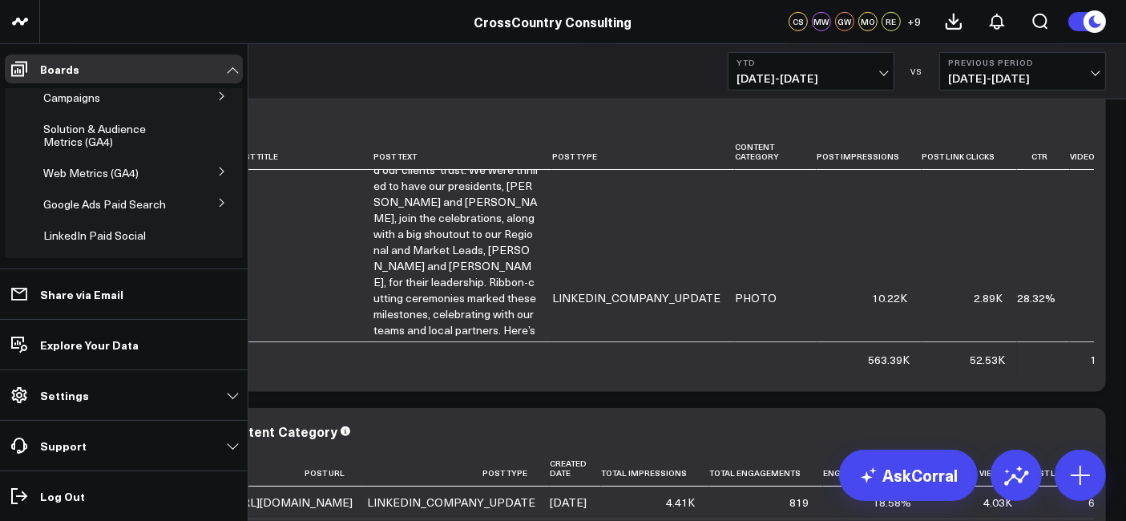
scroll to position [194, 0]
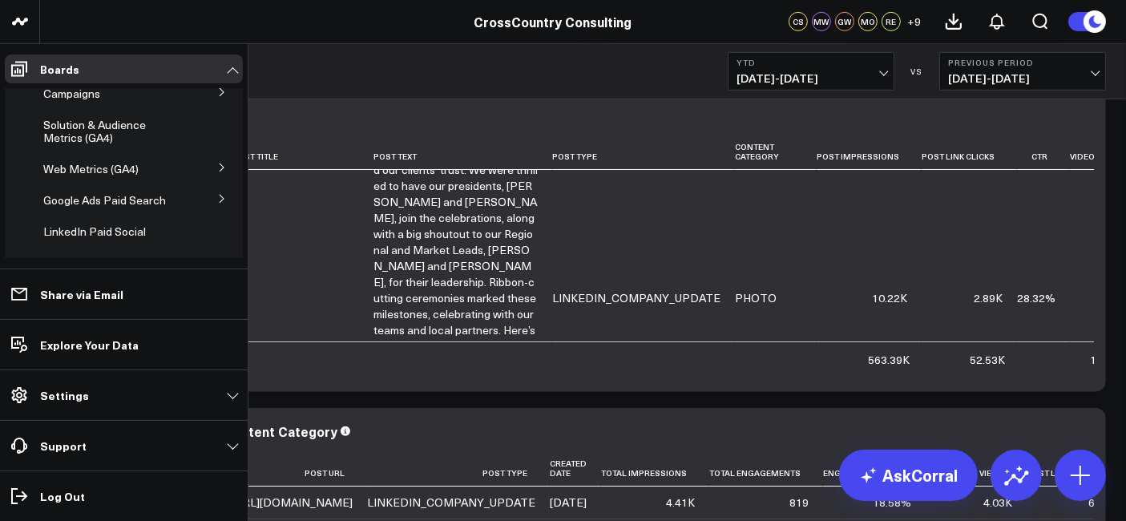
click at [220, 179] on button at bounding box center [222, 167] width 42 height 24
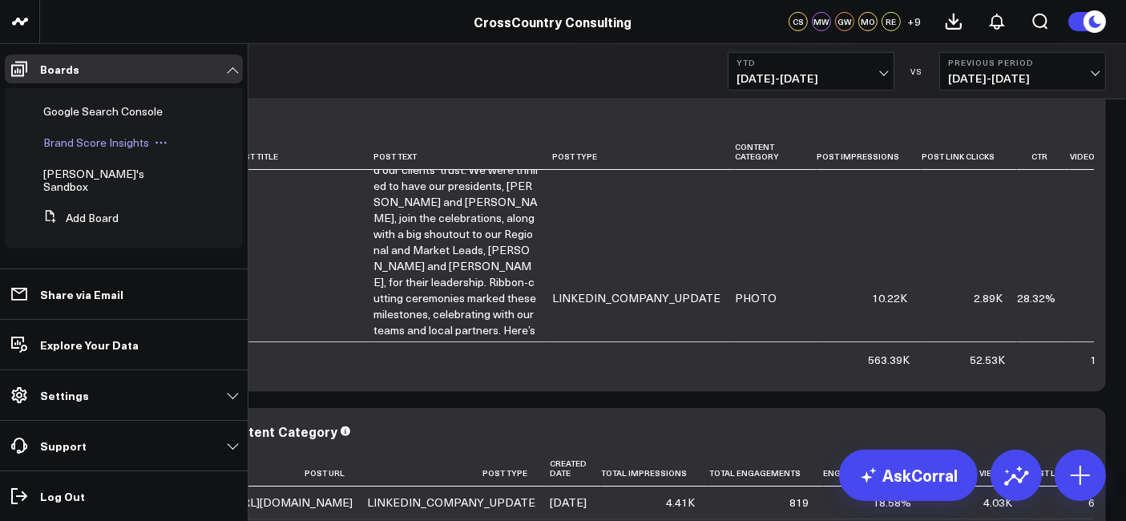
scroll to position [641, 0]
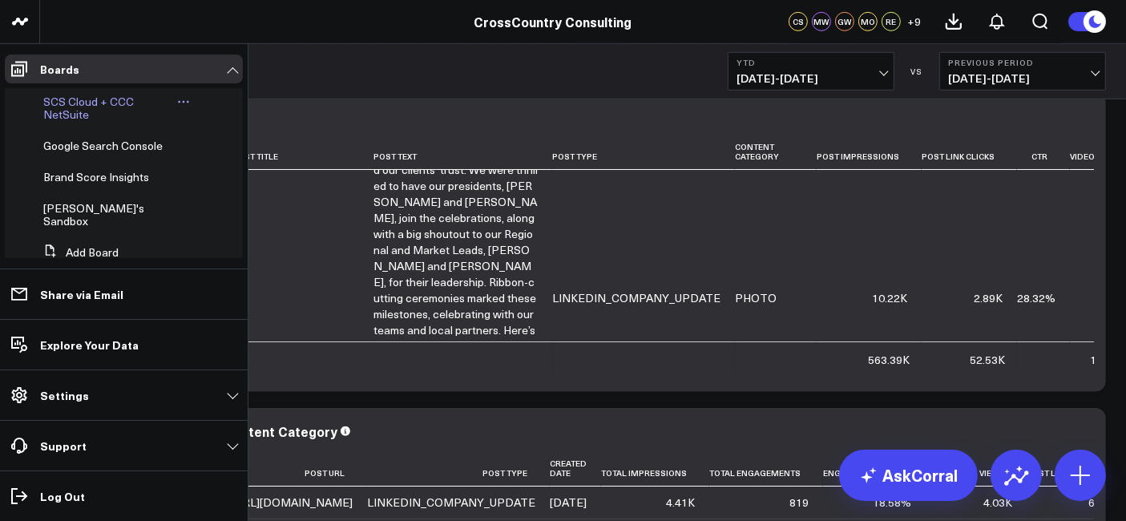
click at [99, 122] on span "SCS Cloud + CCC NetSuite" at bounding box center [88, 108] width 91 height 28
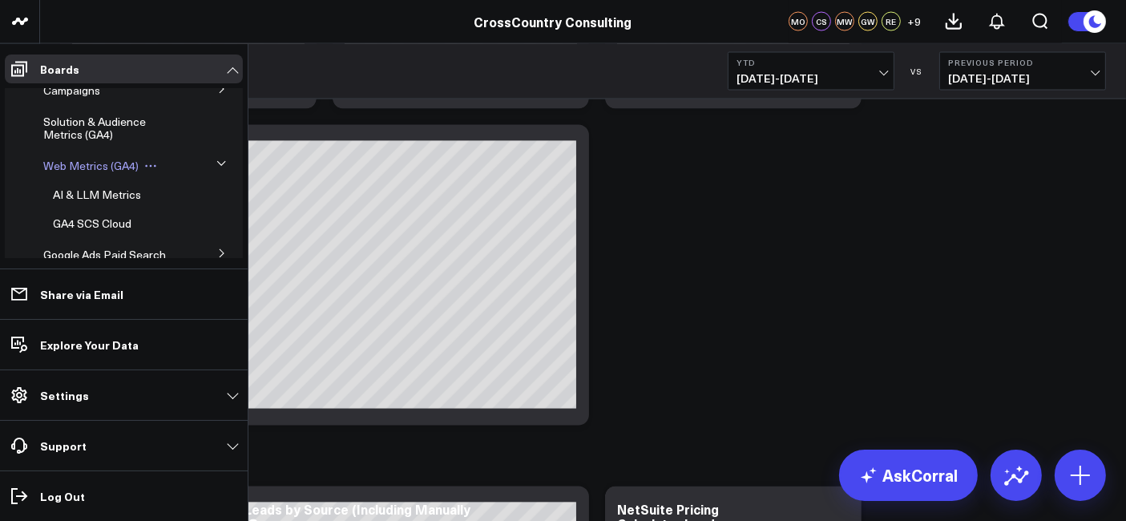
scroll to position [164, 0]
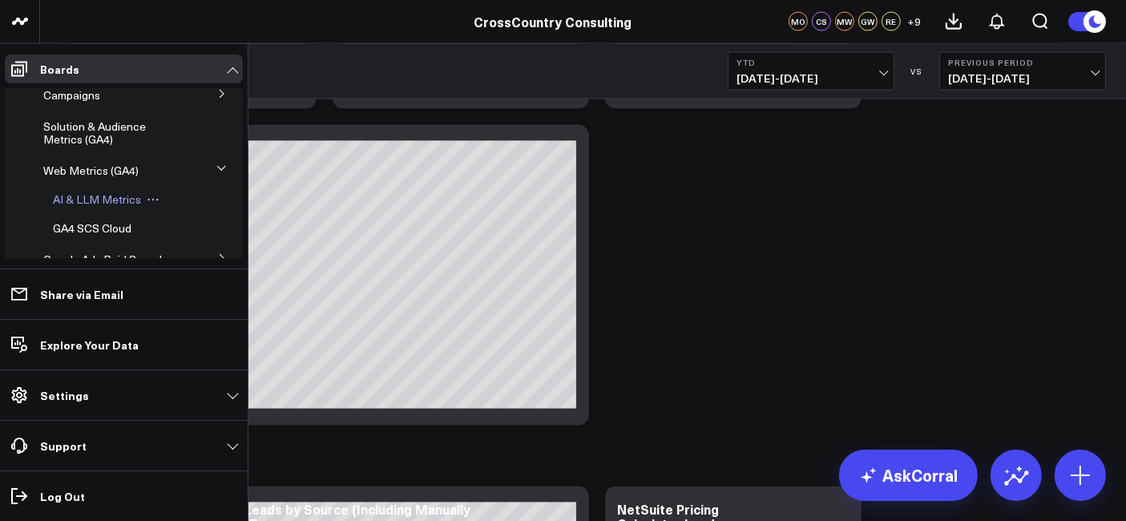
click at [102, 207] on span "AI & LLM Metrics" at bounding box center [97, 199] width 88 height 15
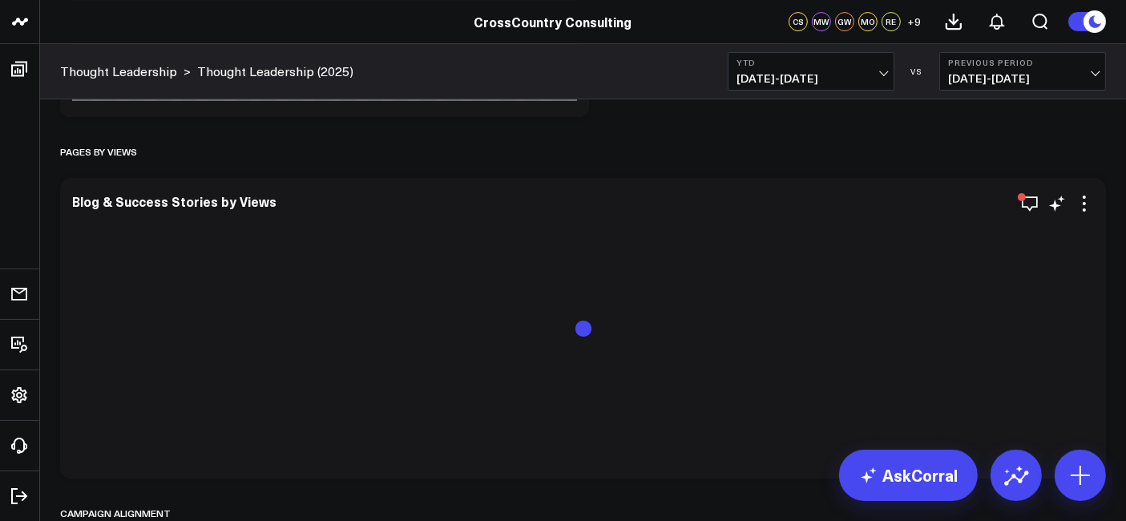
scroll to position [5759, 0]
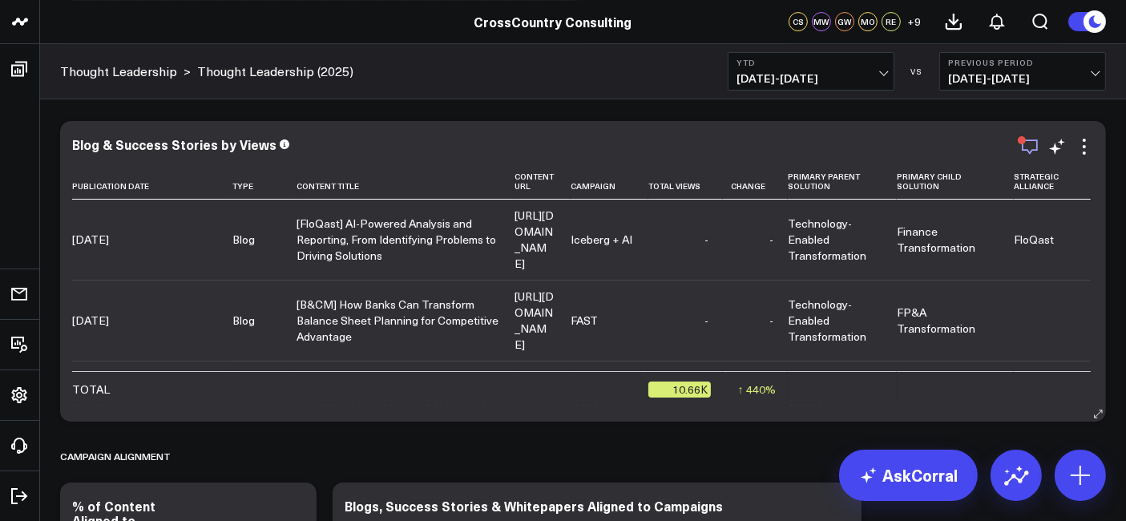
click at [1036, 151] on icon "button" at bounding box center [1029, 146] width 19 height 19
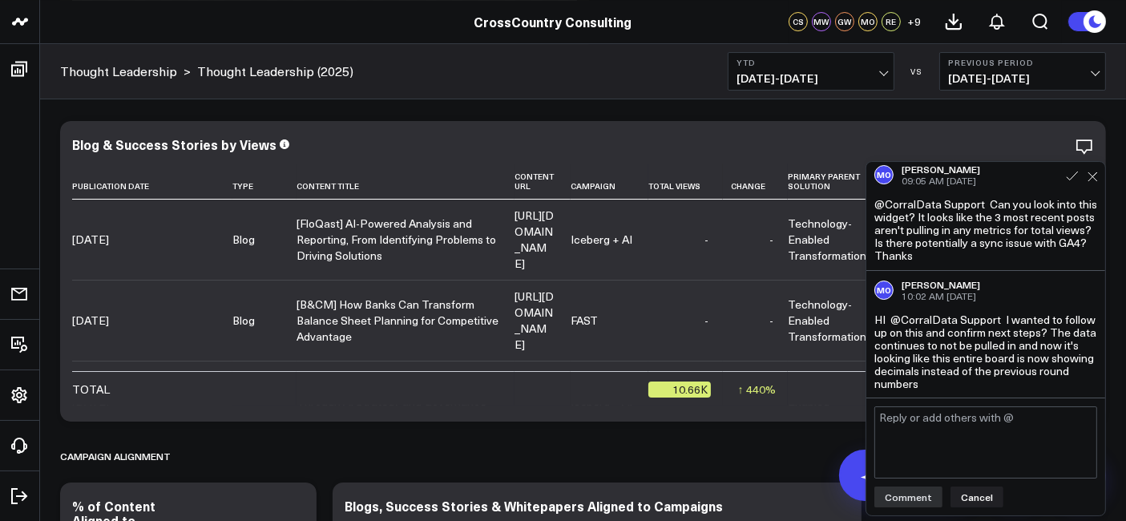
scroll to position [0, 0]
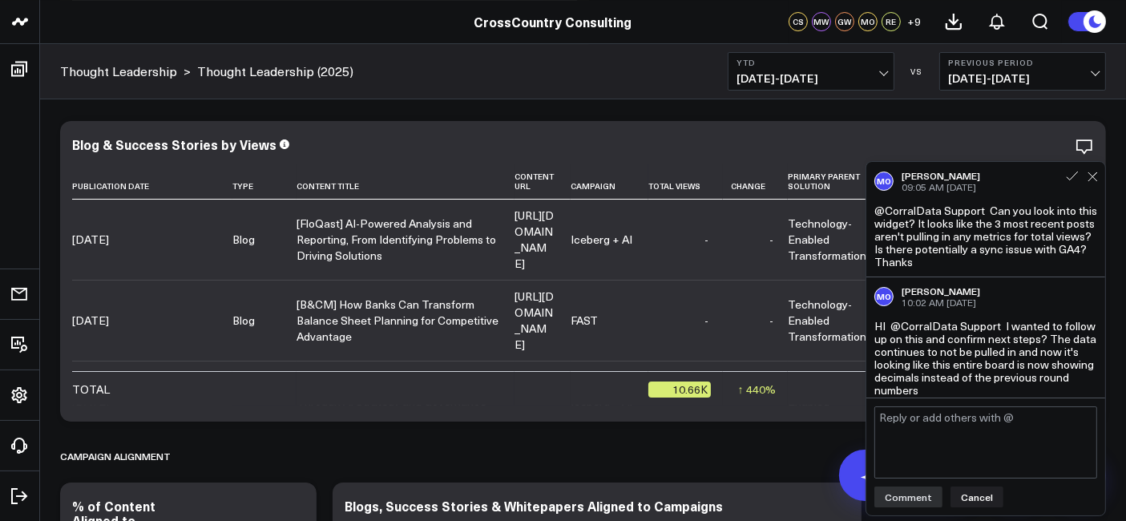
click at [983, 239] on div "@CorralData Support Can you look into this widget? It looks like the 3 most rec…" at bounding box center [986, 236] width 223 height 64
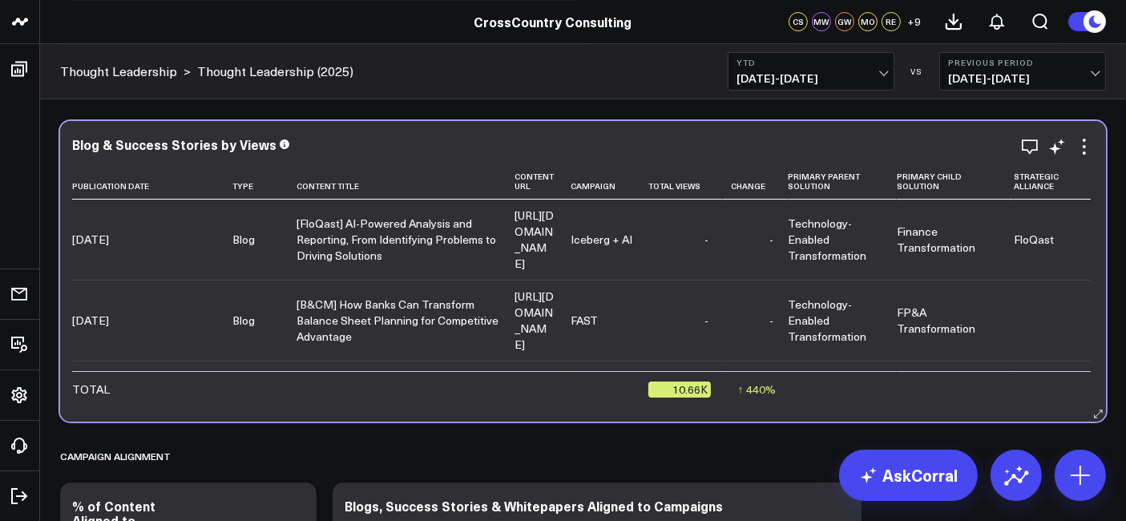
click at [982, 146] on div "Blog & Success Stories by Views" at bounding box center [583, 144] width 1022 height 14
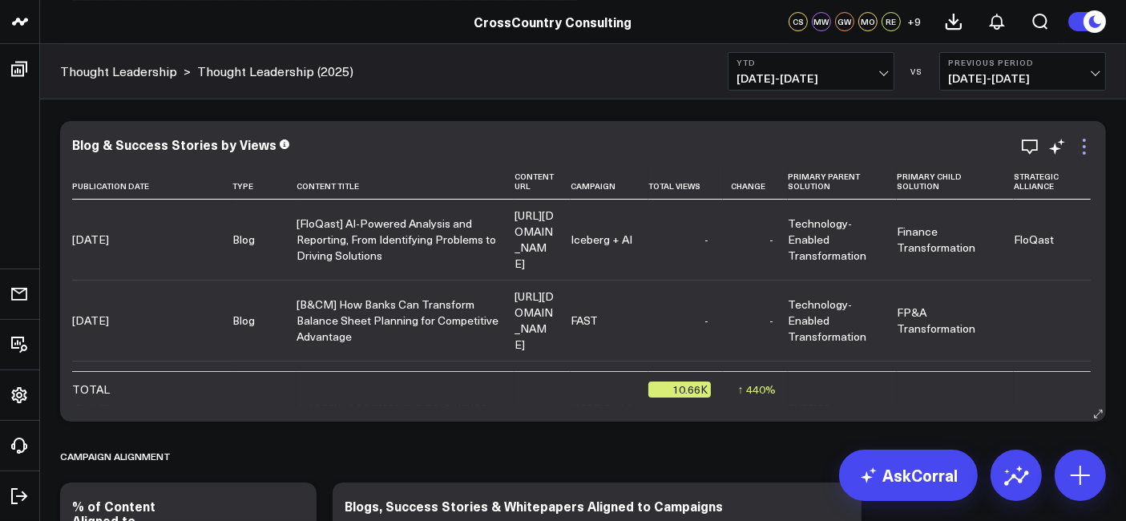
click at [1089, 139] on icon at bounding box center [1084, 146] width 19 height 19
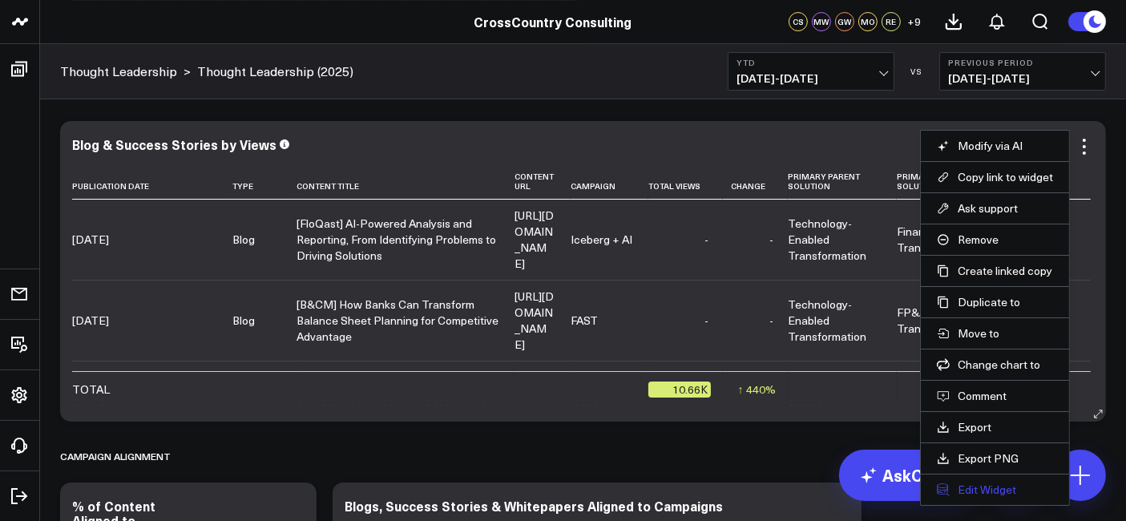
click at [971, 483] on button "Edit Widget" at bounding box center [995, 490] width 116 height 14
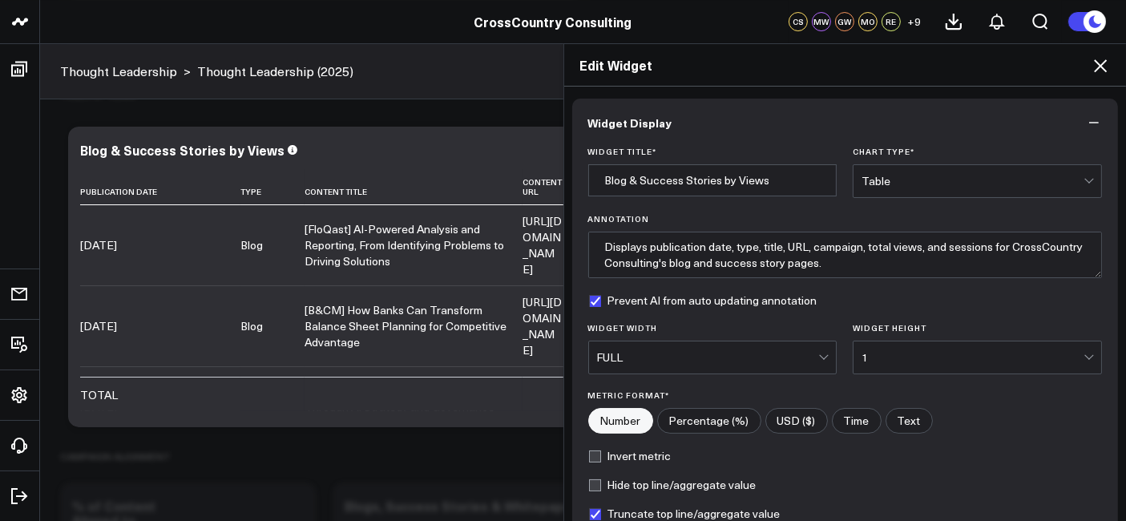
scroll to position [192, 0]
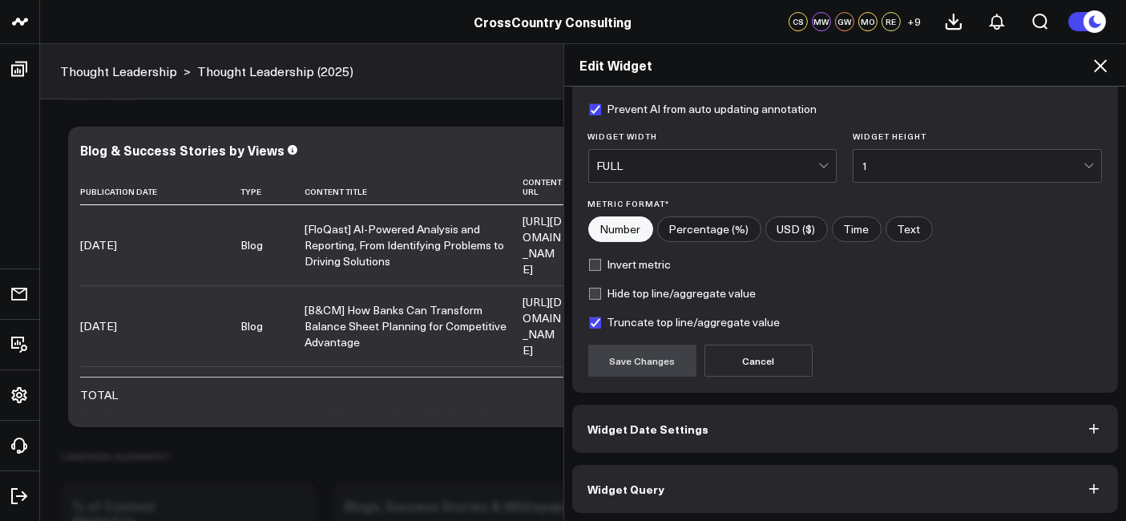
click at [677, 504] on button "Widget Query" at bounding box center [845, 489] width 547 height 48
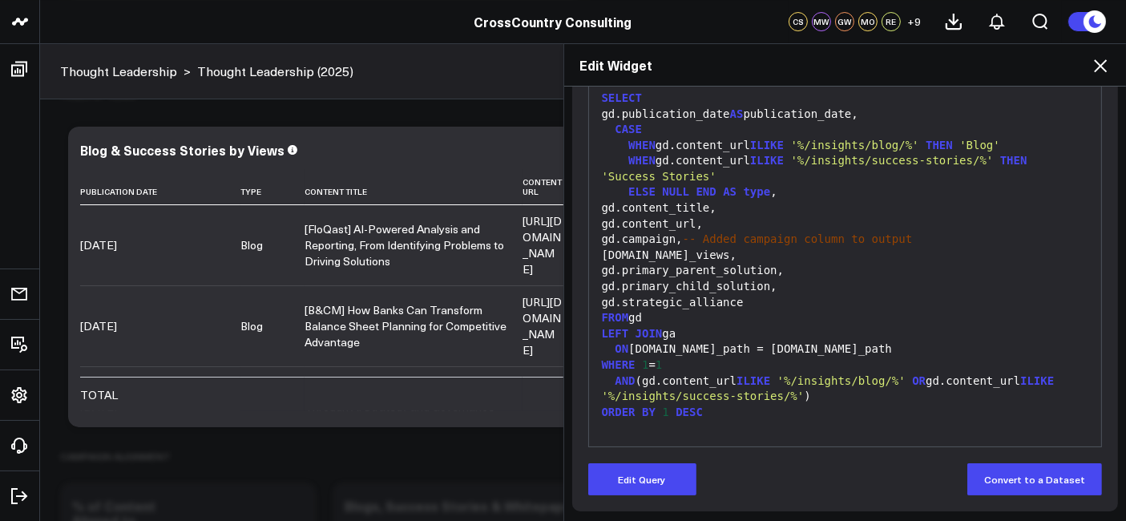
scroll to position [263, 0]
click at [1113, 54] on div "Edit Widget" at bounding box center [845, 65] width 563 height 42
click at [1108, 67] on icon at bounding box center [1100, 65] width 19 height 19
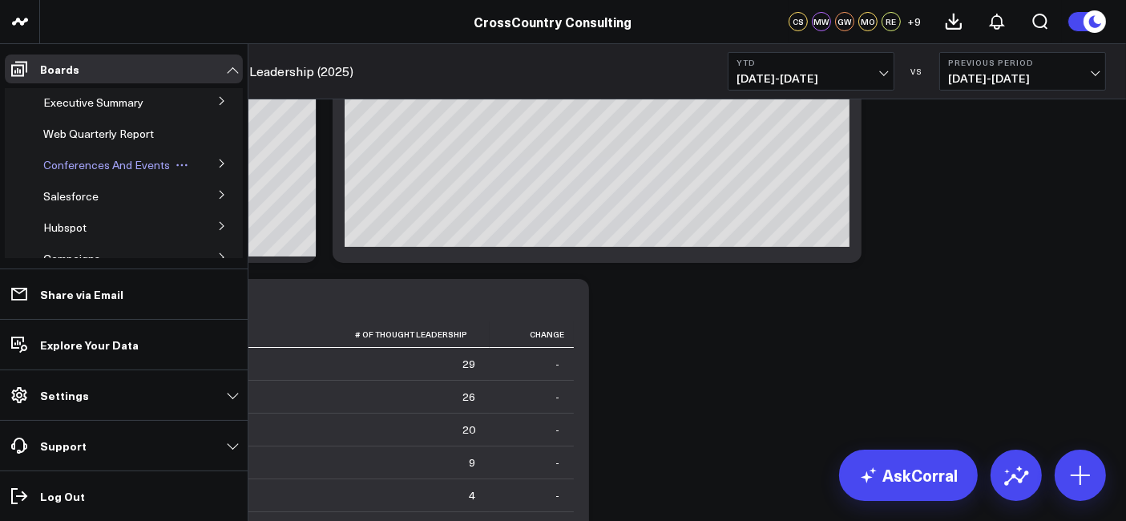
scroll to position [6256, 0]
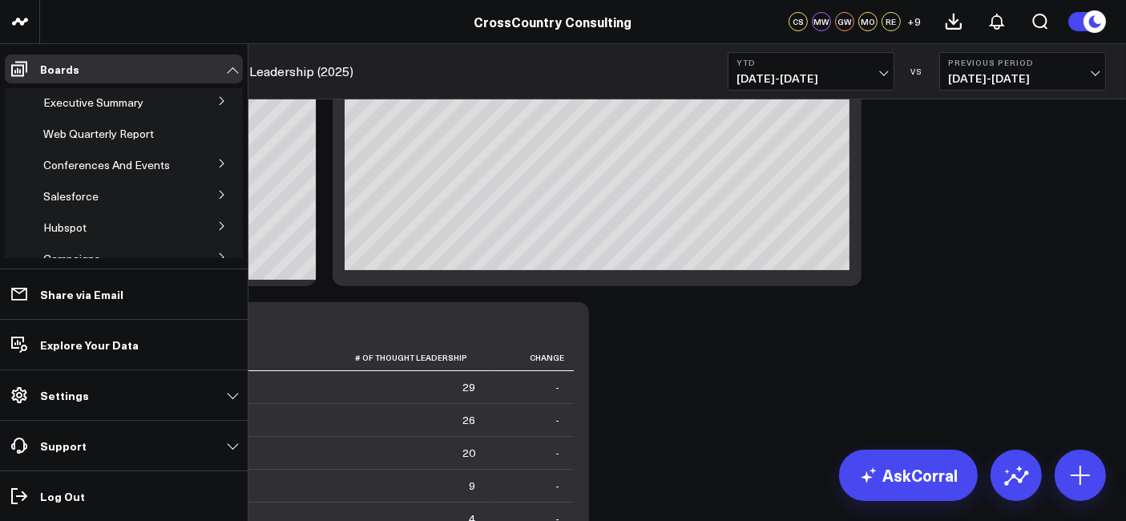
click at [217, 200] on icon at bounding box center [222, 195] width 10 height 10
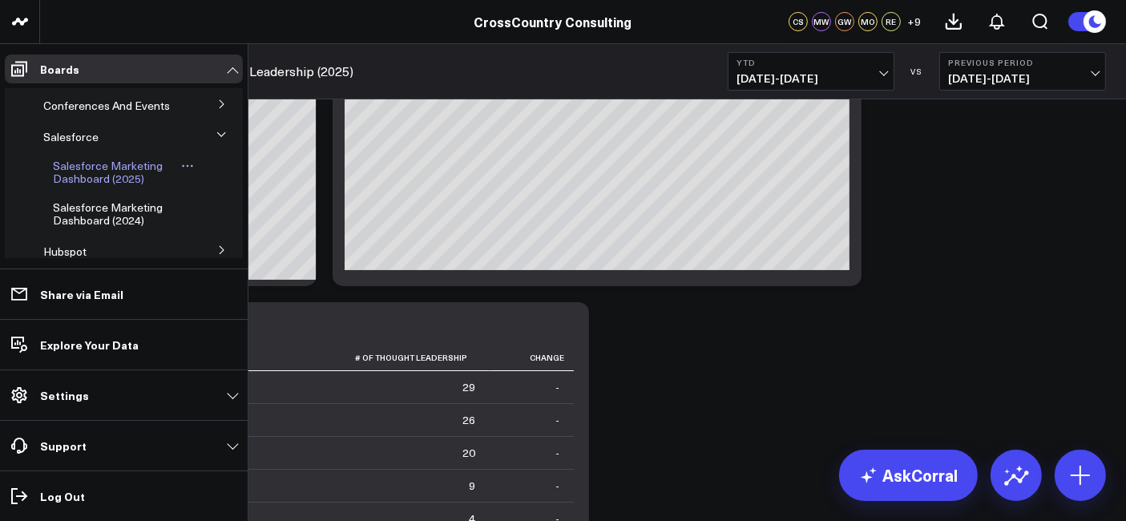
click at [92, 182] on span "Salesforce Marketing Dashboard (2025)" at bounding box center [108, 172] width 110 height 28
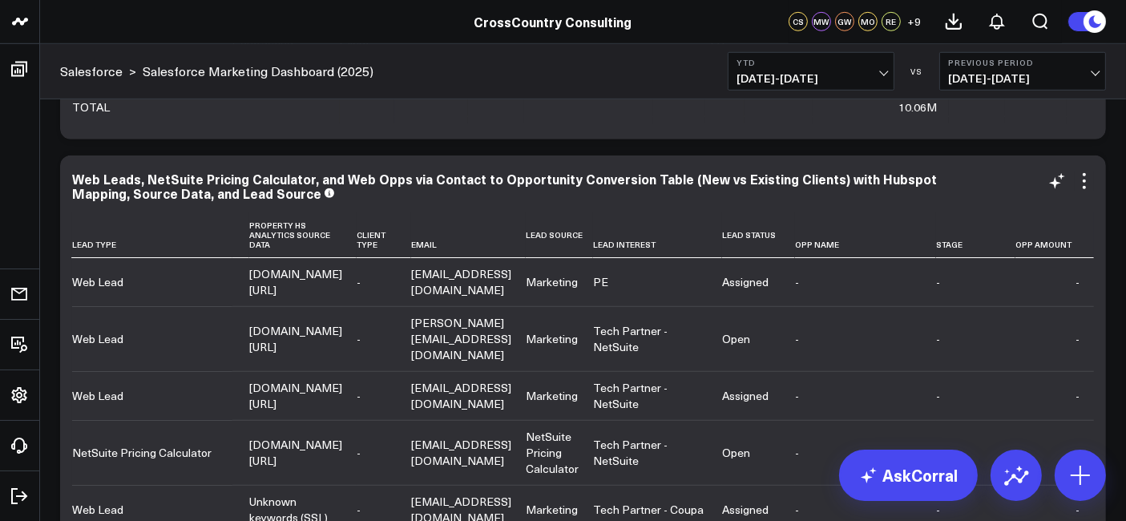
scroll to position [0, 860]
click at [1052, 186] on icon at bounding box center [1057, 181] width 19 height 19
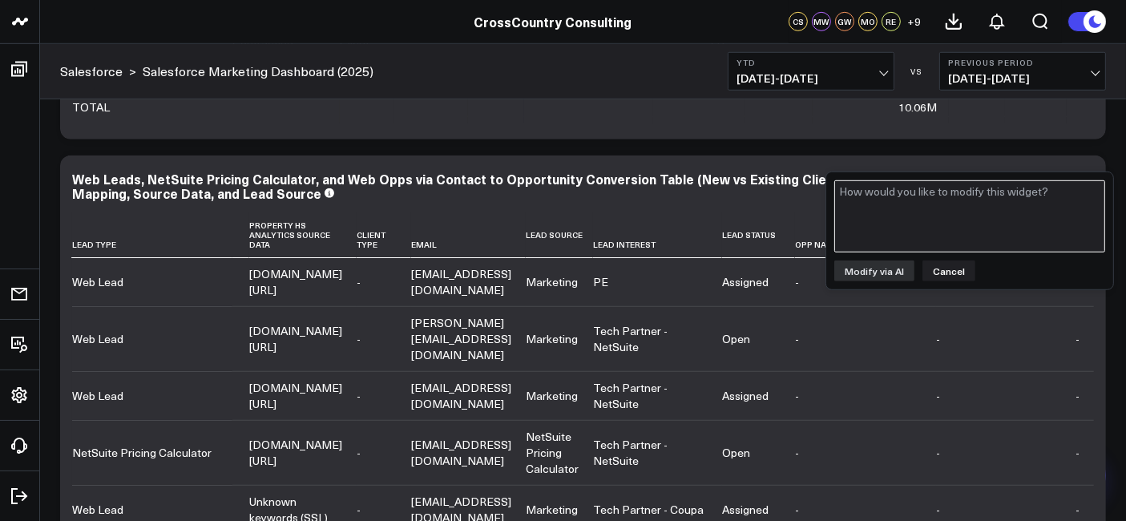
click at [947, 223] on textarea at bounding box center [969, 216] width 271 height 72
click at [951, 276] on button "Cancel" at bounding box center [949, 271] width 53 height 21
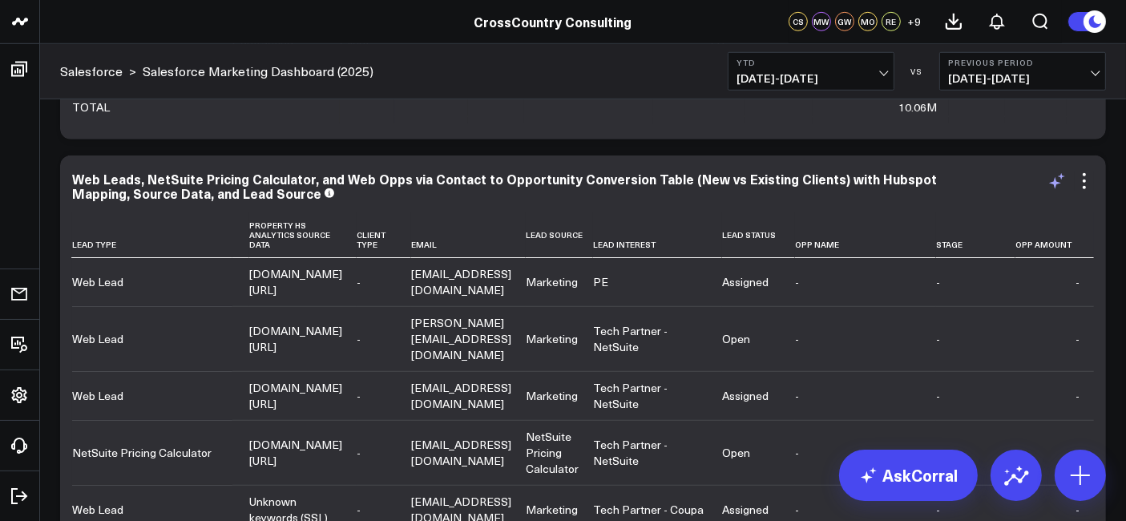
click at [1056, 180] on icon at bounding box center [1055, 183] width 12 height 12
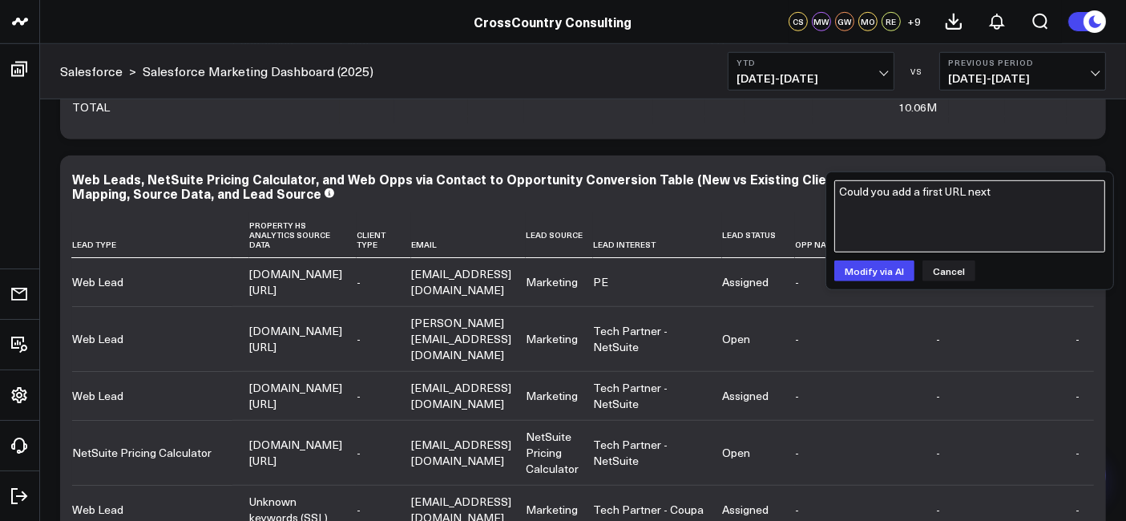
click at [1016, 187] on textarea "Could you add a first URL next" at bounding box center [969, 216] width 271 height 72
type textarea "Could you add a first URL next to "Opp amount""
